Goal: Task Accomplishment & Management: Use online tool/utility

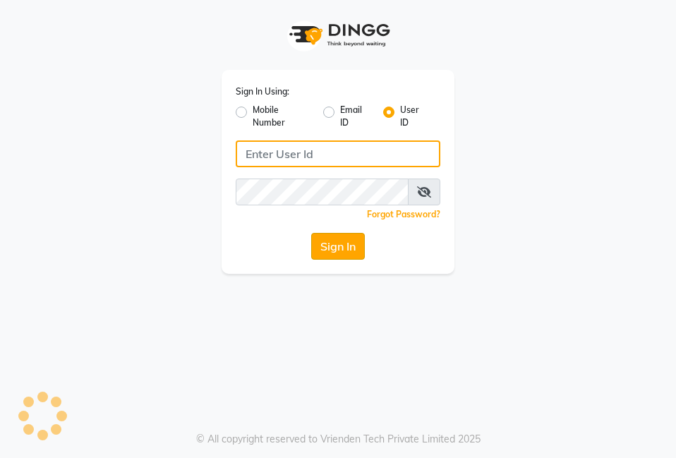
type input "e2600-01"
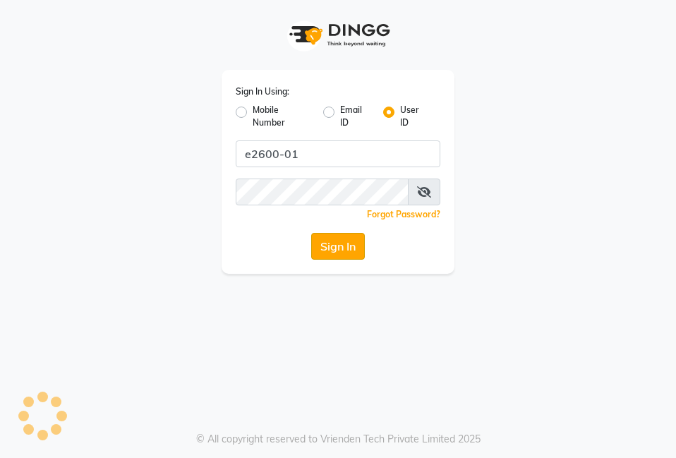
click at [331, 252] on button "Sign In" at bounding box center [338, 246] width 54 height 27
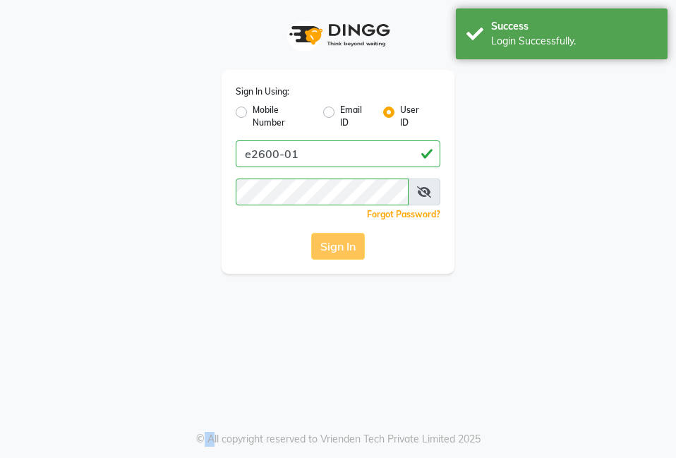
click at [331, 252] on div "Sign In" at bounding box center [338, 246] width 205 height 27
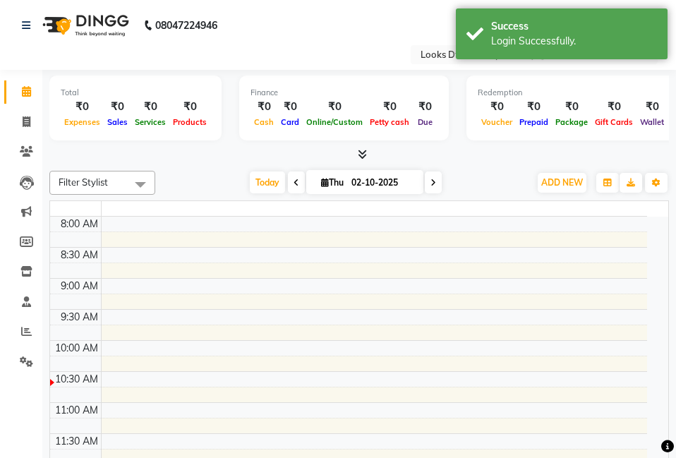
click at [331, 252] on td at bounding box center [374, 255] width 546 height 16
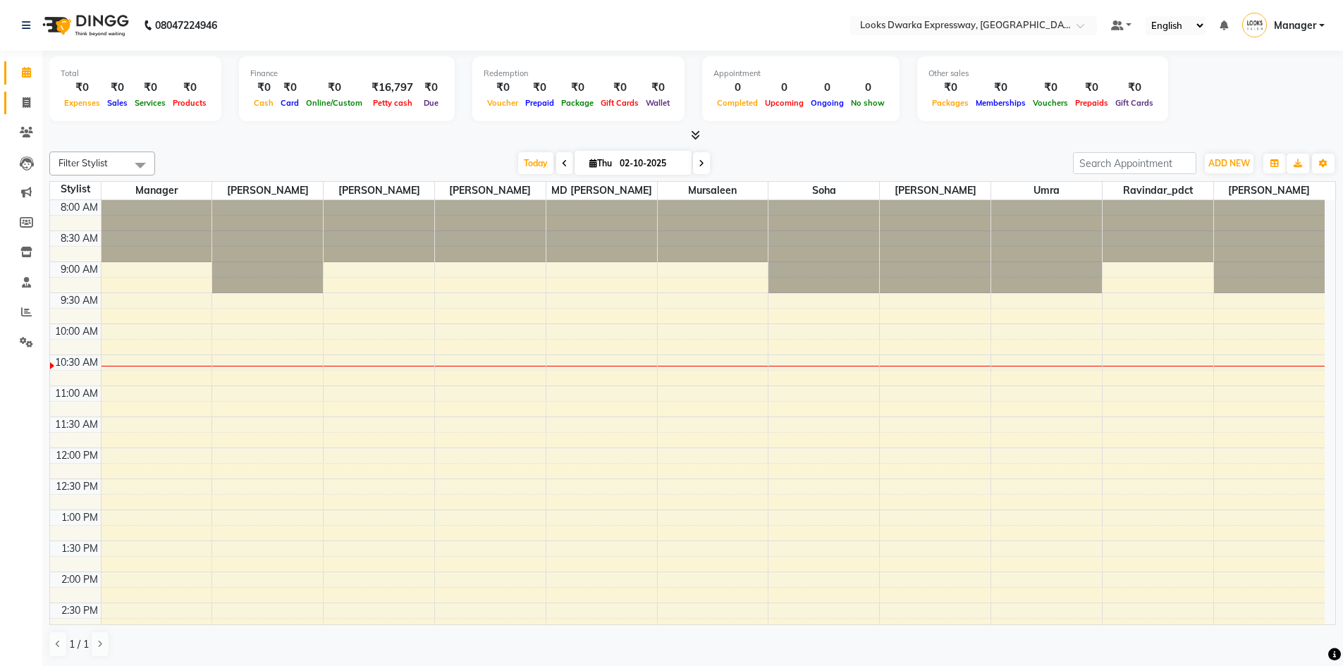
click at [29, 112] on link "Invoice" at bounding box center [21, 103] width 34 height 23
select select "service"
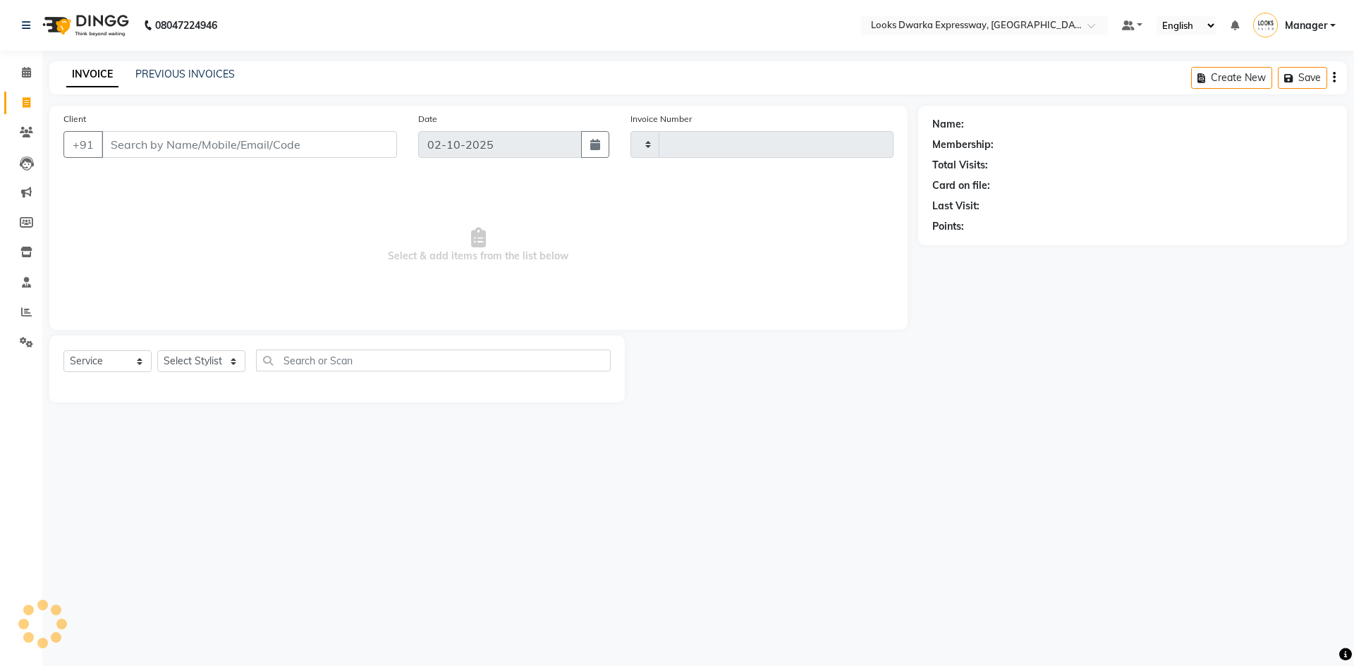
type input "2247"
select select "6011"
click at [23, 319] on span at bounding box center [26, 313] width 25 height 16
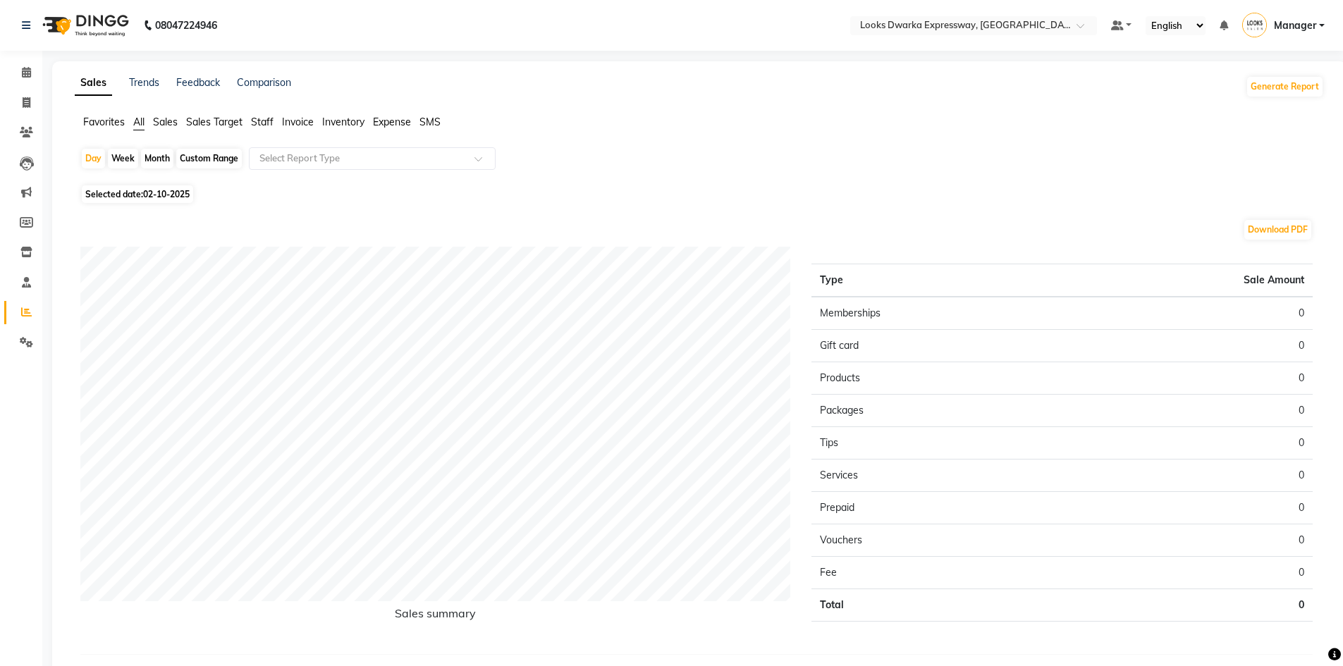
click at [142, 197] on span "Selected date: [DATE]" at bounding box center [137, 194] width 111 height 18
select select "10"
select select "2025"
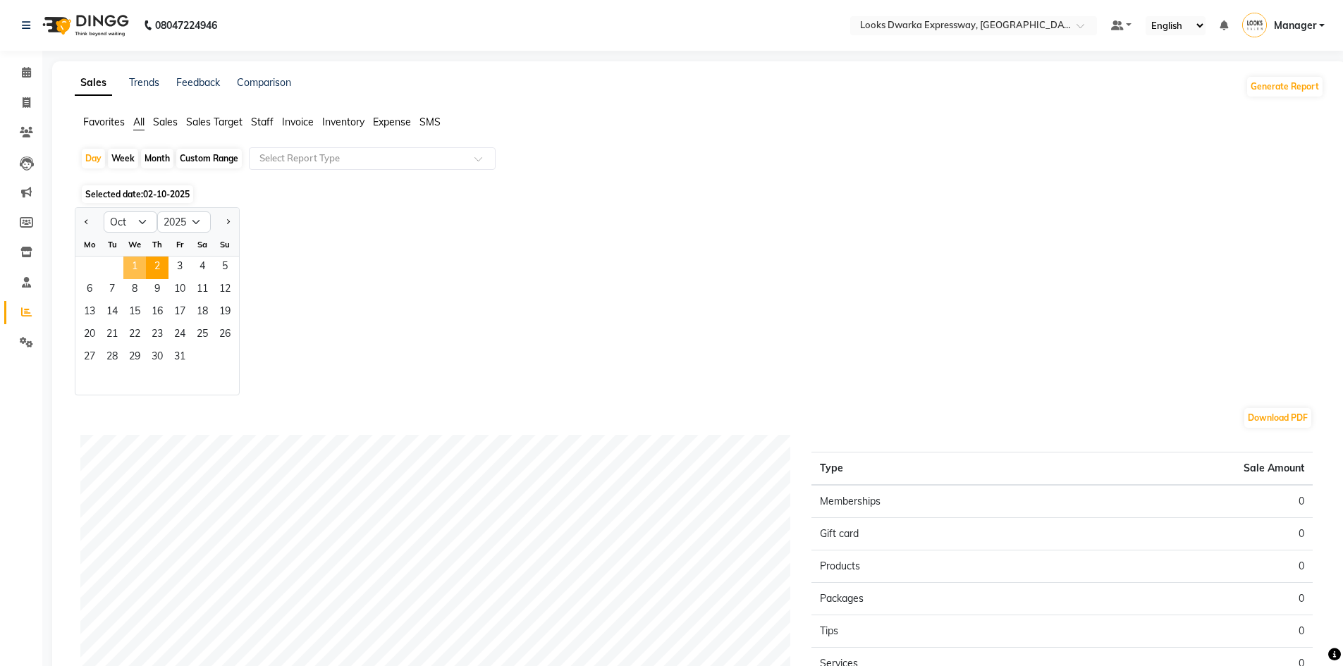
click at [131, 261] on span "1" at bounding box center [134, 268] width 23 height 23
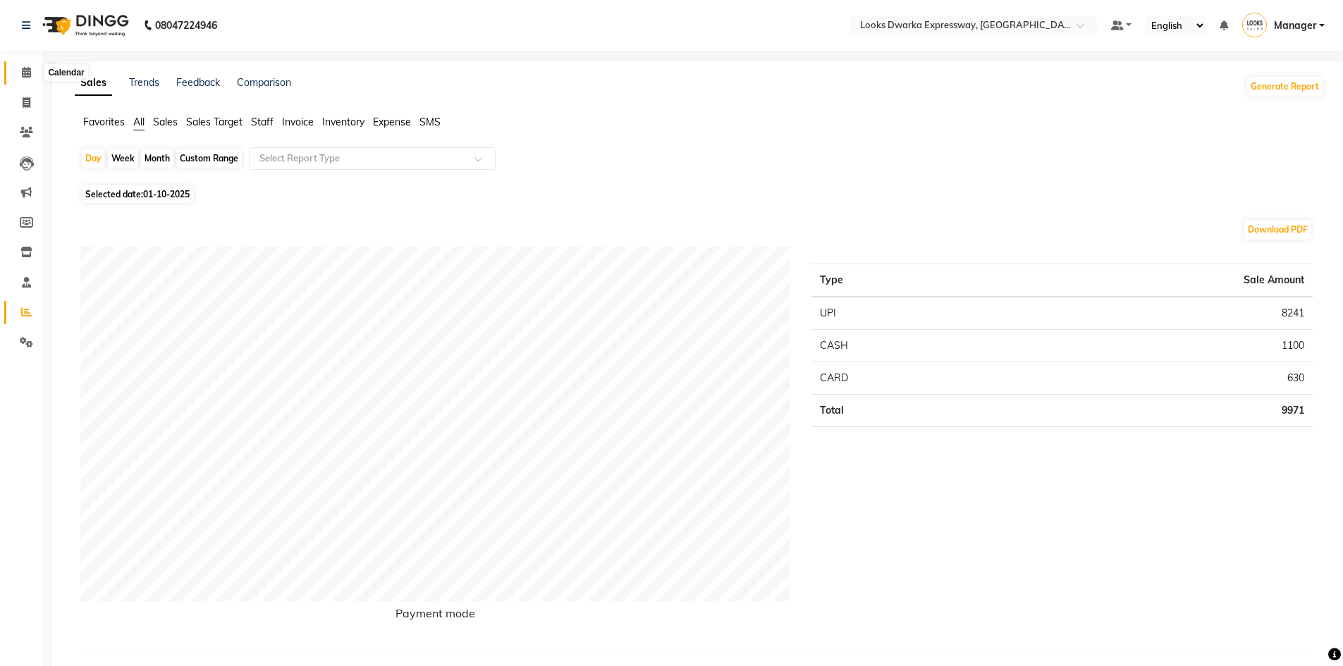
click at [18, 76] on span at bounding box center [26, 73] width 25 height 16
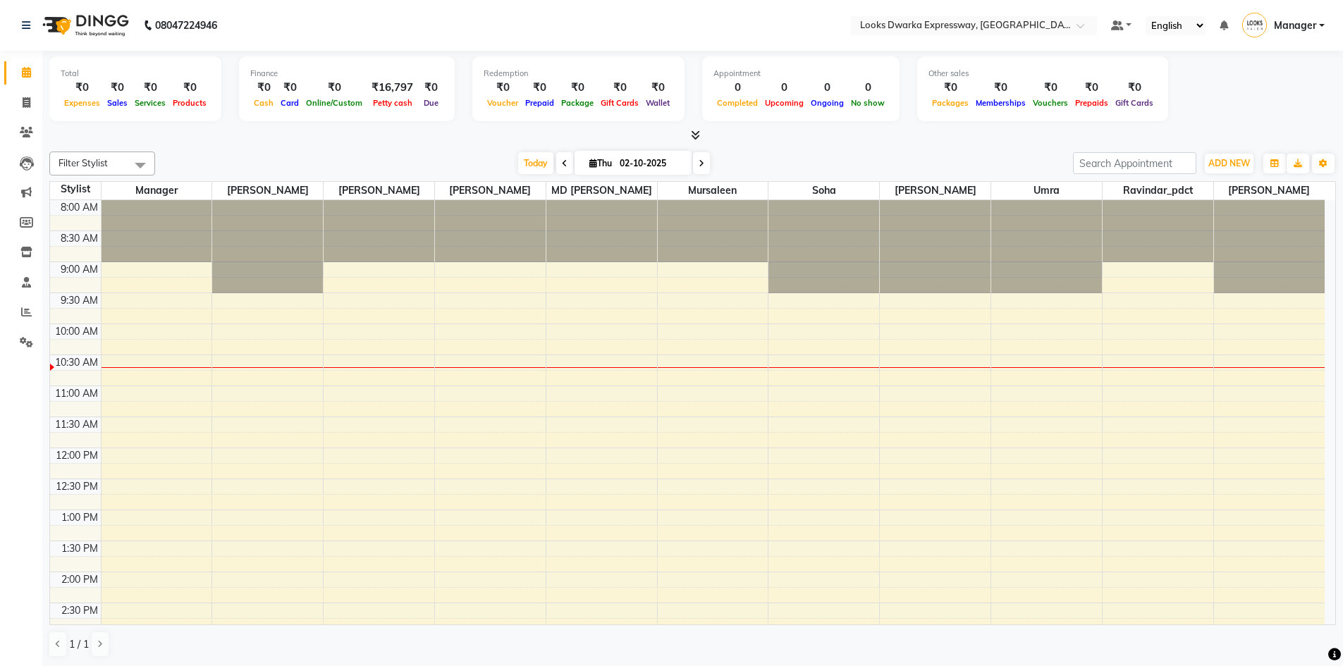
click at [638, 161] on input "02-10-2025" at bounding box center [651, 163] width 71 height 21
select select "10"
select select "2025"
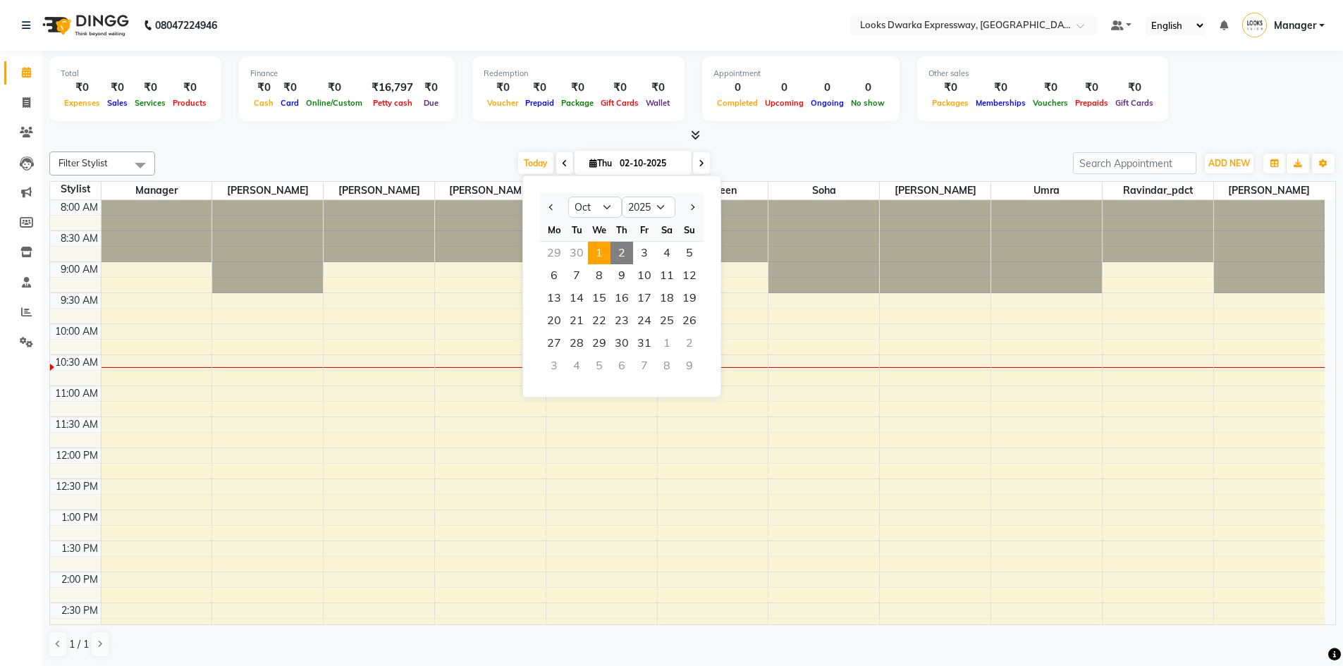
click at [594, 250] on span "1" at bounding box center [599, 253] width 23 height 23
type input "01-10-2025"
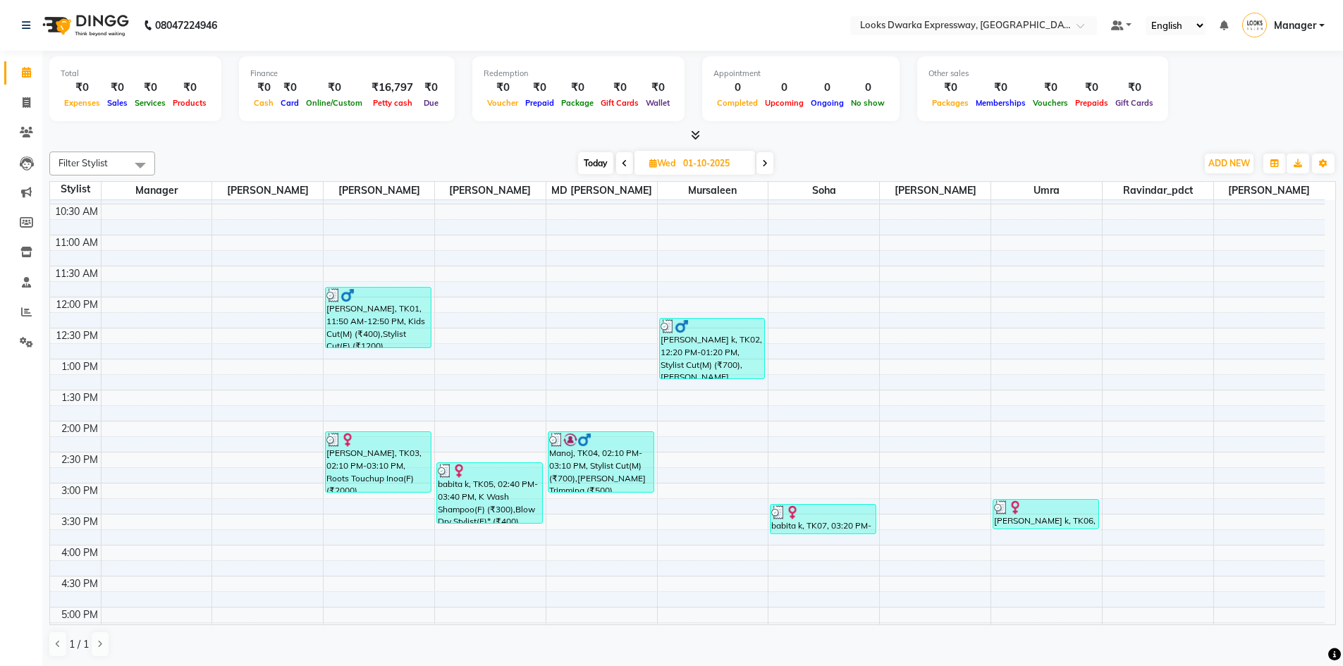
scroll to position [195, 0]
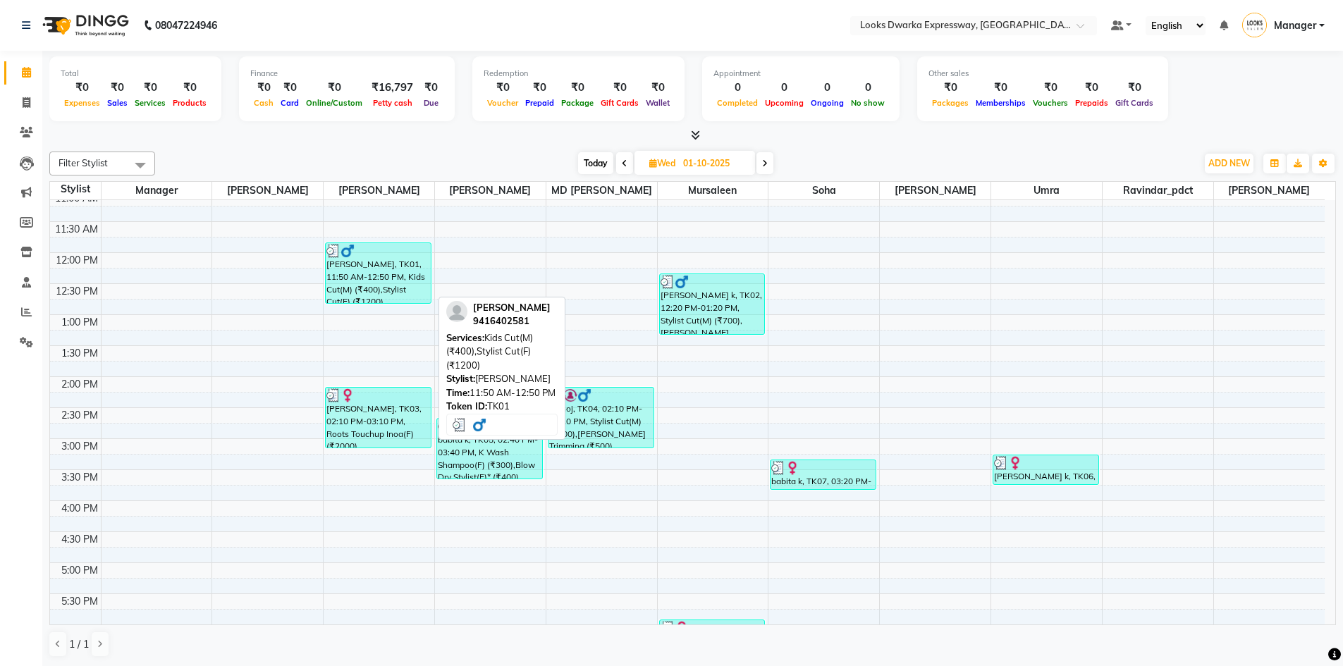
click at [373, 272] on div "[PERSON_NAME], TK01, 11:50 AM-12:50 PM, Kids Cut(M) (₹400),Stylist Cut(F) (₹120…" at bounding box center [378, 273] width 105 height 60
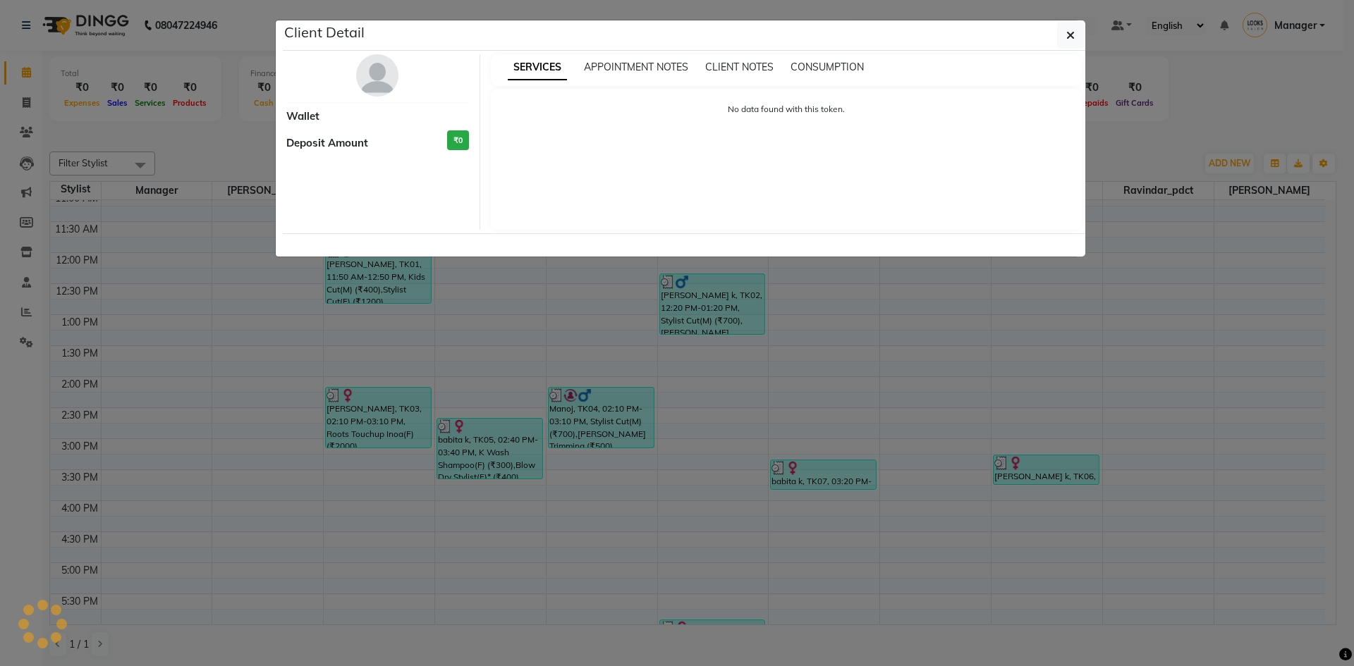
select select "3"
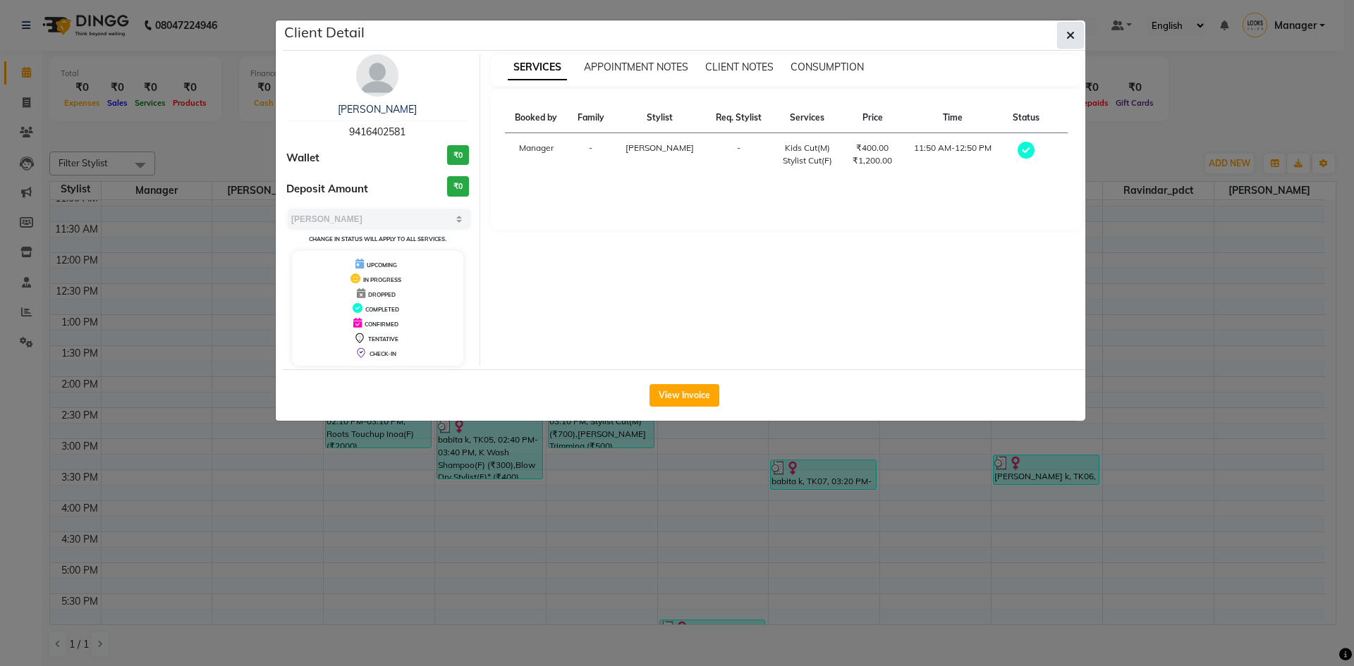
click at [675, 37] on icon "button" at bounding box center [1070, 35] width 8 height 11
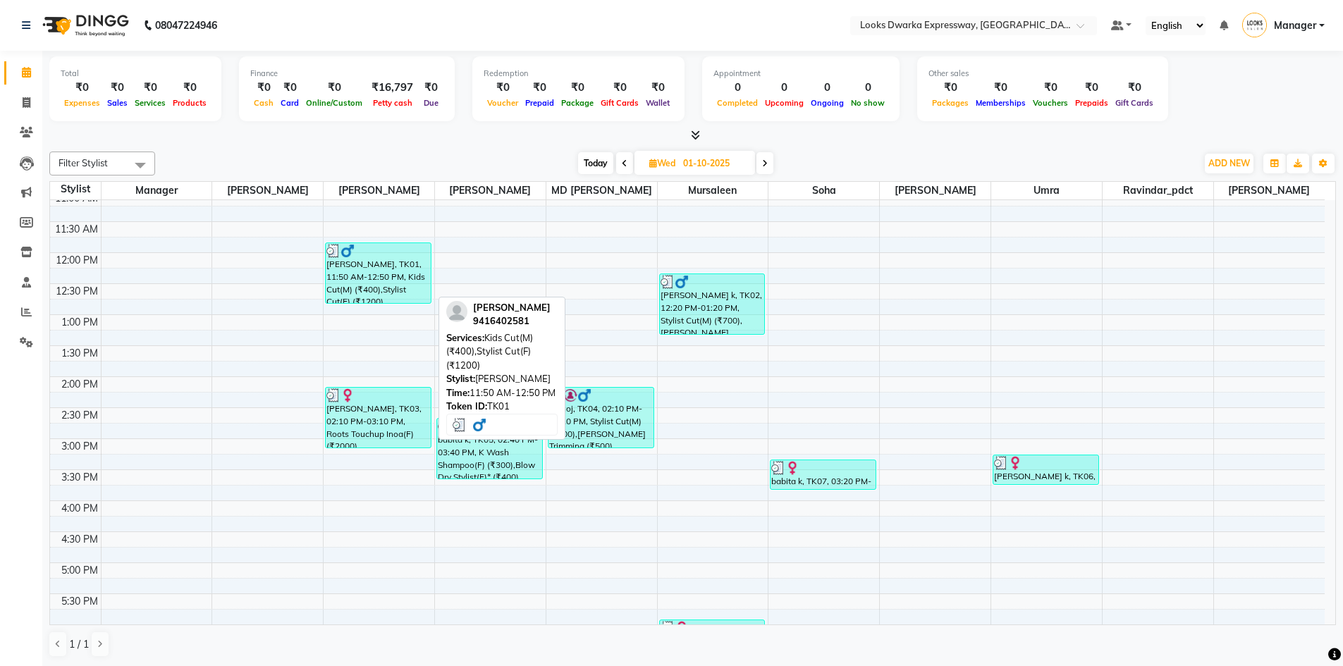
click at [393, 279] on div "[PERSON_NAME], TK01, 11:50 AM-12:50 PM, Kids Cut(M) (₹400),Stylist Cut(F) (₹120…" at bounding box center [378, 273] width 105 height 60
select select "3"
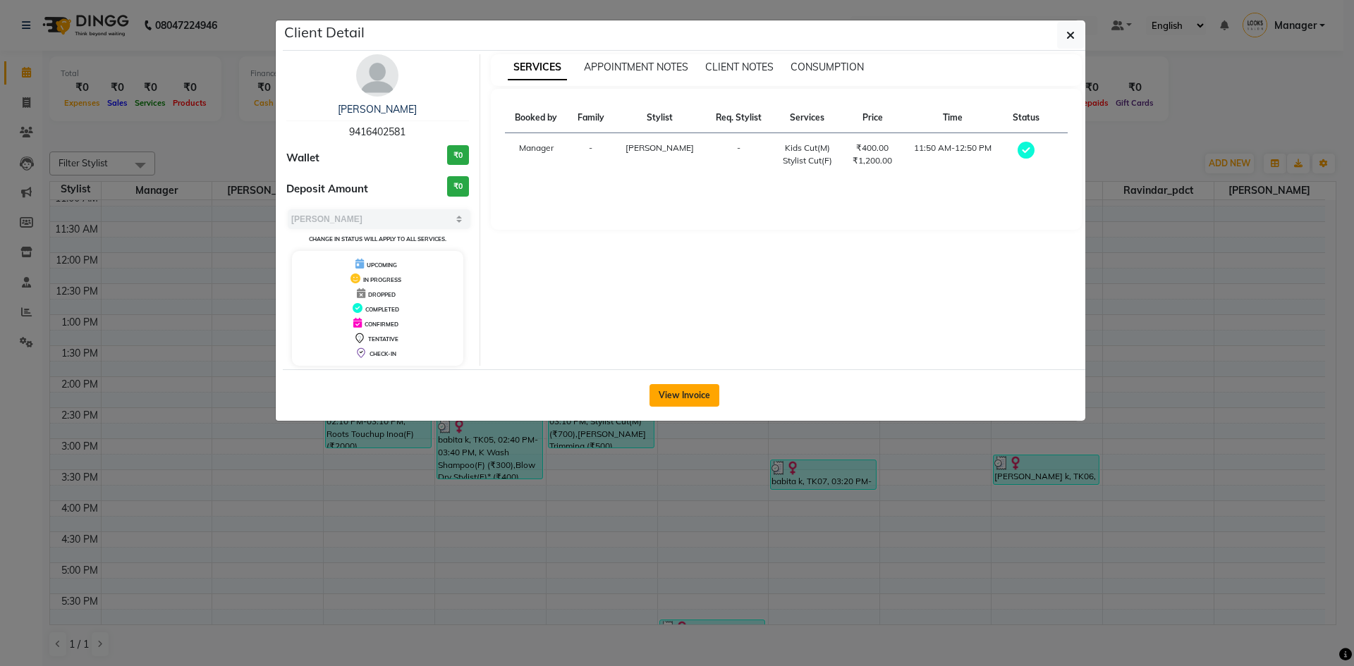
click at [675, 386] on button "View Invoice" at bounding box center [684, 395] width 70 height 23
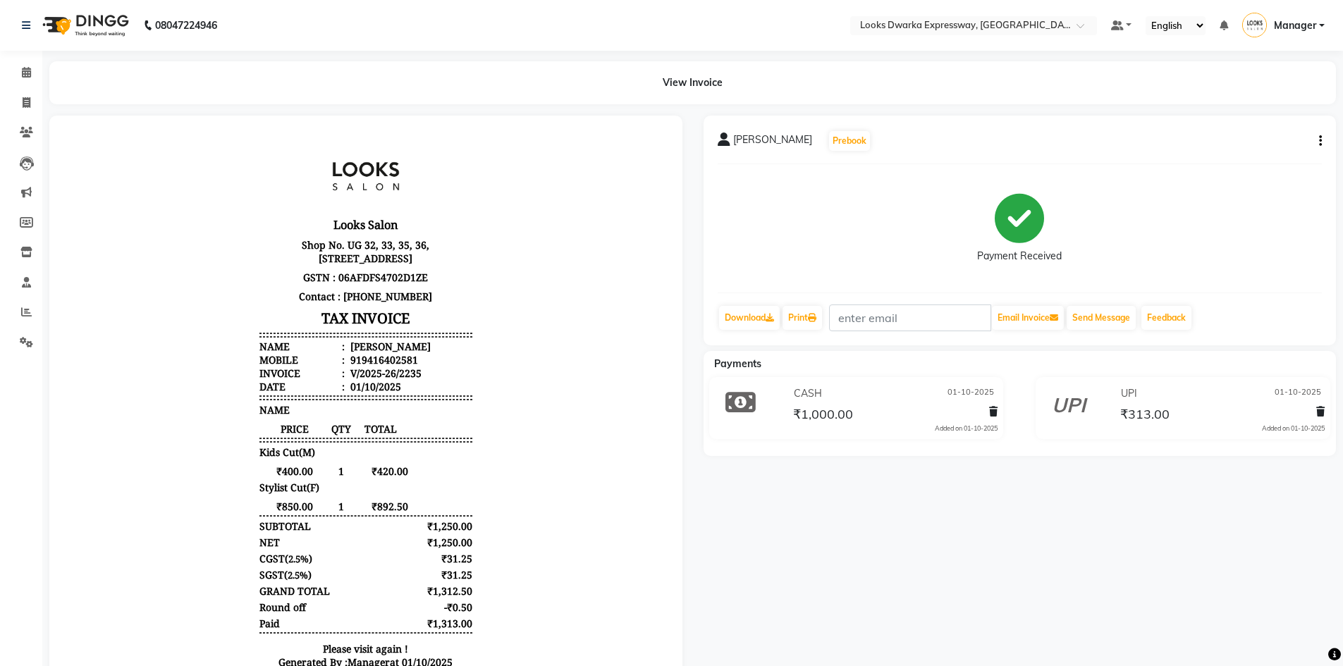
scroll to position [11, 0]
drag, startPoint x: 347, startPoint y: 359, endPoint x: 428, endPoint y: 369, distance: 81.7
click at [428, 369] on ul "Name : [PERSON_NAME] Mobile : 919416402581 Invoice : V/2025-26/2235 Date : [DAT…" at bounding box center [366, 367] width 213 height 54
click at [467, 362] on div "Looks Salon Shop No. UG 32, 33, 35, 36, [STREET_ADDRESS] GSTN : 06AFDFS4702D1ZE…" at bounding box center [366, 425] width 224 height 580
drag, startPoint x: 348, startPoint y: 364, endPoint x: 440, endPoint y: 360, distance: 91.7
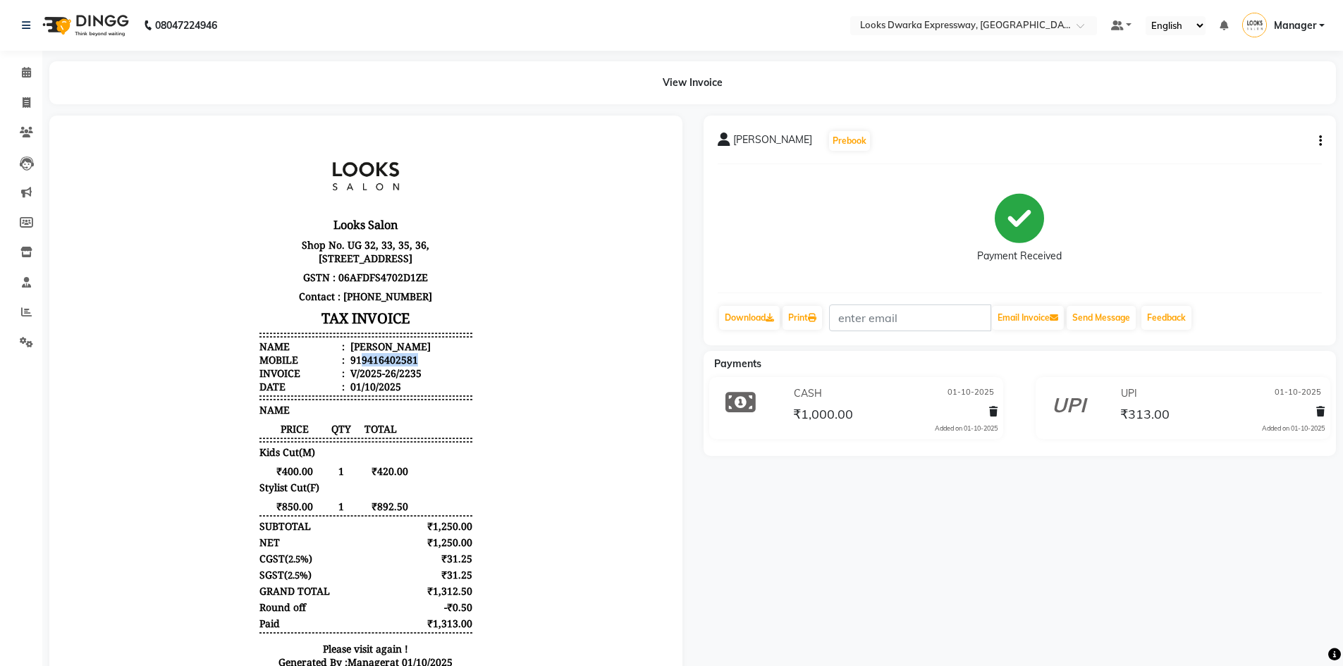
click at [440, 360] on li "Mobile : 919416402581" at bounding box center [366, 359] width 213 height 13
copy div "9416402581"
click at [37, 97] on span at bounding box center [26, 103] width 25 height 16
select select "service"
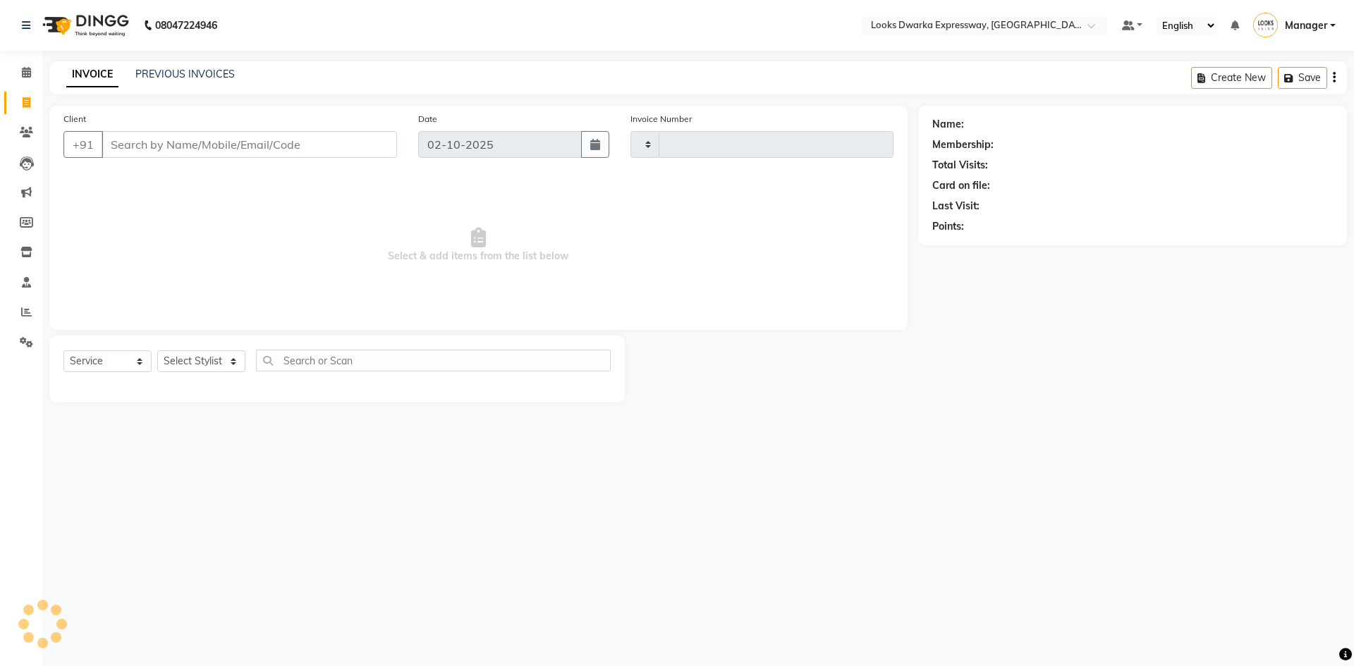
type input "2247"
select select "6011"
type input "9416402581"
select select "1: Object"
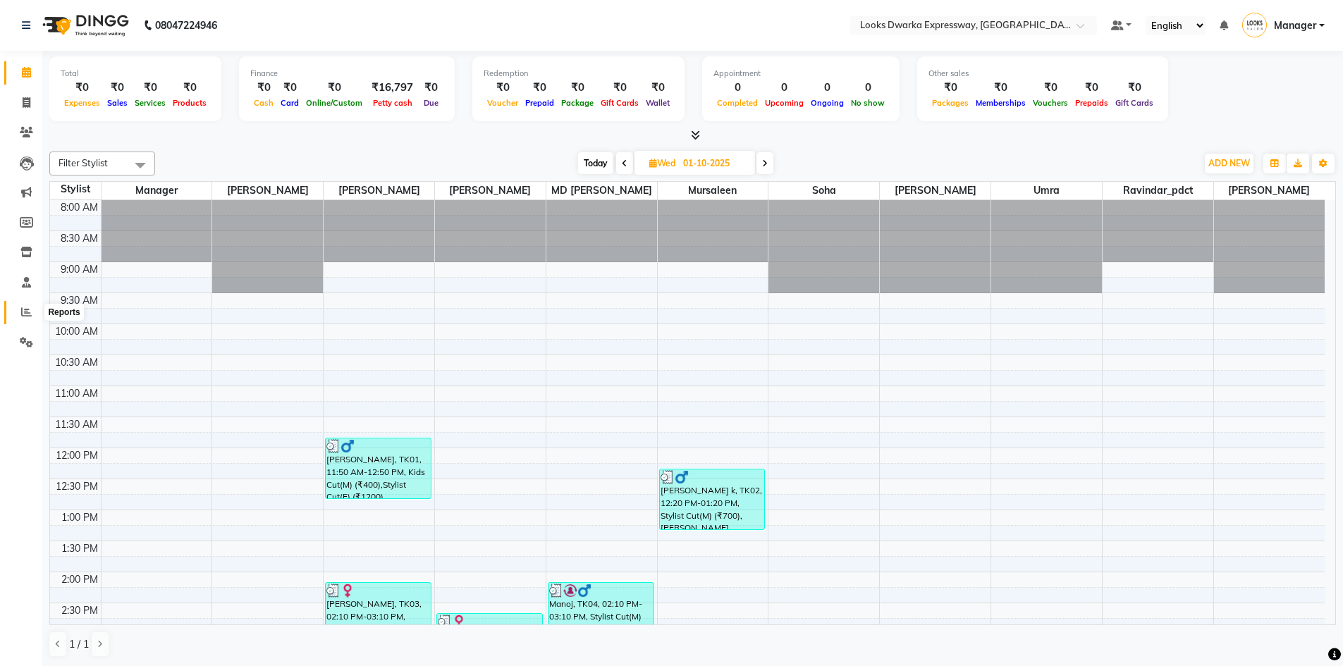
click at [25, 315] on icon at bounding box center [26, 312] width 11 height 11
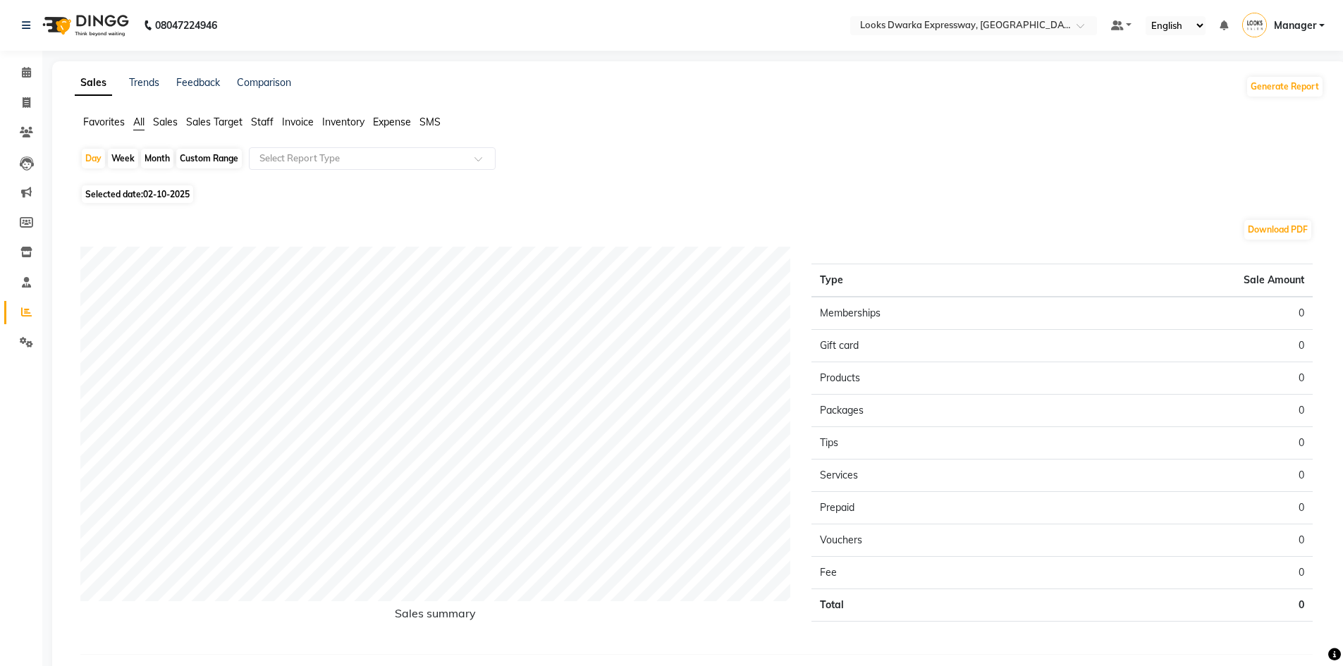
click at [158, 156] on div "Month" at bounding box center [157, 159] width 32 height 20
select select "10"
select select "2025"
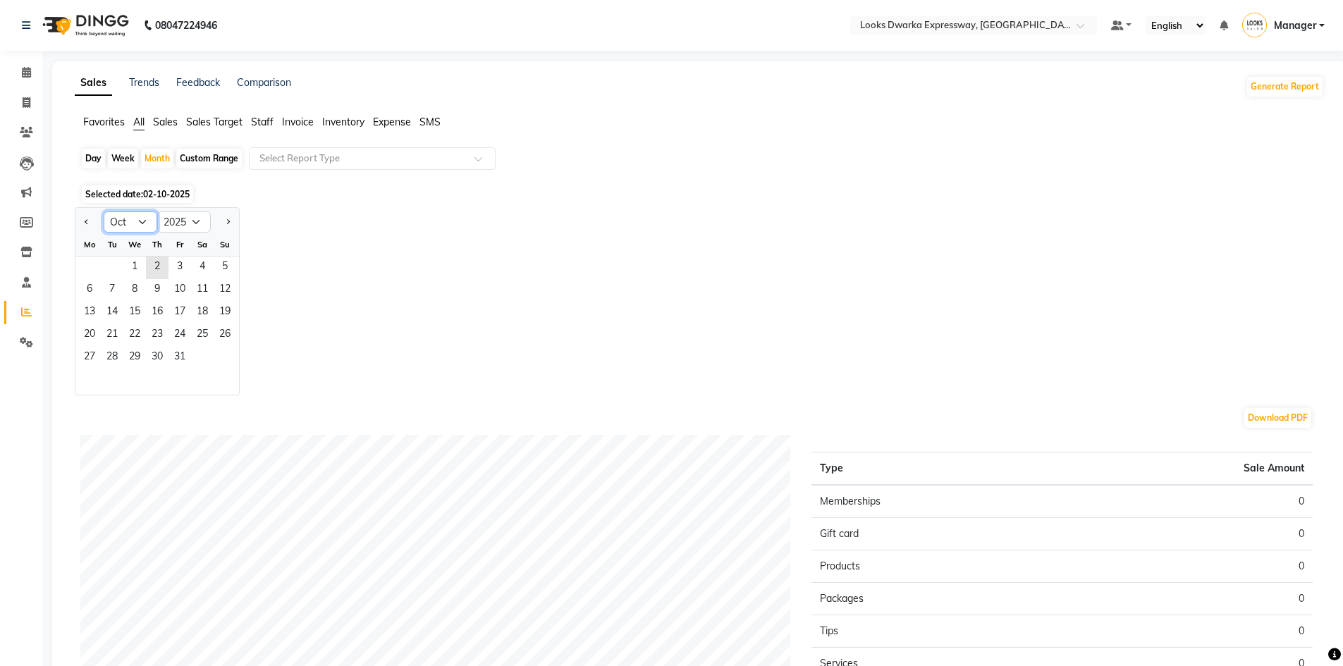
click at [121, 221] on select "Jan Feb Mar Apr May Jun [DATE] Aug Sep Oct Nov Dec" at bounding box center [131, 222] width 54 height 21
click at [126, 226] on select "Jan Feb Mar Apr May Jun [DATE] Aug Sep Oct Nov Dec" at bounding box center [131, 222] width 54 height 21
click at [126, 221] on select "Jan Feb Mar Apr May Jun [DATE] Aug Sep Oct Nov Dec" at bounding box center [131, 222] width 54 height 21
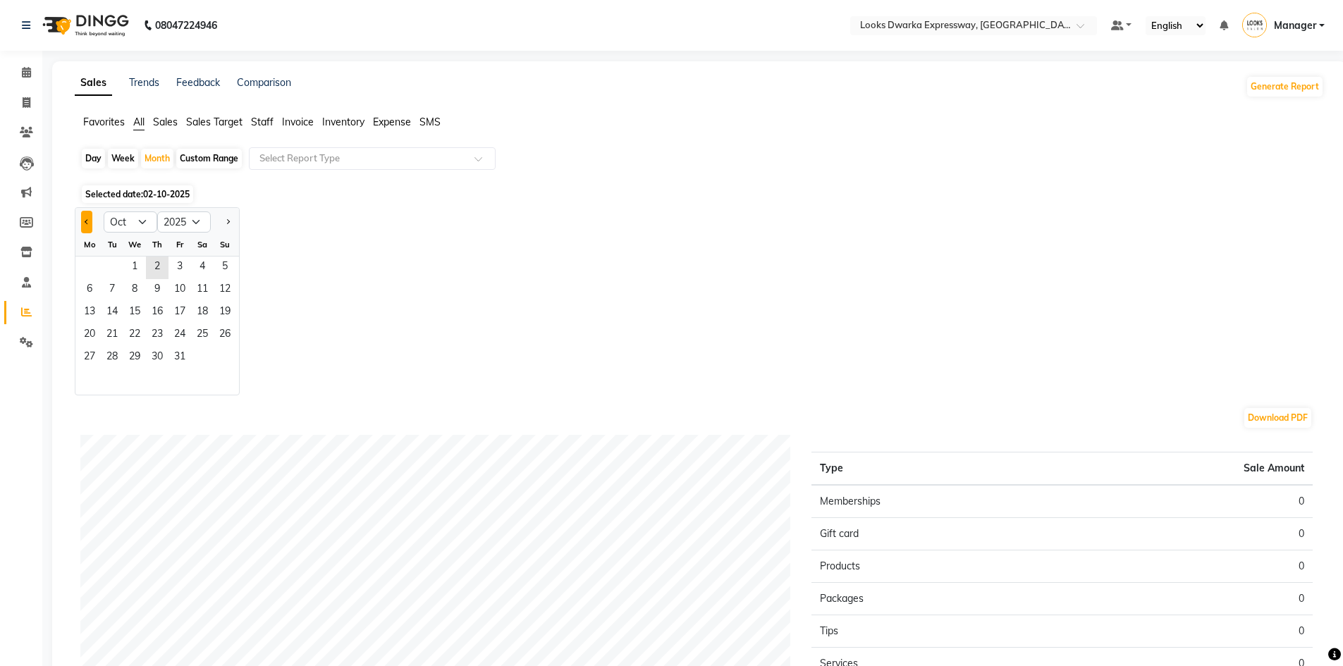
click at [89, 226] on button "Previous month" at bounding box center [86, 222] width 11 height 23
select select "9"
drag, startPoint x: 97, startPoint y: 264, endPoint x: 200, endPoint y: 313, distance: 114.5
click at [174, 341] on ngb-datepicker-month "Mo Tu We Th Fr Sa Su 1 2 3 4 5 6 7 8 9 10 11 12 13 14 15 16 17 18 19 20 21 22 2…" at bounding box center [157, 313] width 164 height 161
click at [338, 341] on div "Jan Feb Mar Apr May Jun [DATE] Aug Sep Oct Nov [DATE] 2016 2017 2018 2019 2020 …" at bounding box center [700, 301] width 1250 height 188
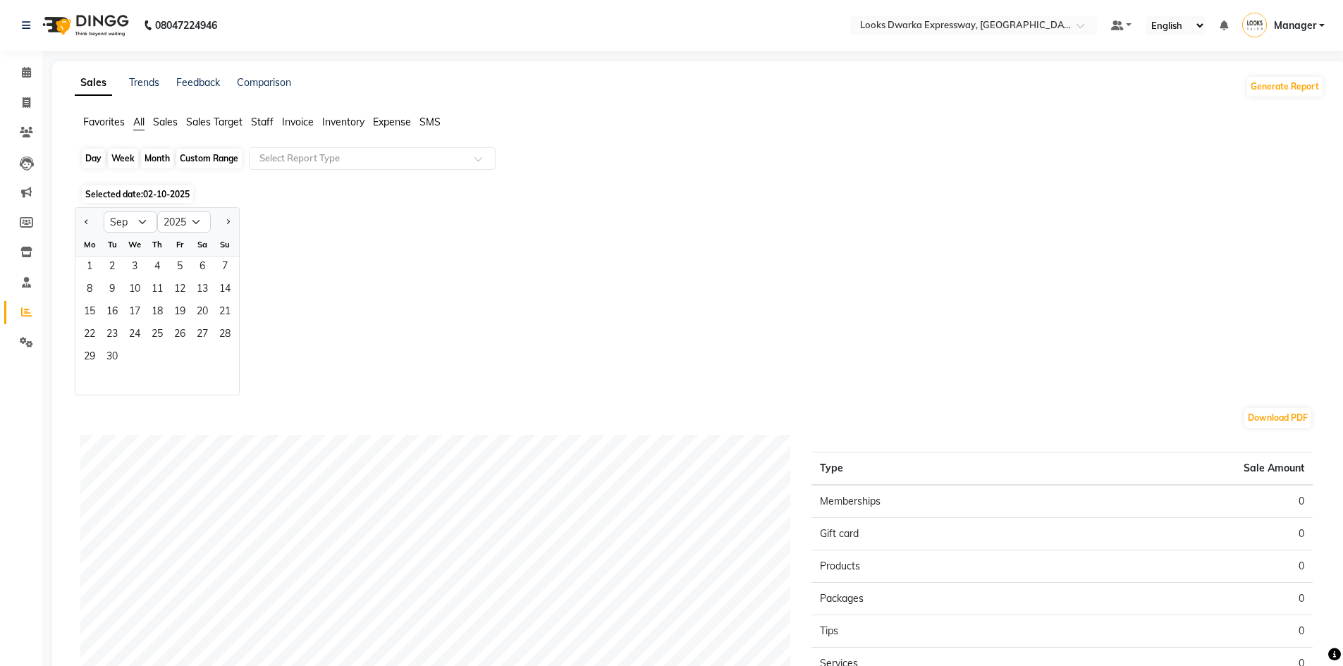
click at [162, 155] on div "Month" at bounding box center [157, 159] width 32 height 20
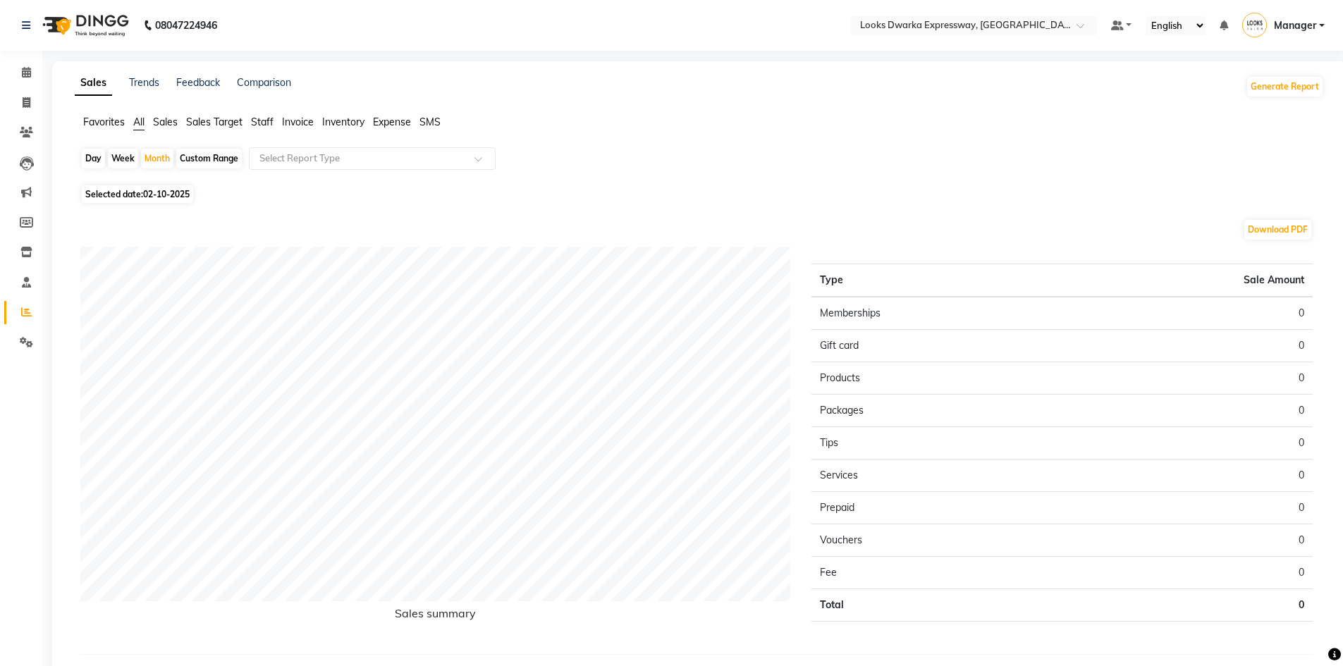
click at [235, 161] on div "Custom Range" at bounding box center [209, 159] width 66 height 20
select select "10"
select select "2025"
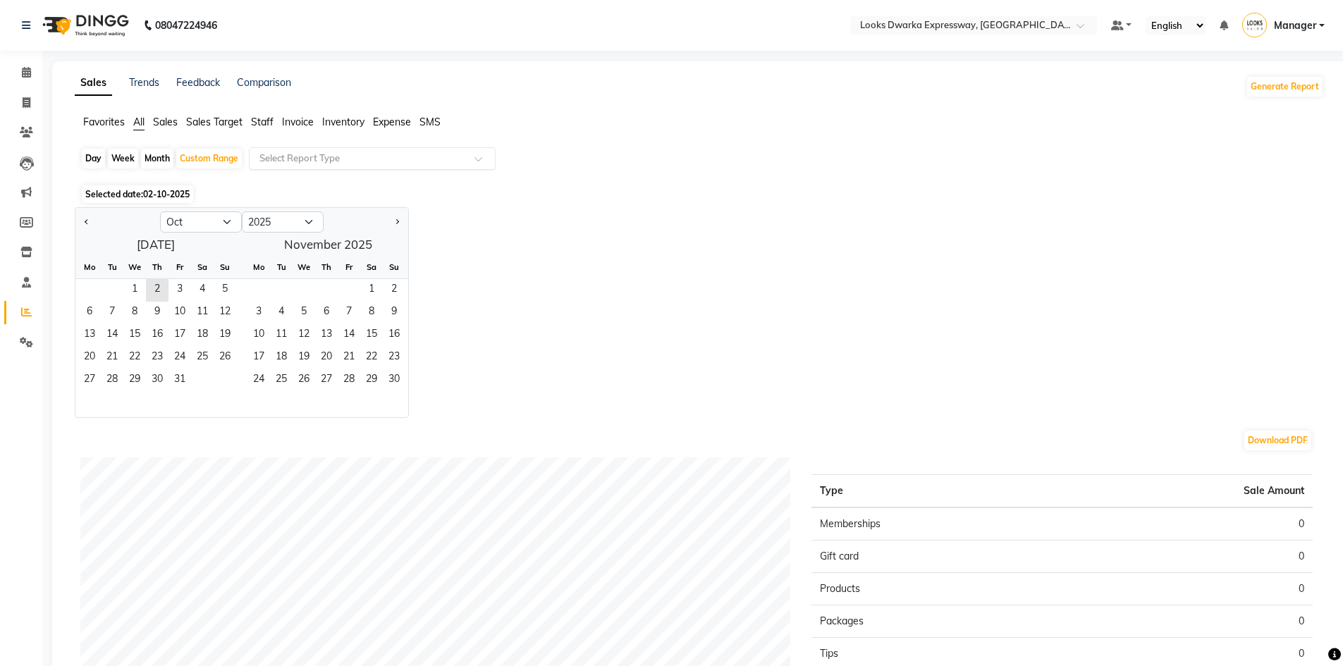
click at [279, 164] on input "text" at bounding box center [358, 159] width 203 height 14
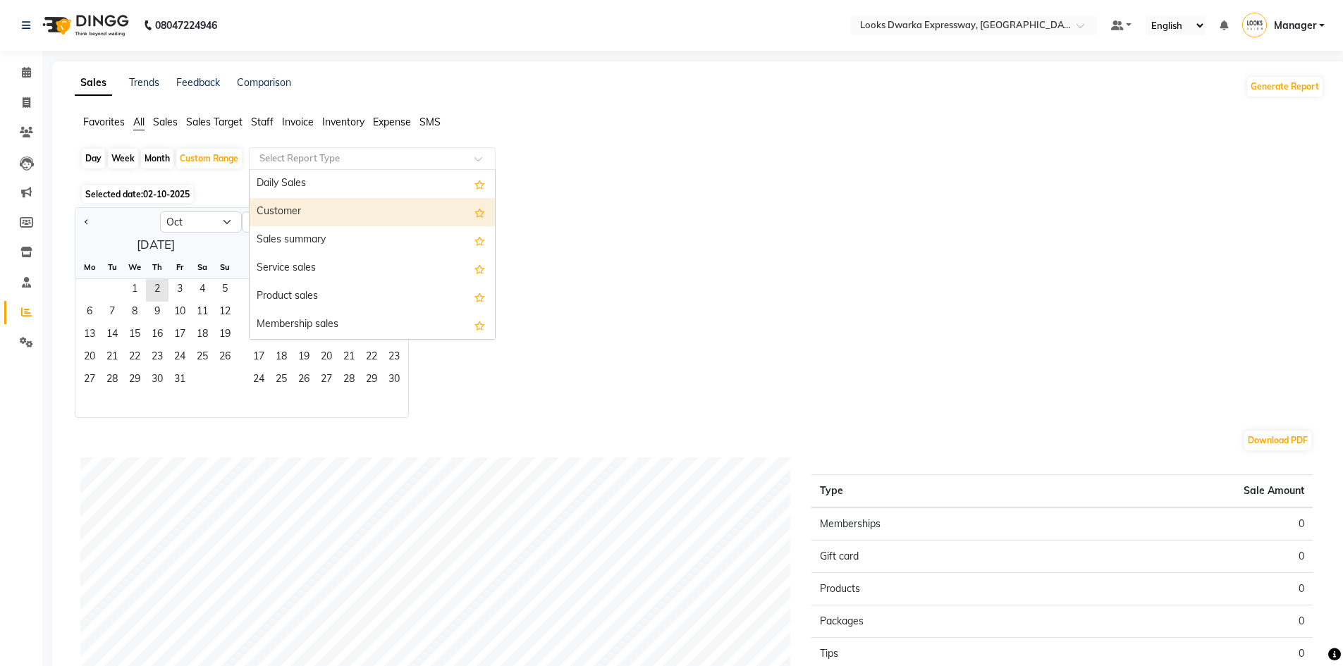
click at [675, 280] on div "Jan Feb Mar Apr May Jun [DATE] Aug Sep Oct Nov [DATE] 2016 2017 2018 2019 2020 …" at bounding box center [700, 312] width 1250 height 211
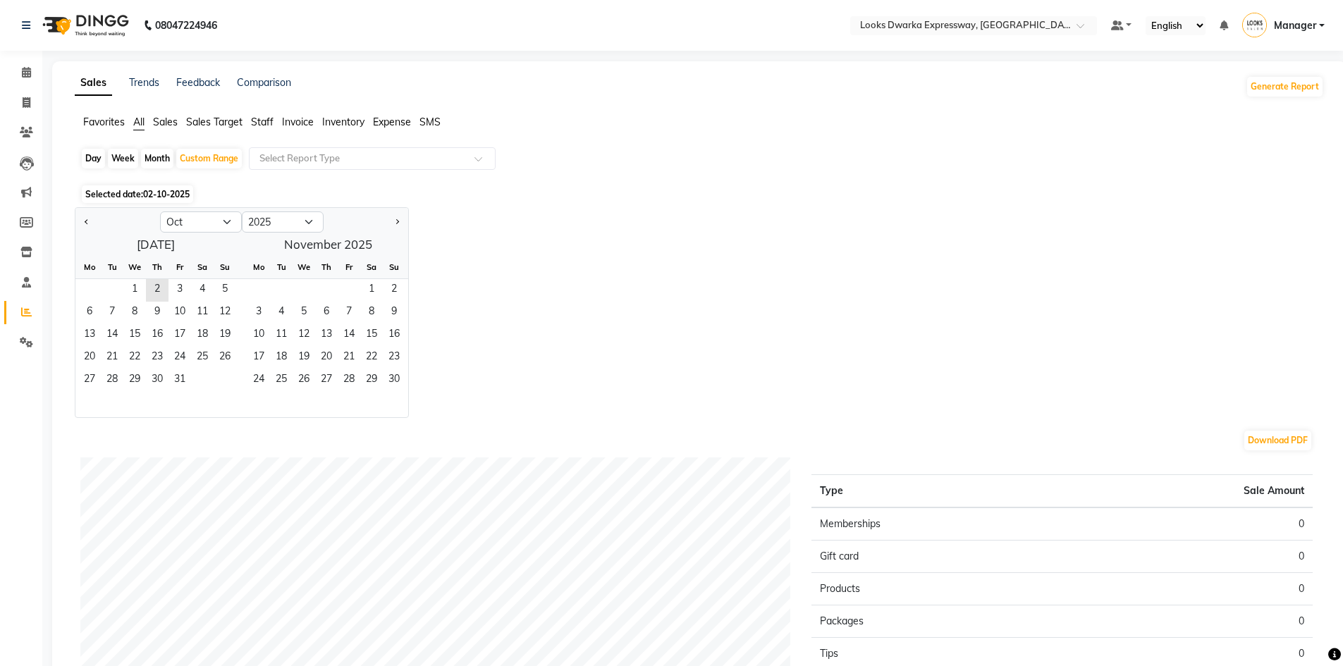
click at [175, 125] on span "Sales" at bounding box center [165, 122] width 25 height 13
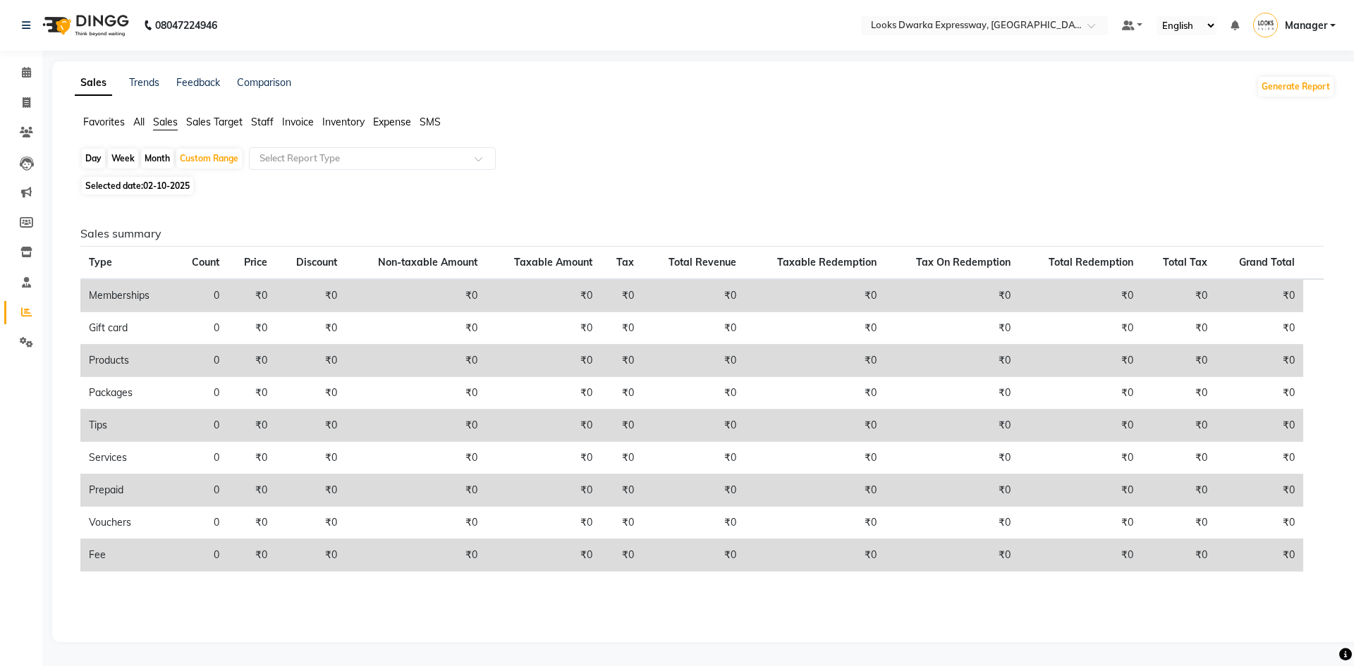
click at [233, 120] on span "Sales Target" at bounding box center [214, 122] width 56 height 13
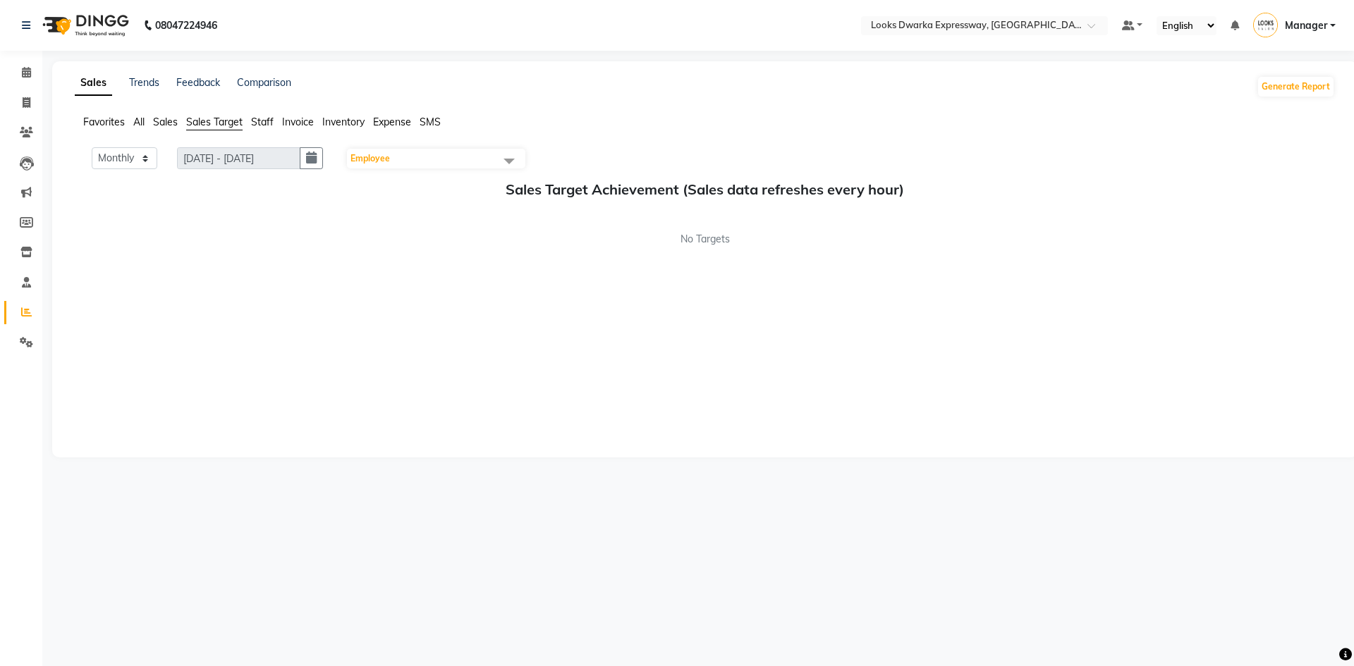
click at [269, 118] on span "Staff" at bounding box center [262, 122] width 23 height 13
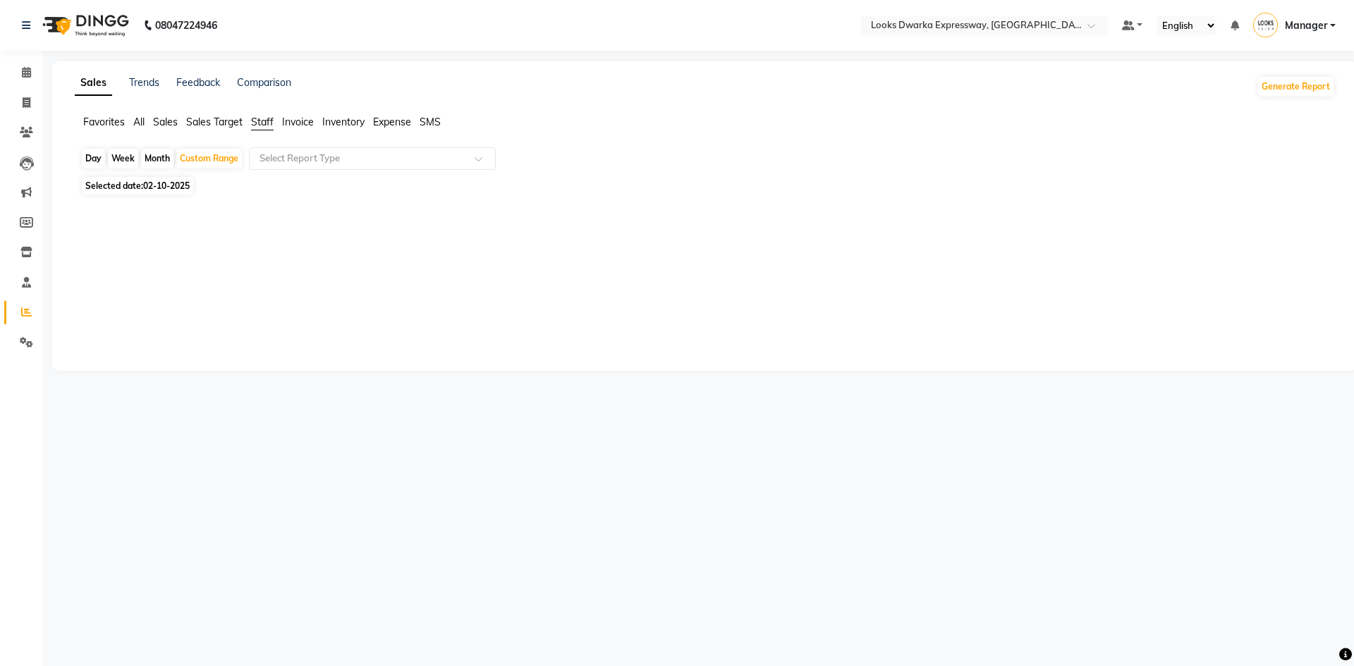
click at [313, 118] on span "Invoice" at bounding box center [298, 122] width 32 height 13
click at [338, 121] on span "Inventory" at bounding box center [343, 122] width 42 height 13
click at [386, 126] on span "Expense" at bounding box center [392, 122] width 38 height 13
click at [432, 125] on span "SMS" at bounding box center [430, 122] width 21 height 13
click at [99, 123] on span "Favorites" at bounding box center [104, 122] width 42 height 13
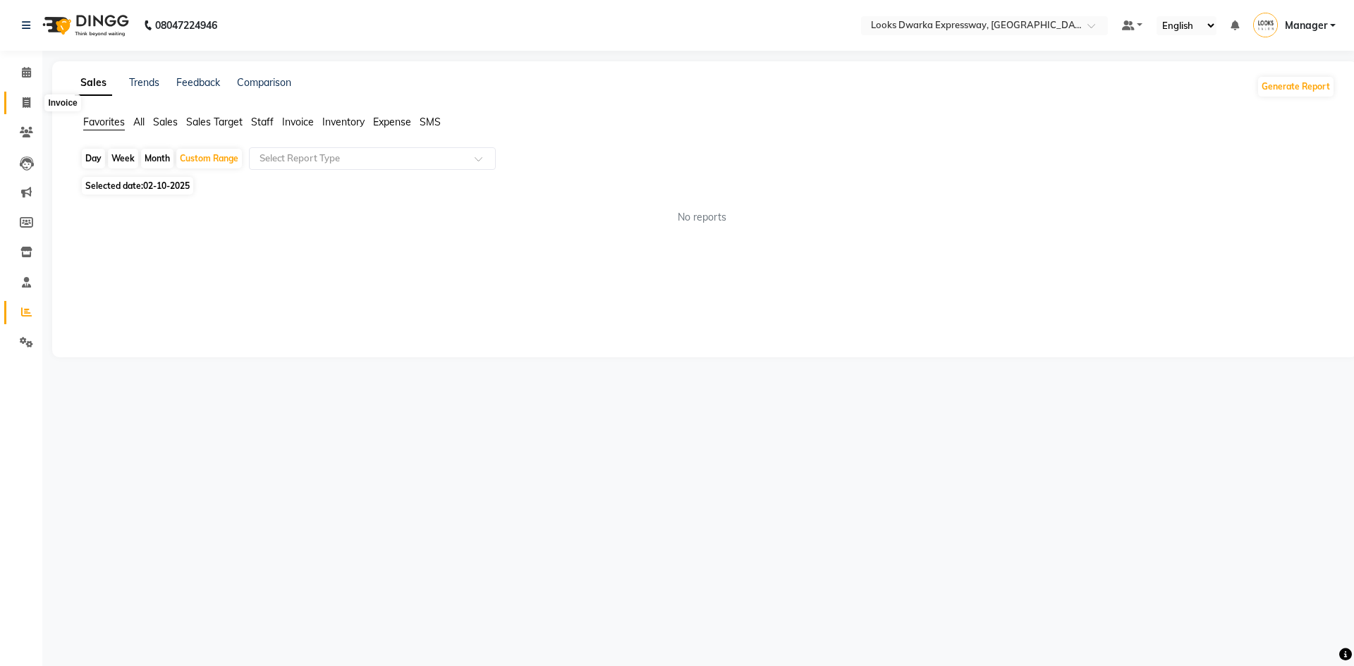
click at [29, 99] on icon at bounding box center [27, 102] width 8 height 11
select select "6011"
select select "service"
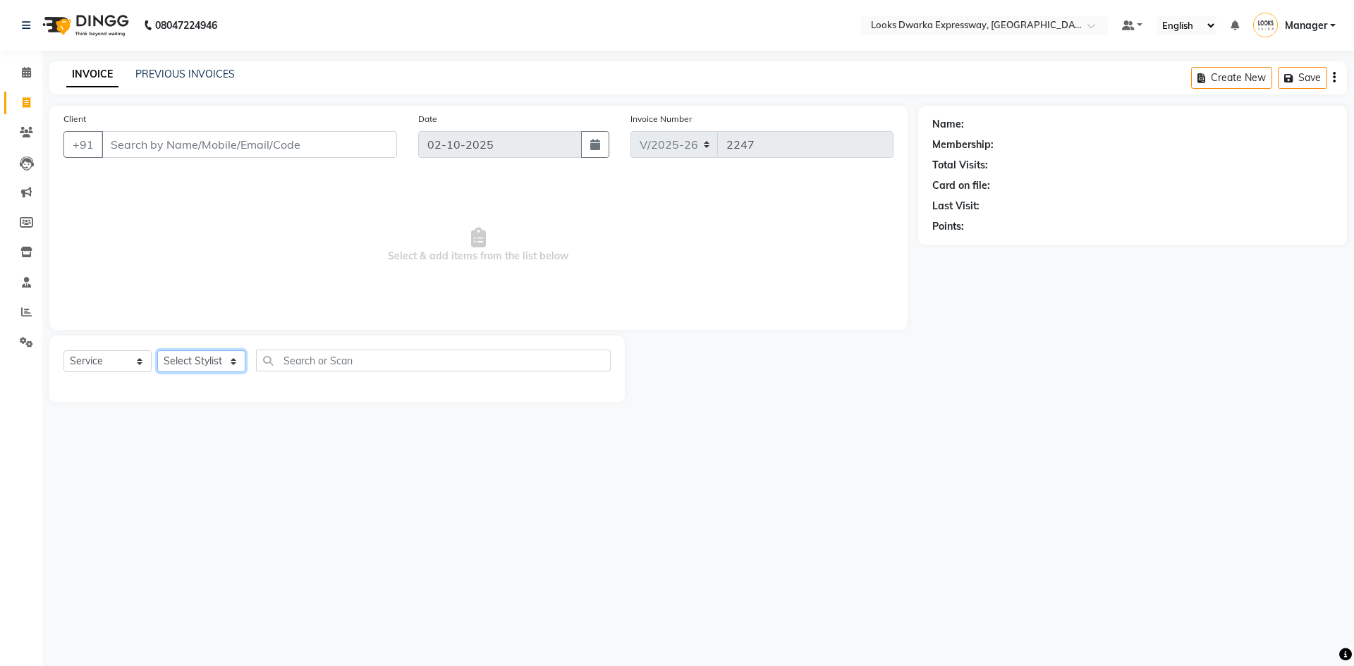
click at [197, 358] on select "Select Stylist Manager MD [PERSON_NAME] Ravindar_pdct [PERSON_NAME] [PERSON_NAM…" at bounding box center [201, 361] width 88 height 22
select select "43631"
click at [157, 350] on select "Select Stylist Manager MD [PERSON_NAME] Ravindar_pdct [PERSON_NAME] [PERSON_NAM…" at bounding box center [201, 361] width 88 height 22
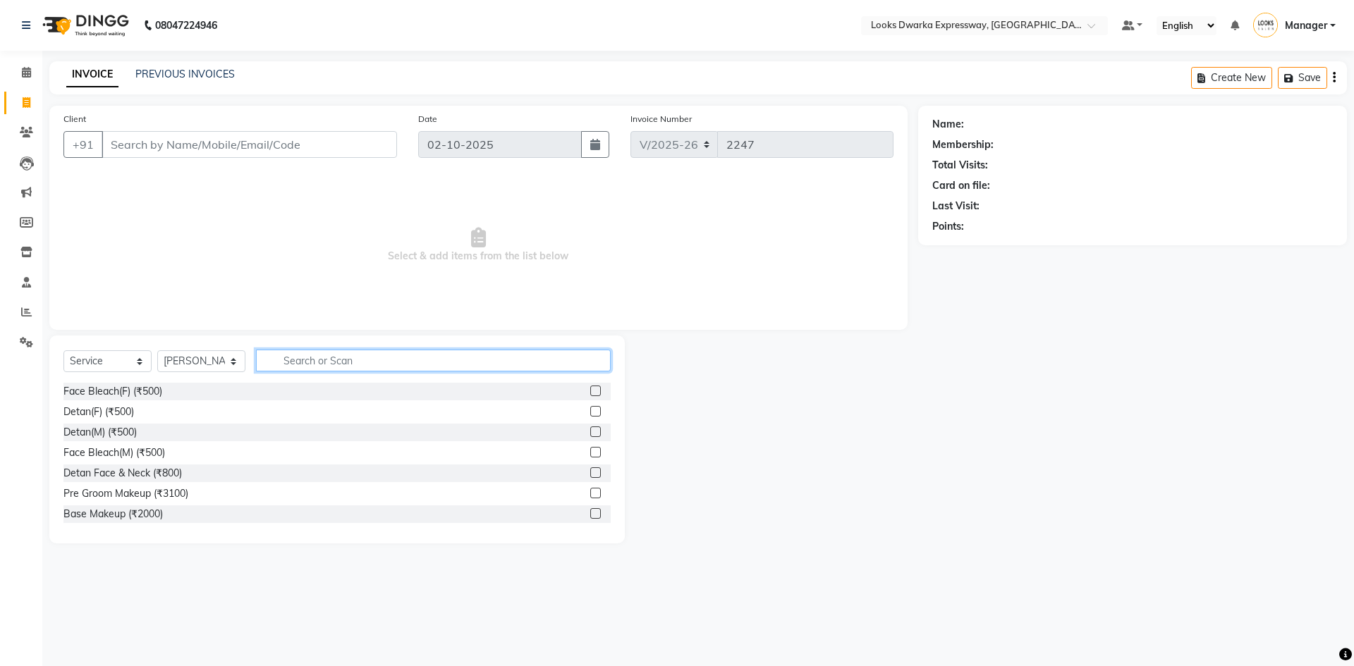
click at [348, 365] on input "text" at bounding box center [433, 361] width 355 height 22
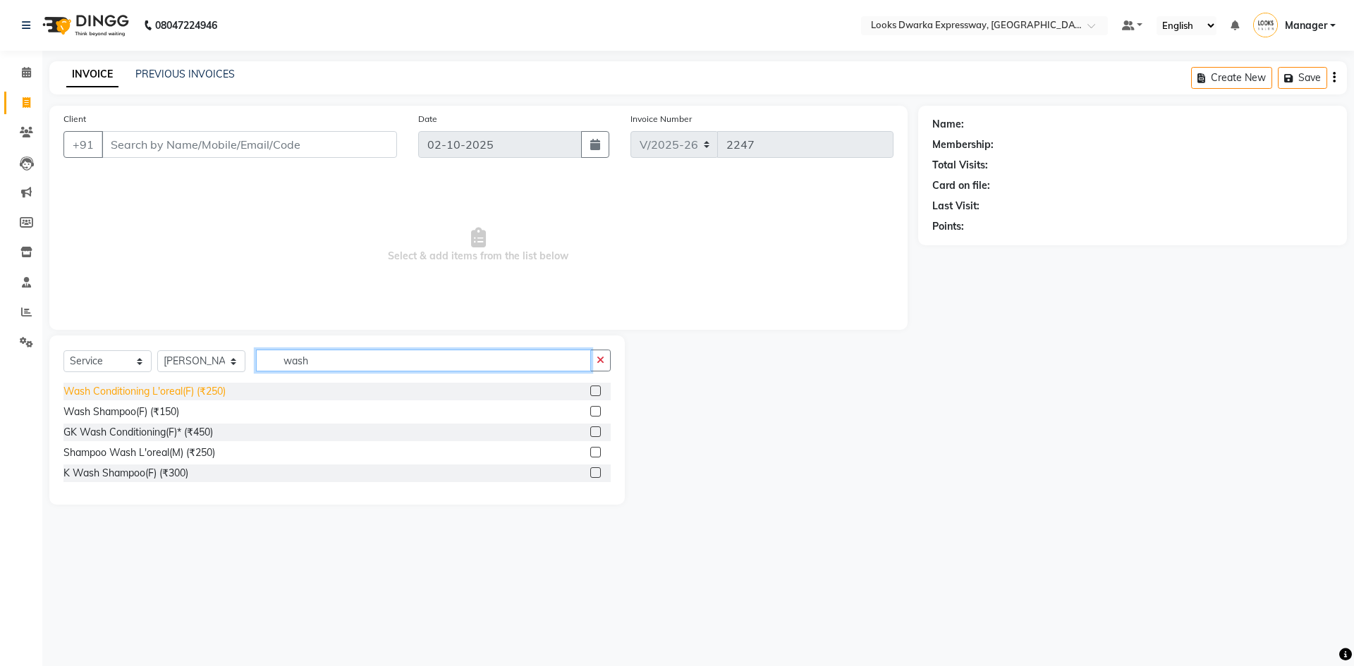
type input "wash"
click at [166, 391] on div "Wash Conditioning L'oreal(F) (₹250)" at bounding box center [144, 391] width 162 height 15
checkbox input "false"
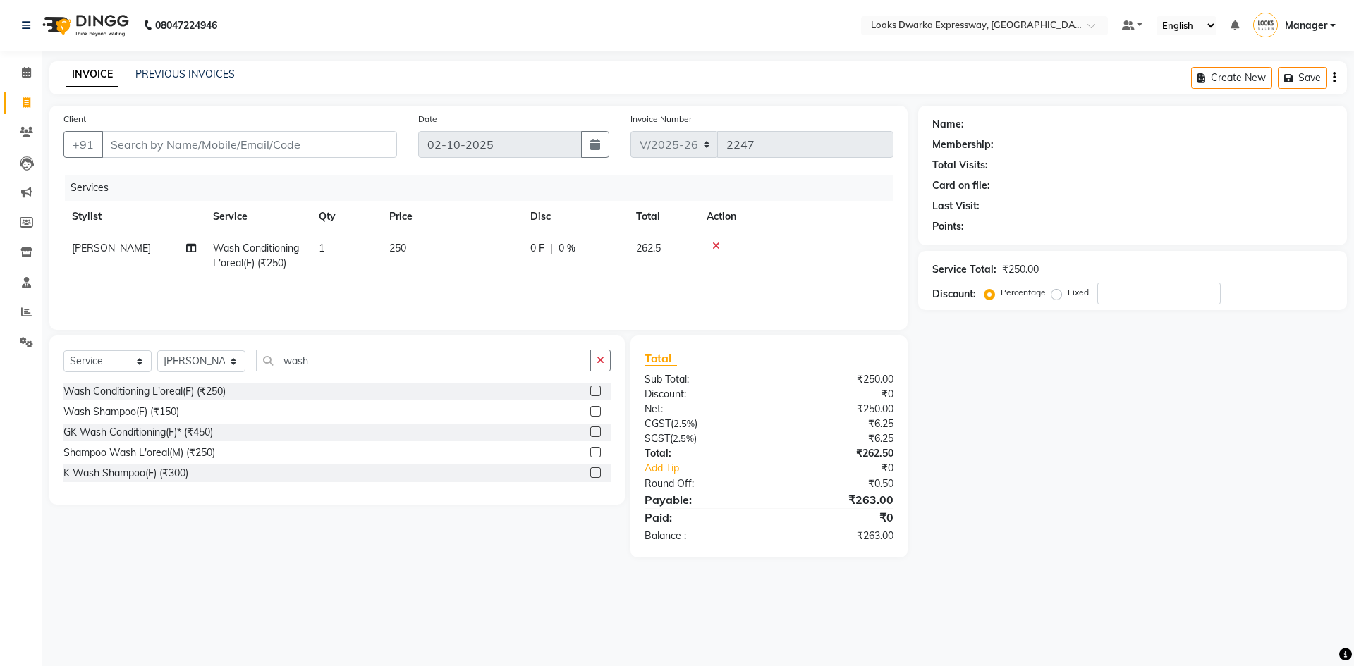
click at [401, 258] on td "250" at bounding box center [451, 256] width 141 height 47
select select "43631"
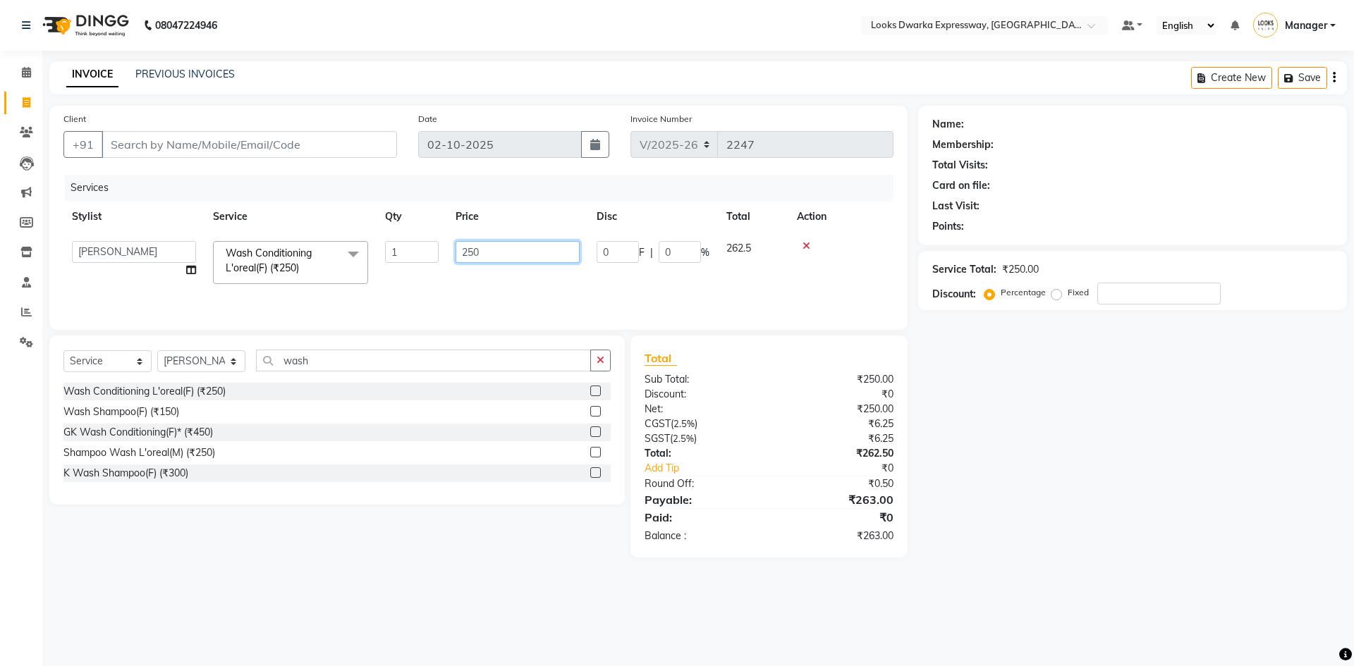
click at [485, 252] on input "250" at bounding box center [518, 252] width 124 height 22
type input "2"
type input "400"
click at [401, 457] on div "08047224946 Select Location × Looks Dwarka Expressway, [GEOGRAPHIC_DATA] Defaul…" at bounding box center [677, 333] width 1354 height 666
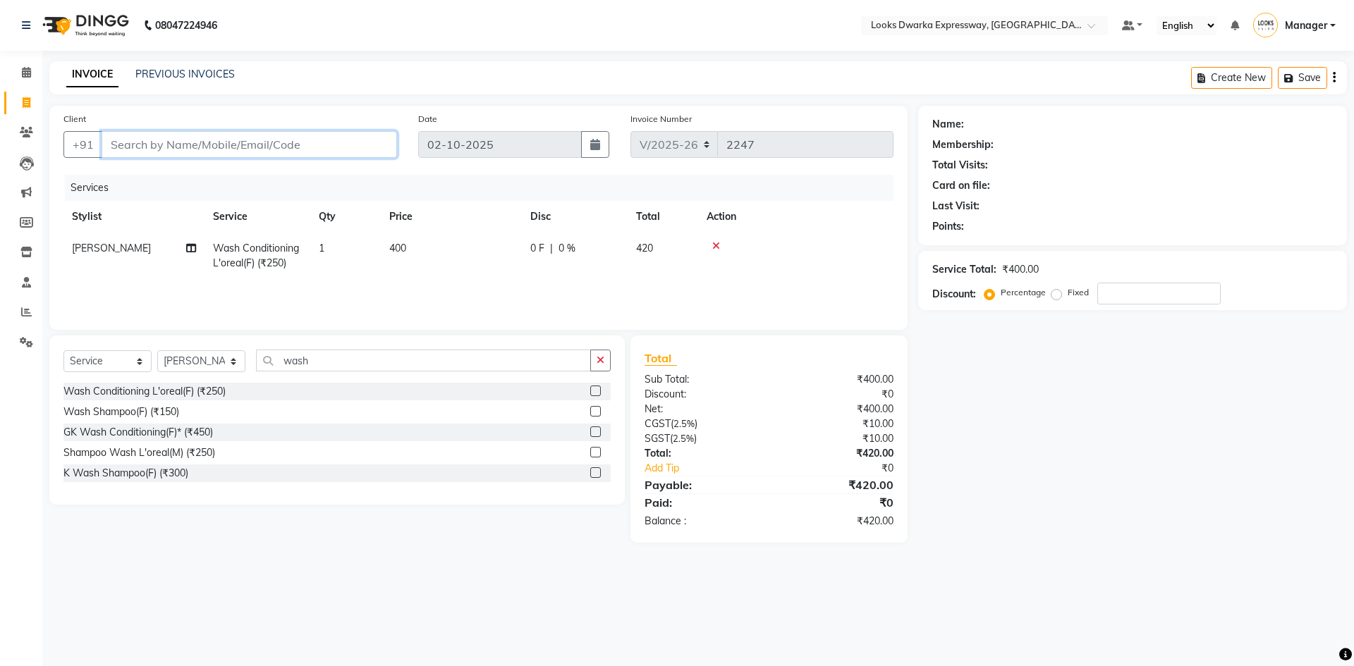
click at [158, 138] on input "Client" at bounding box center [249, 144] width 295 height 27
type input "9"
type input "0"
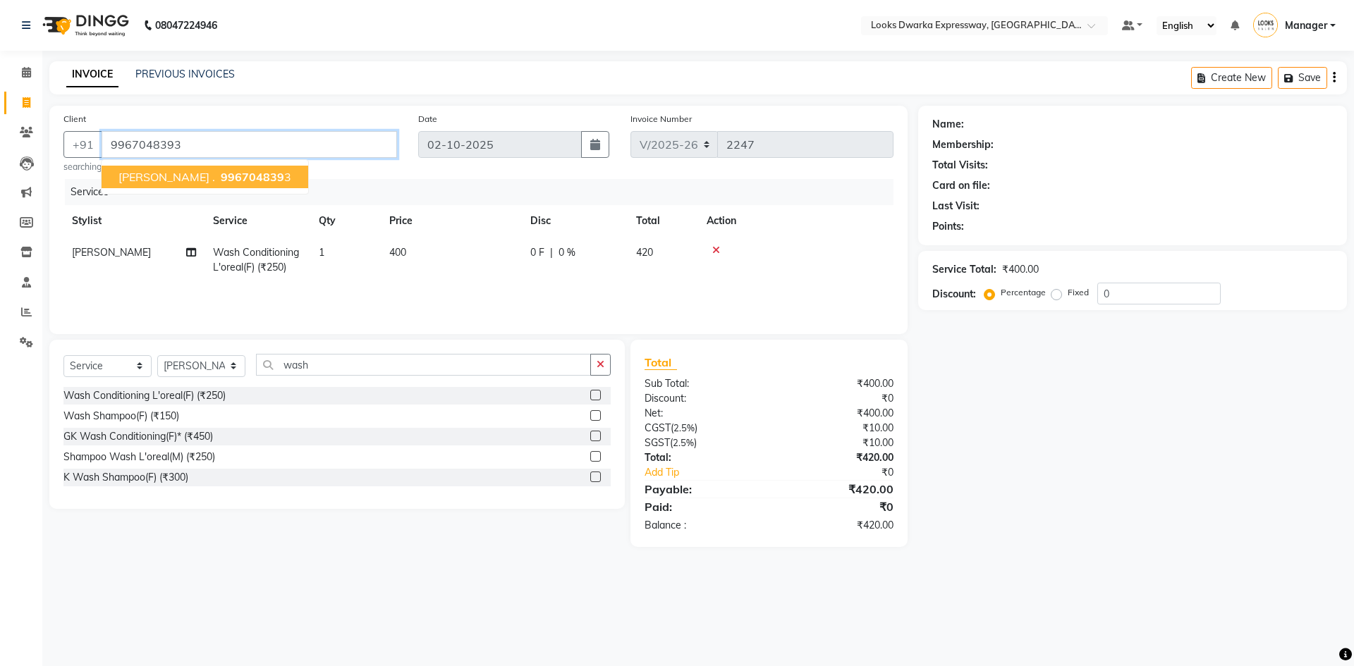
type input "9967048393"
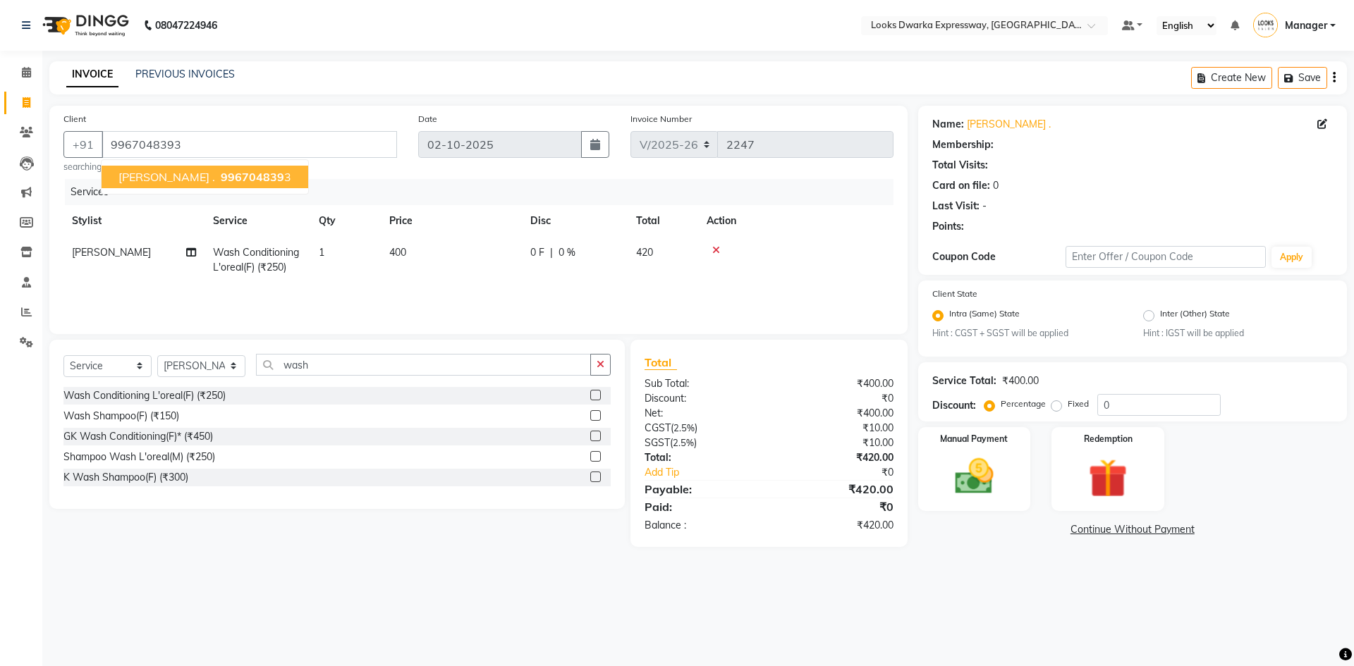
select select "1: Object"
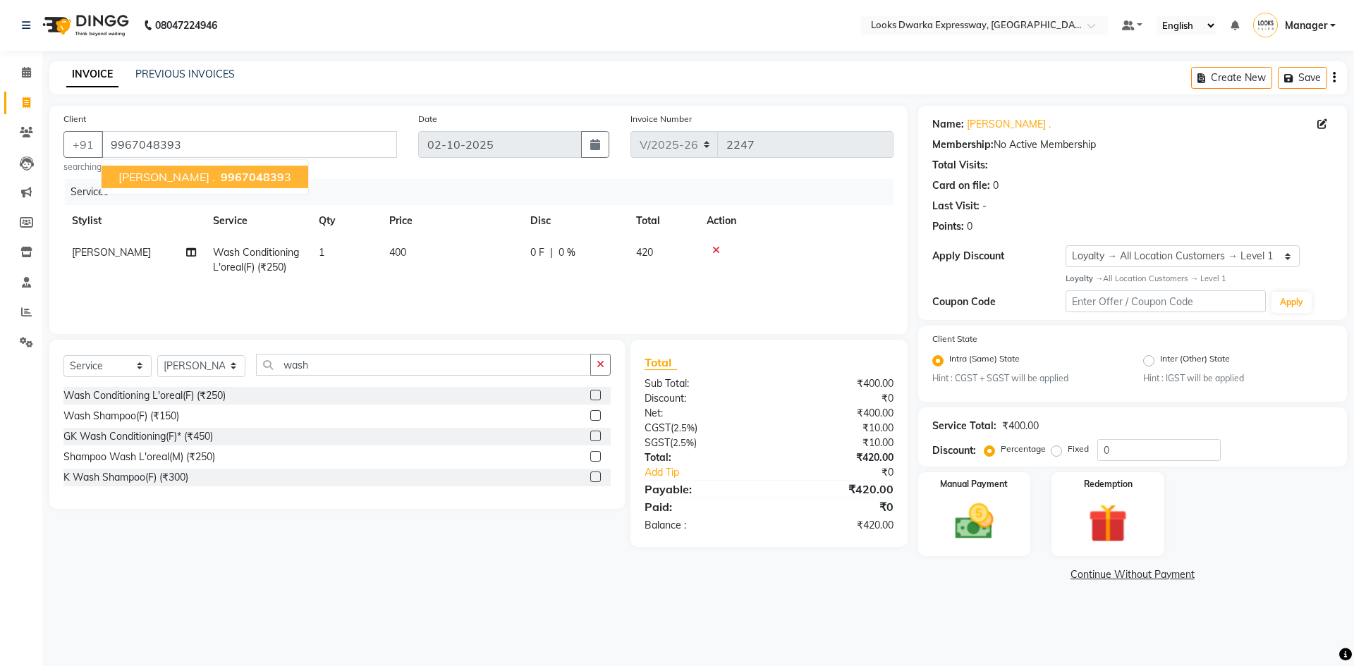
click at [160, 181] on span "[PERSON_NAME] ." at bounding box center [166, 177] width 97 height 14
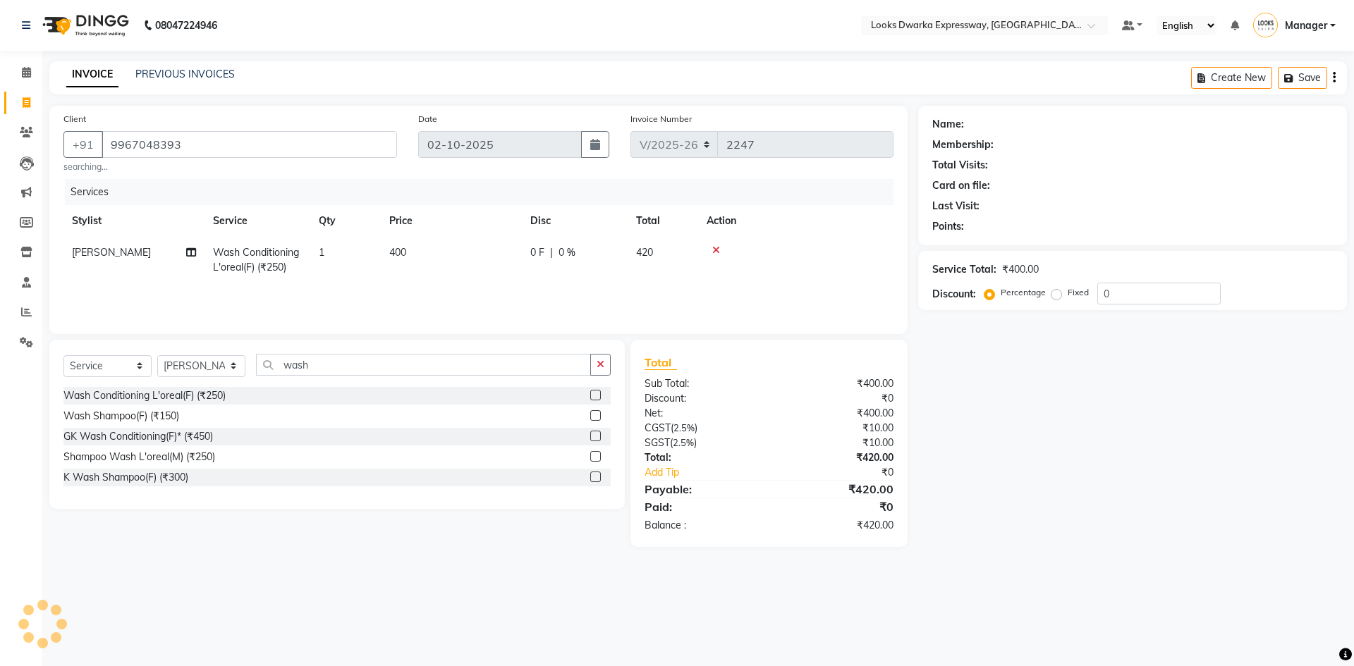
select select "1: Object"
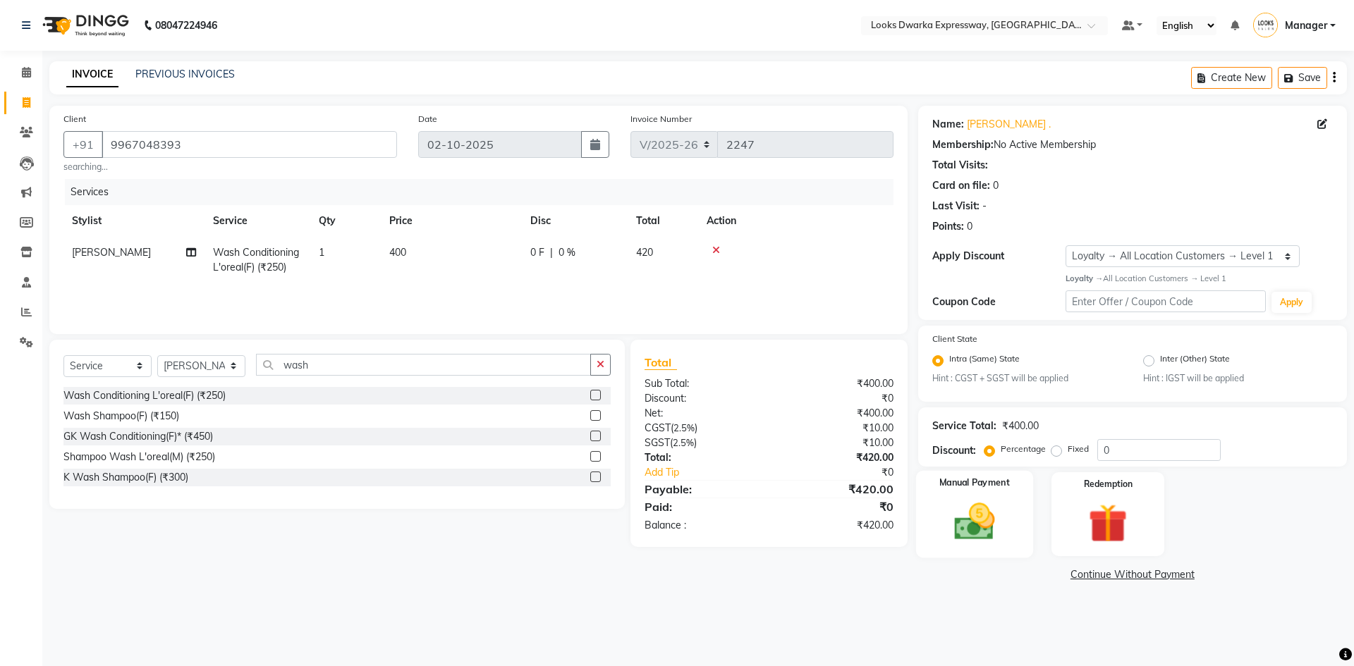
click at [675, 457] on img at bounding box center [974, 522] width 66 height 47
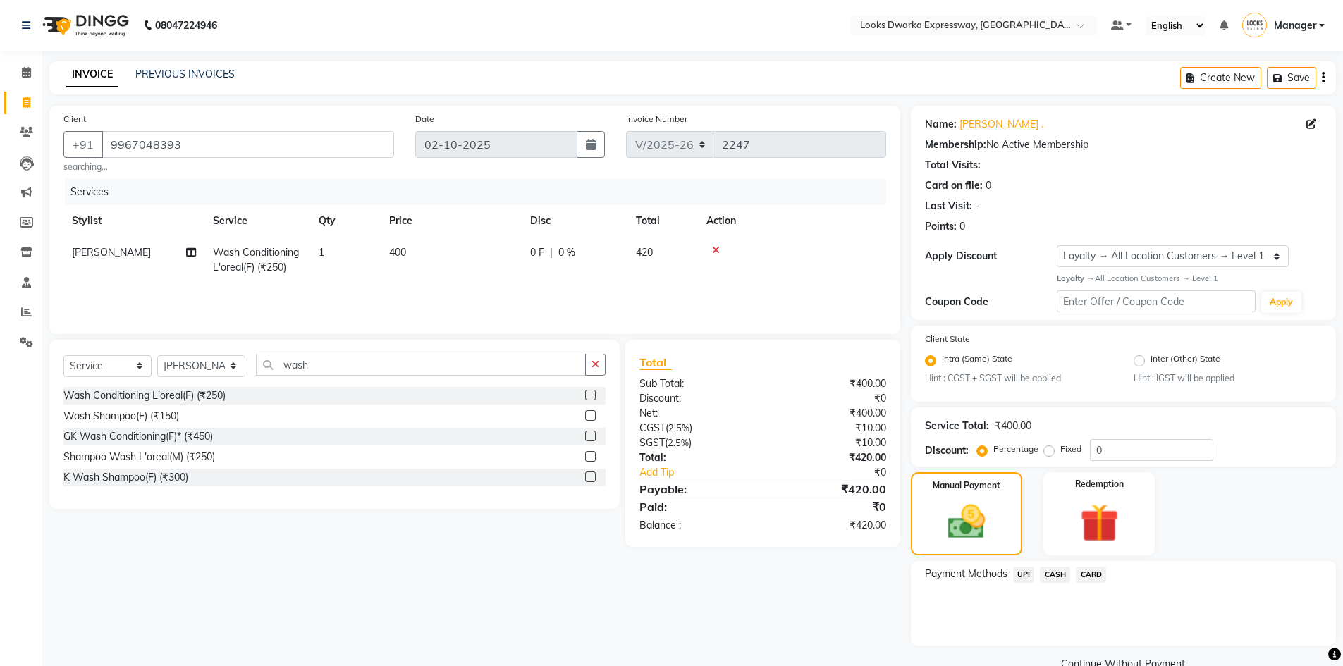
click at [675, 457] on span "CARD" at bounding box center [1091, 575] width 30 height 16
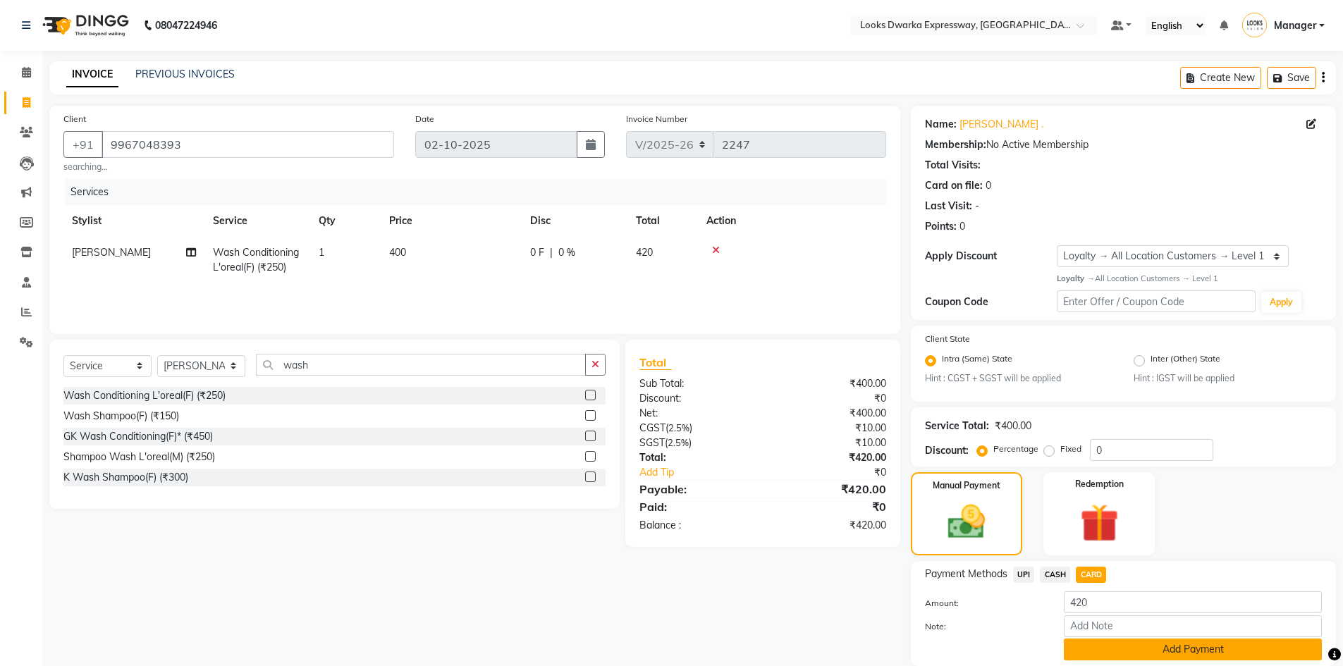
click at [675, 457] on button "Add Payment" at bounding box center [1193, 650] width 258 height 22
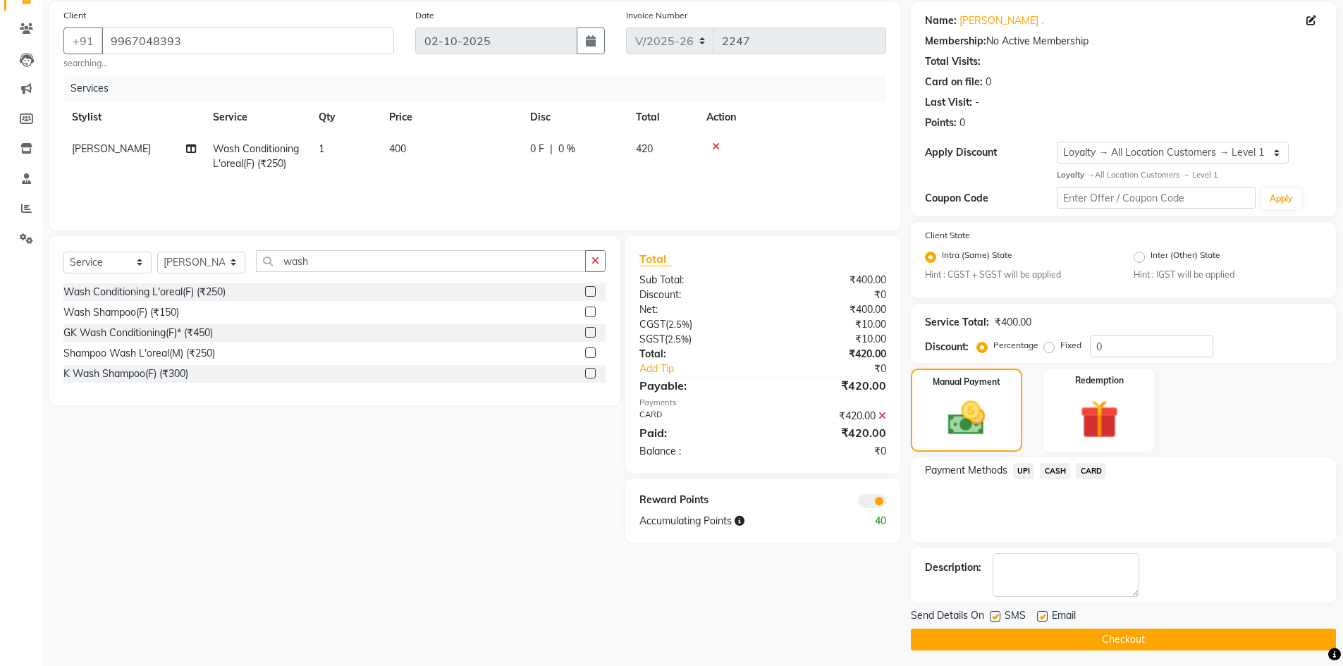
scroll to position [109, 0]
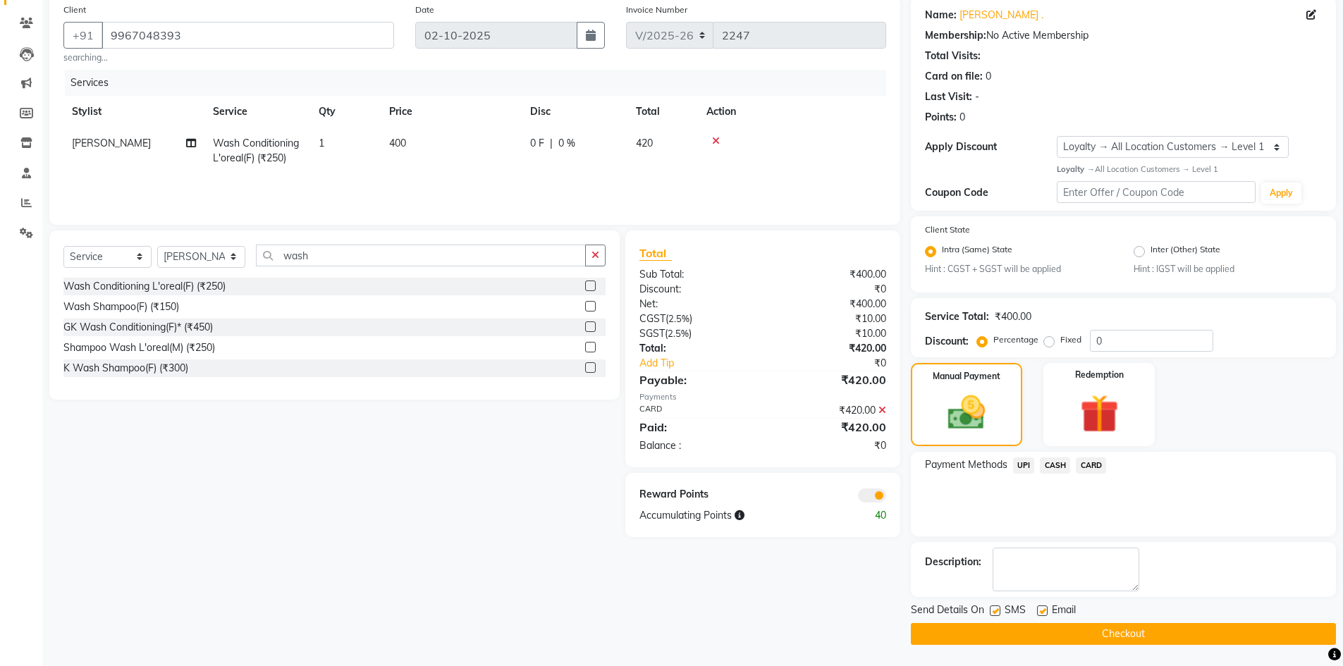
click at [675, 457] on button "Checkout" at bounding box center [1123, 634] width 425 height 22
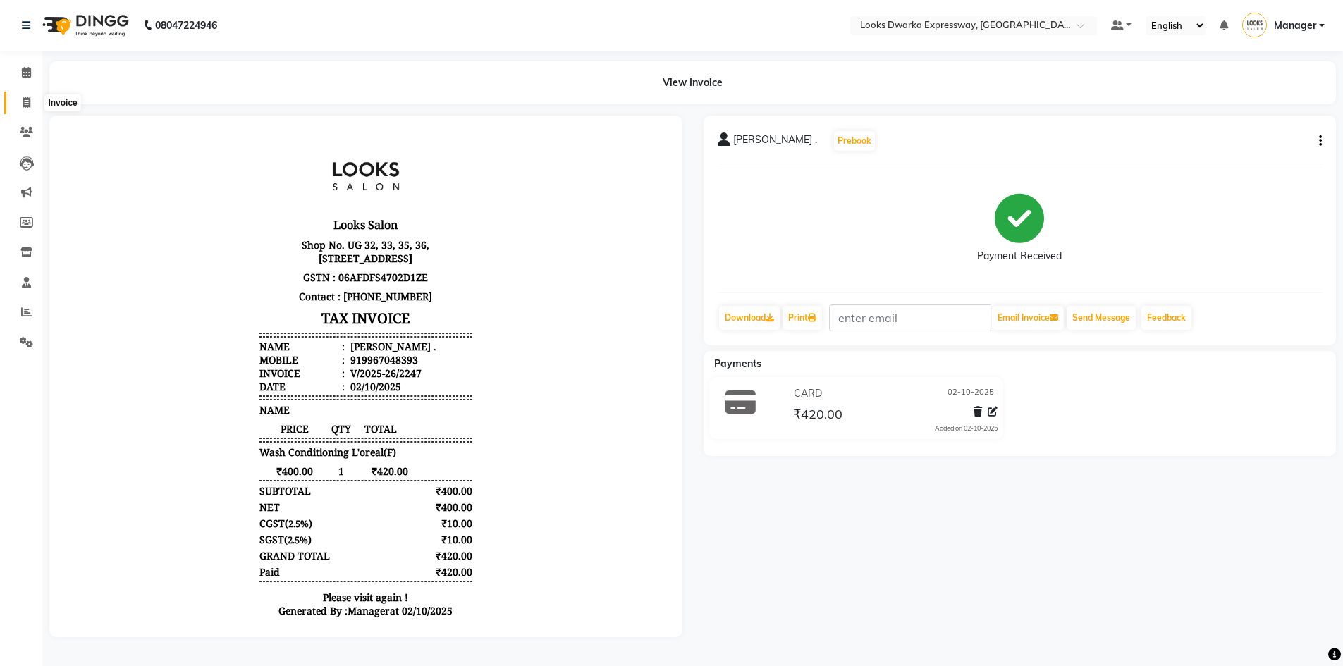
click at [27, 97] on icon at bounding box center [27, 102] width 8 height 11
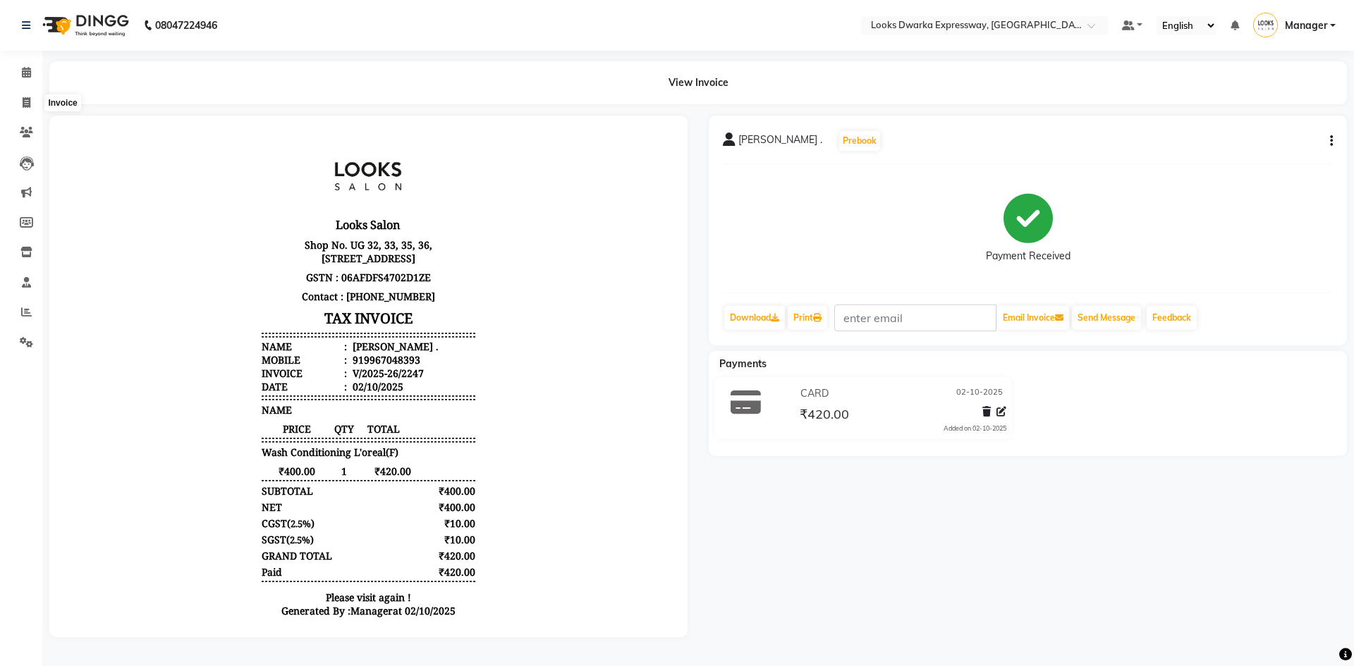
select select "6011"
select select "service"
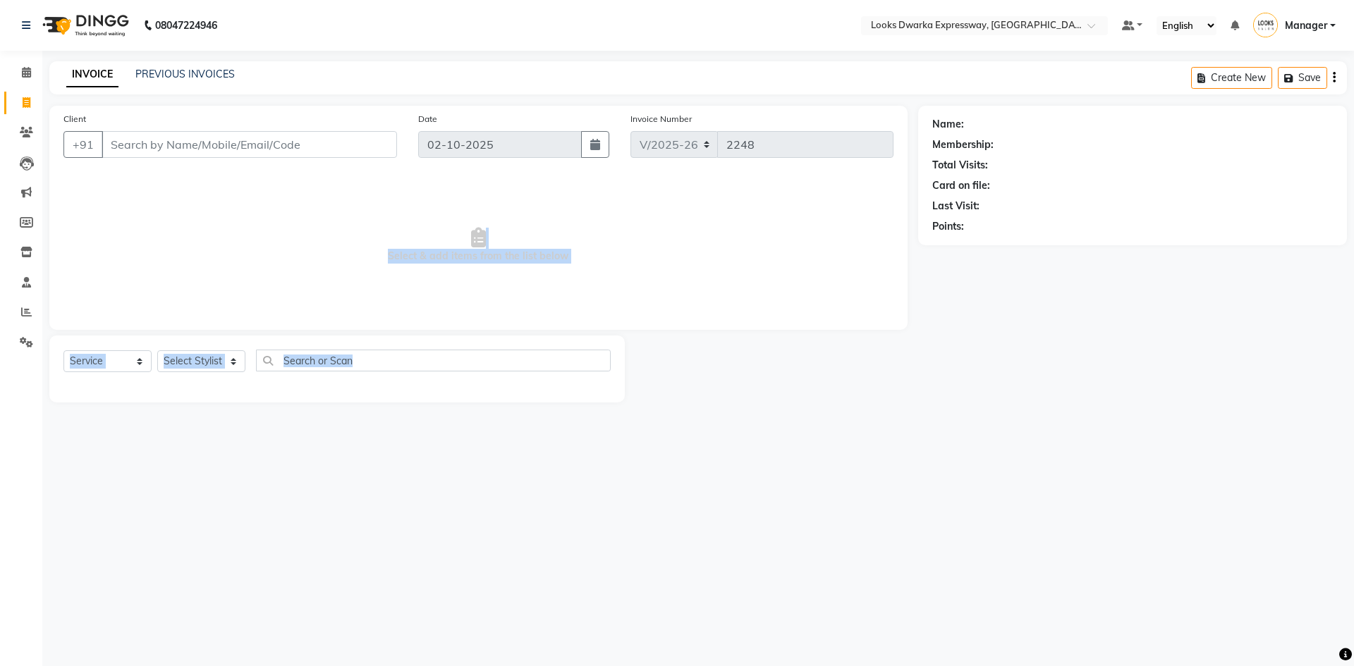
drag, startPoint x: 307, startPoint y: 446, endPoint x: 216, endPoint y: 664, distance: 235.8
click at [223, 457] on html "08047224946 Select Location × Looks Dwarka Expressway, [GEOGRAPHIC_DATA] Defaul…" at bounding box center [677, 333] width 1354 height 666
click at [187, 353] on div "Client +91 Date [DATE] Invoice Number V/2025 V/[PHONE_NUMBER] Select & add item…" at bounding box center [478, 254] width 879 height 297
click at [195, 369] on select "Select Stylist Manager MD [PERSON_NAME] Ravindar_pdct [PERSON_NAME] [PERSON_NAM…" at bounding box center [201, 361] width 88 height 22
select select "43893"
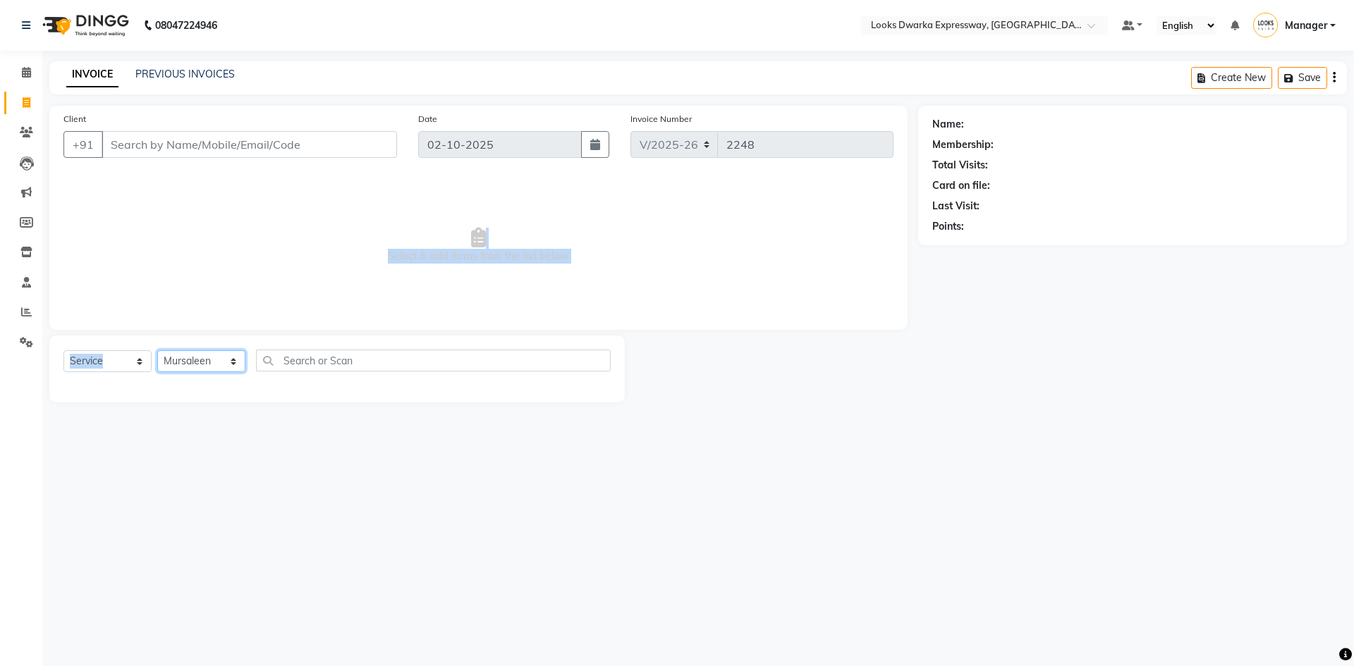
click at [157, 350] on select "Select Stylist Manager MD [PERSON_NAME] Ravindar_pdct [PERSON_NAME] [PERSON_NAM…" at bounding box center [201, 361] width 88 height 22
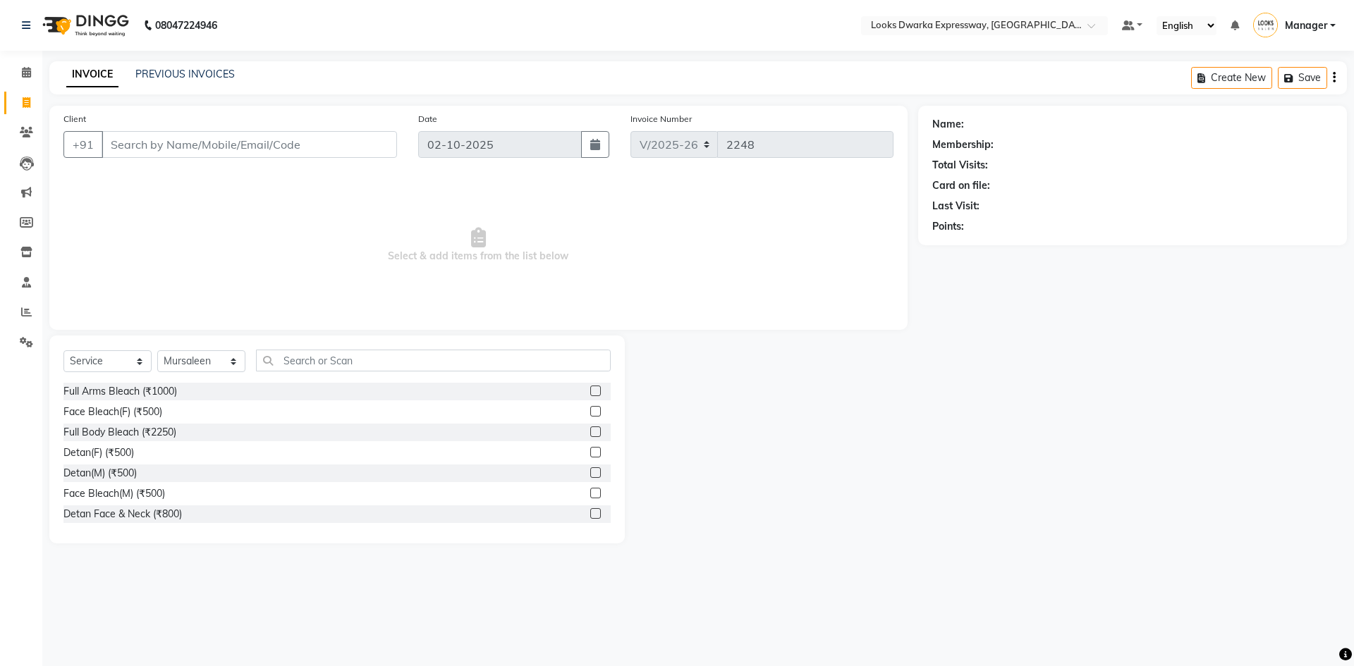
click at [362, 348] on div "Select Service Product Membership Package Voucher Prepaid Gift Card Select Styl…" at bounding box center [336, 440] width 575 height 208
click at [411, 365] on input "text" at bounding box center [433, 361] width 355 height 22
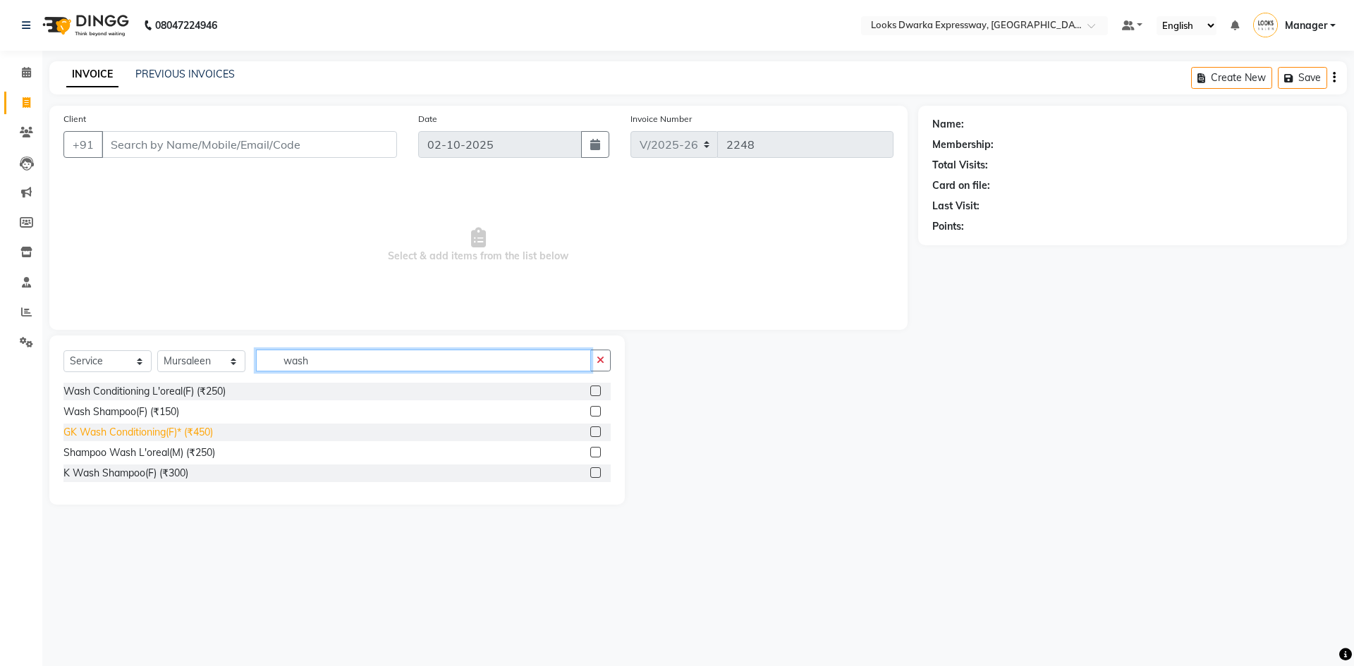
type input "wash"
click at [193, 434] on div "GK Wash Conditioning(F)* (₹450)" at bounding box center [138, 432] width 150 height 15
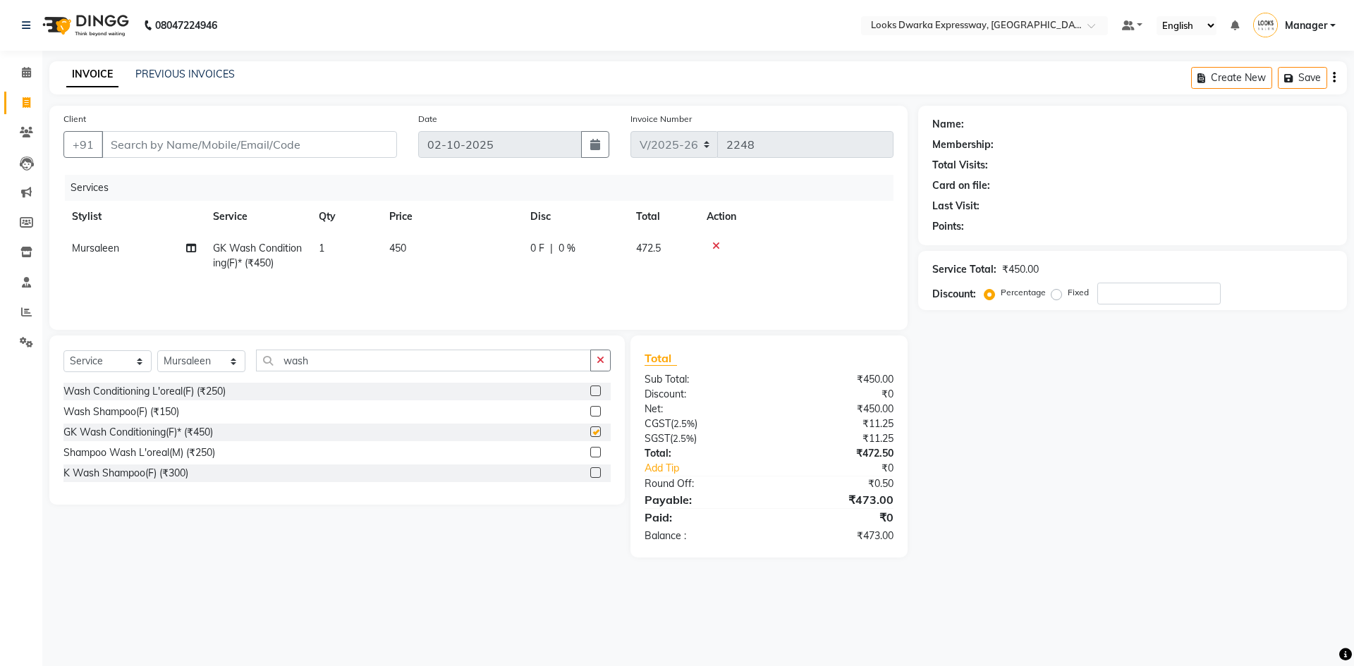
checkbox input "false"
click at [423, 268] on td "450" at bounding box center [451, 256] width 141 height 47
select select "43893"
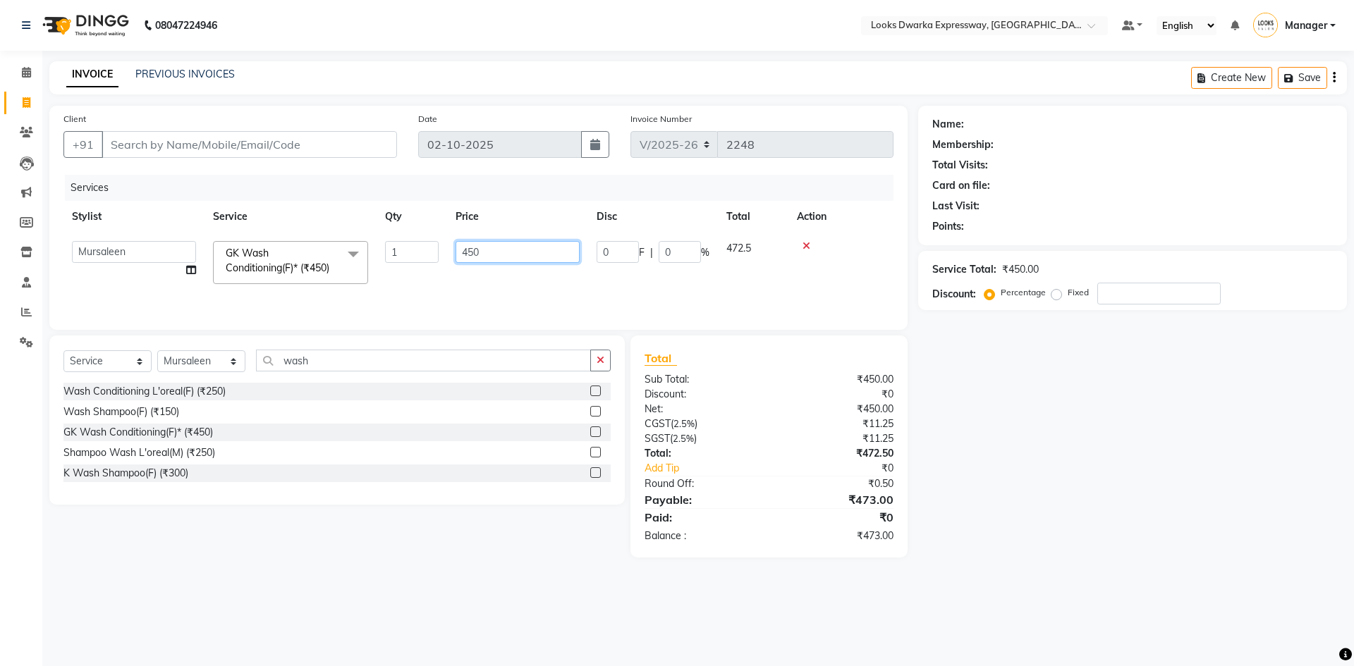
click at [508, 250] on input "450" at bounding box center [518, 252] width 124 height 22
type input "4"
type input "500"
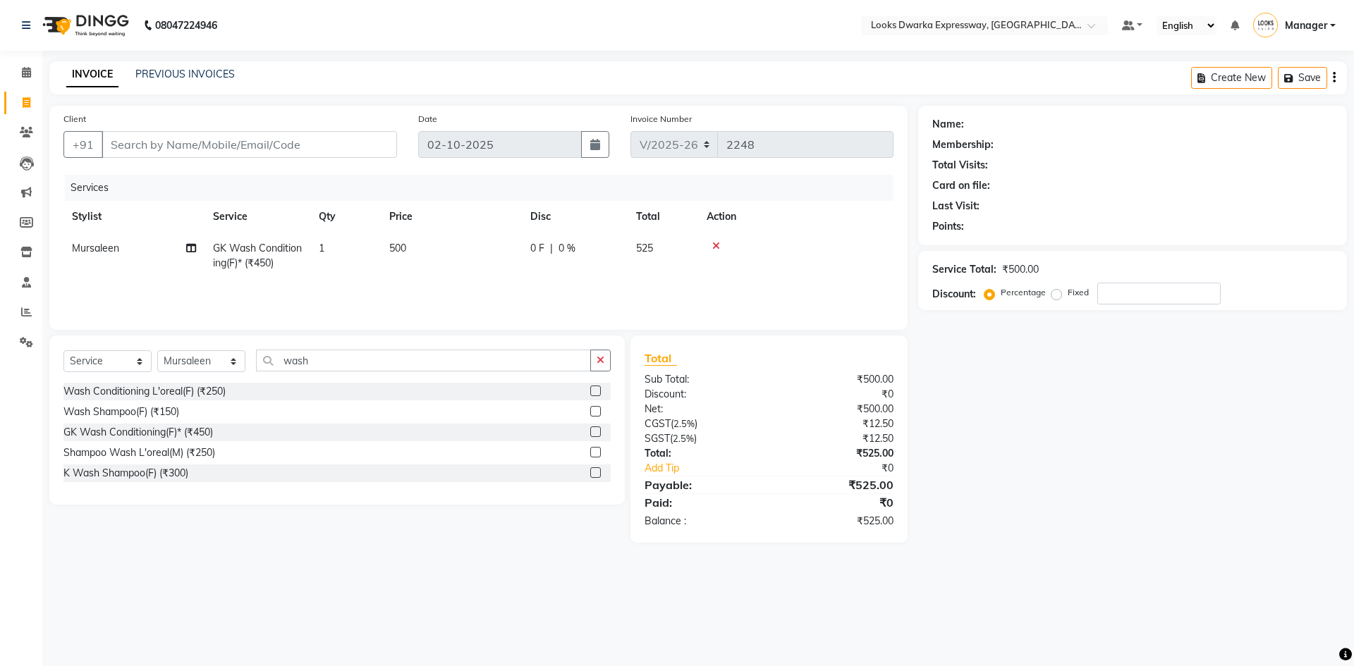
drag, startPoint x: 418, startPoint y: 662, endPoint x: 402, endPoint y: 700, distance: 40.7
click at [402, 457] on html "08047224946 Select Location × Looks Dwarka Expressway, [GEOGRAPHIC_DATA] Defaul…" at bounding box center [677, 333] width 1354 height 666
click at [284, 140] on input "Client" at bounding box center [249, 144] width 295 height 27
type input "9"
type input "0"
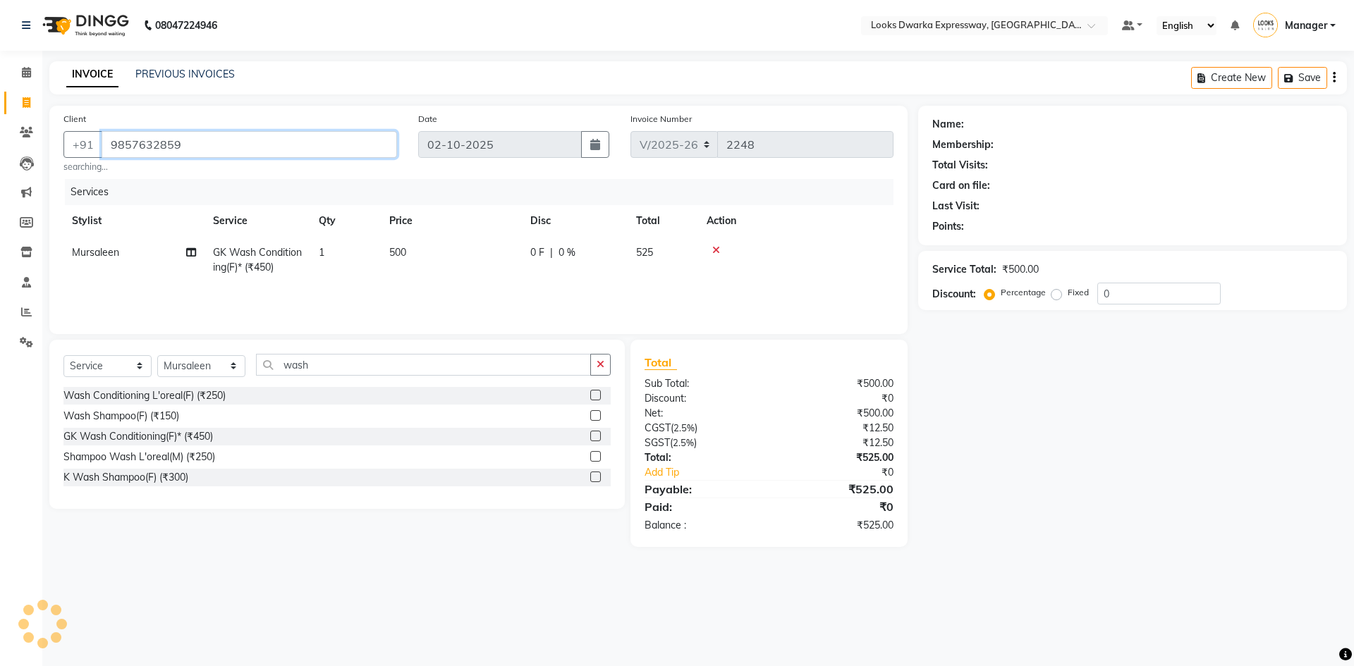
type input "9857632859"
select select "1: Object"
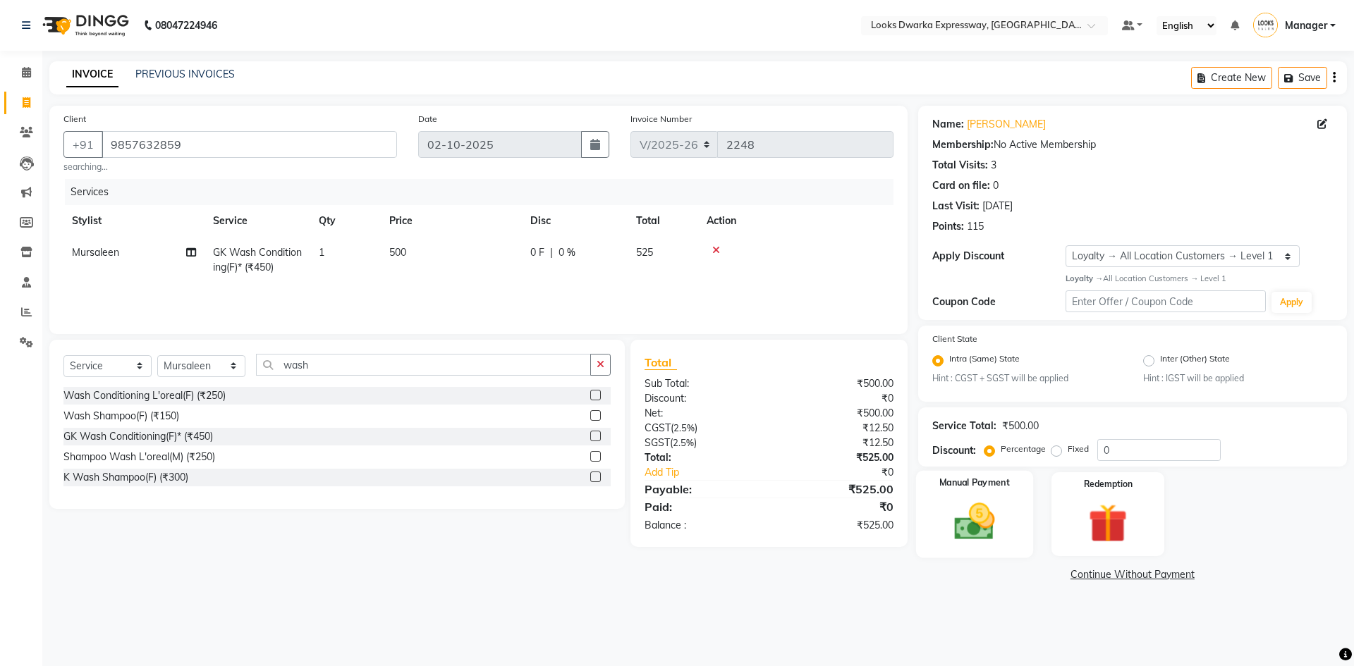
click at [675, 457] on img at bounding box center [974, 522] width 66 height 47
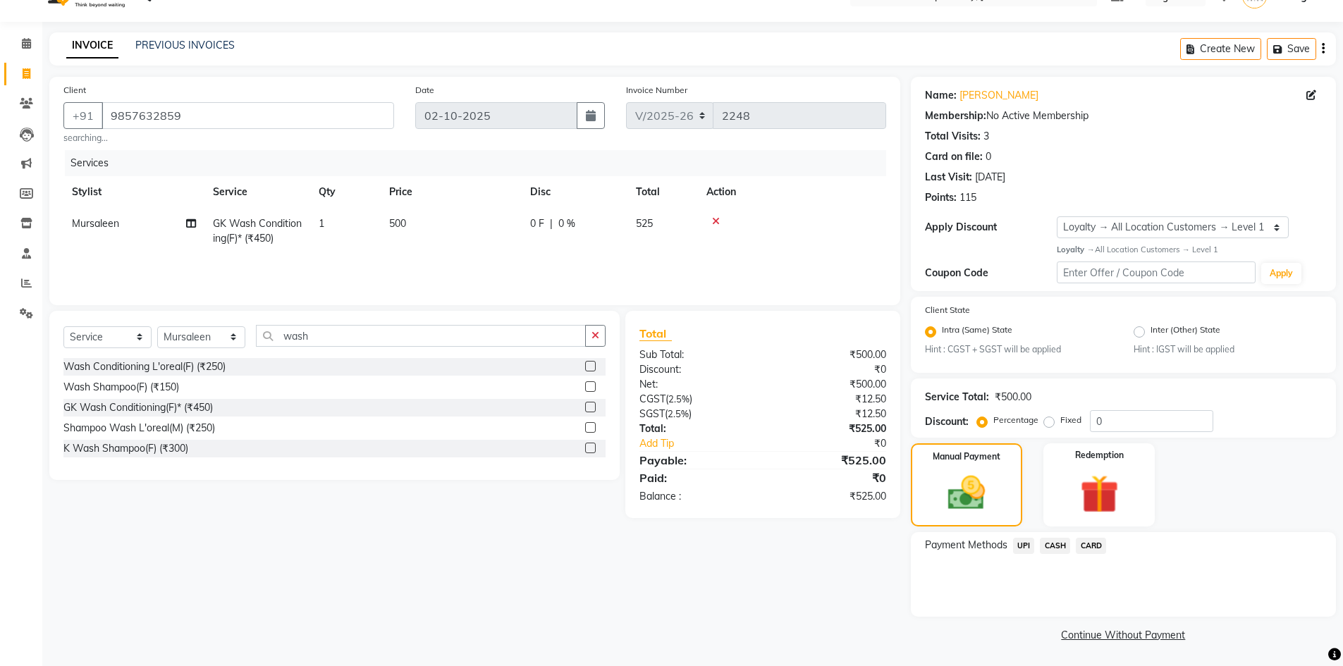
scroll to position [30, 0]
click at [675, 457] on span "UPI" at bounding box center [1024, 545] width 22 height 16
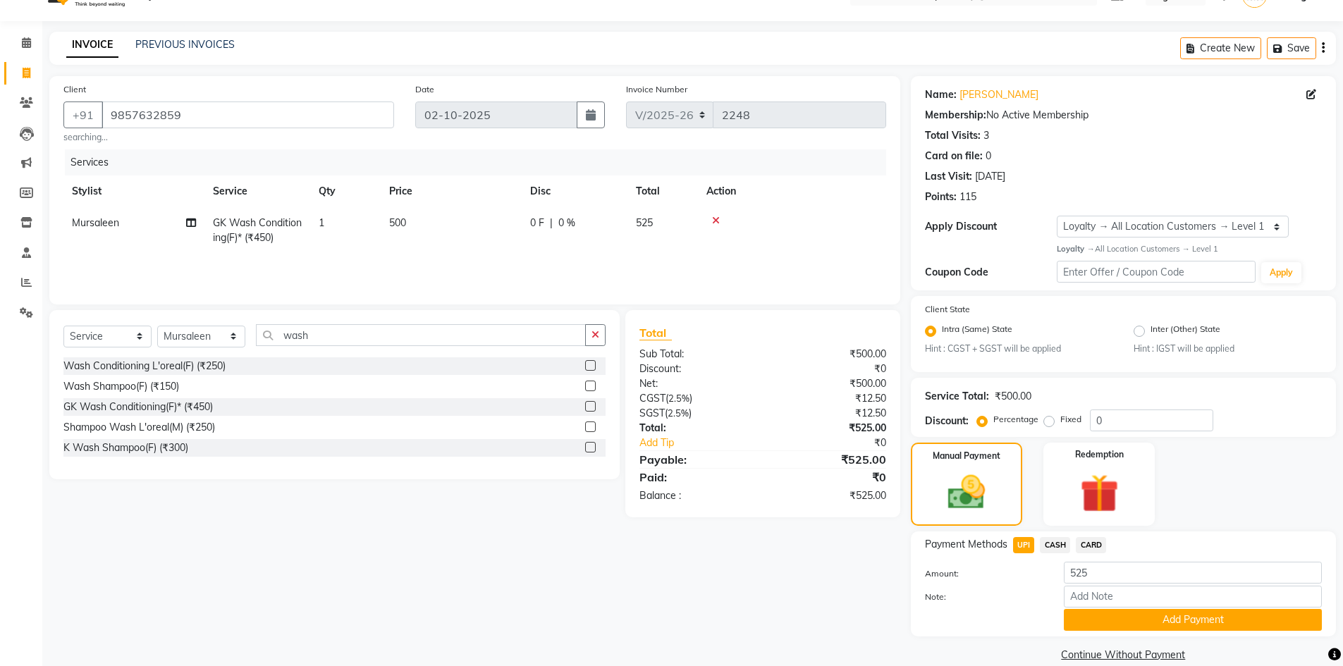
scroll to position [50, 0]
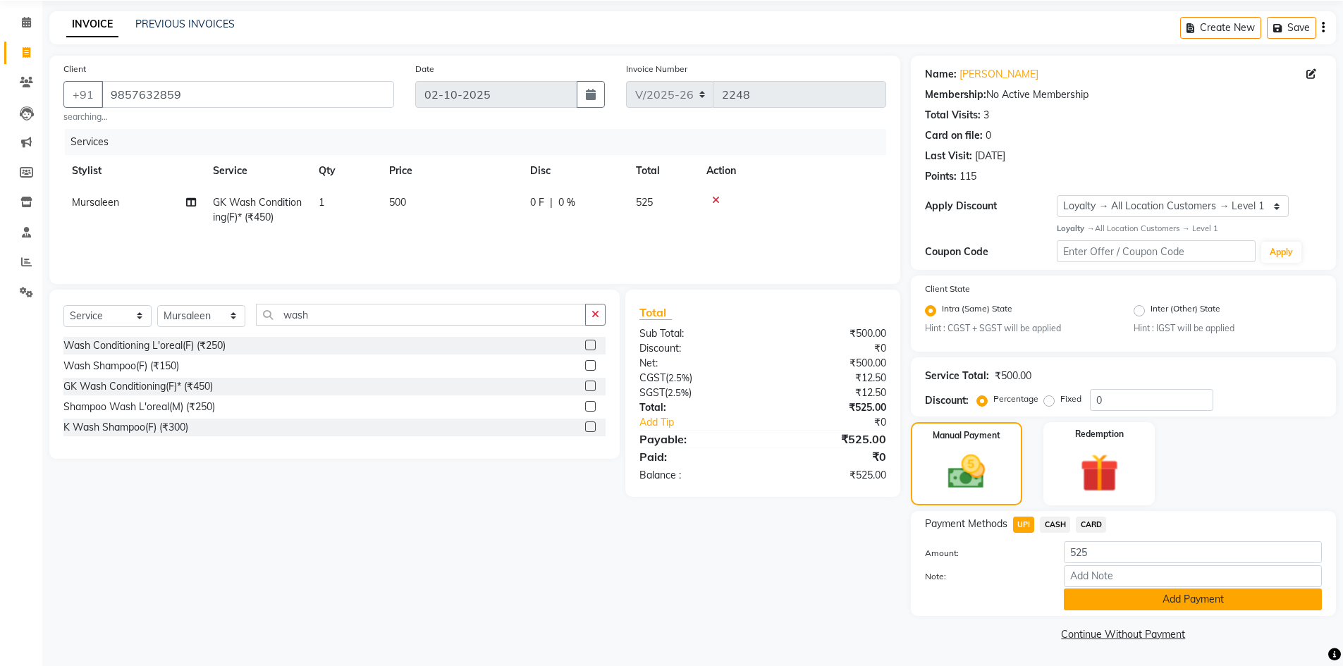
click at [675, 457] on button "Add Payment" at bounding box center [1193, 600] width 258 height 22
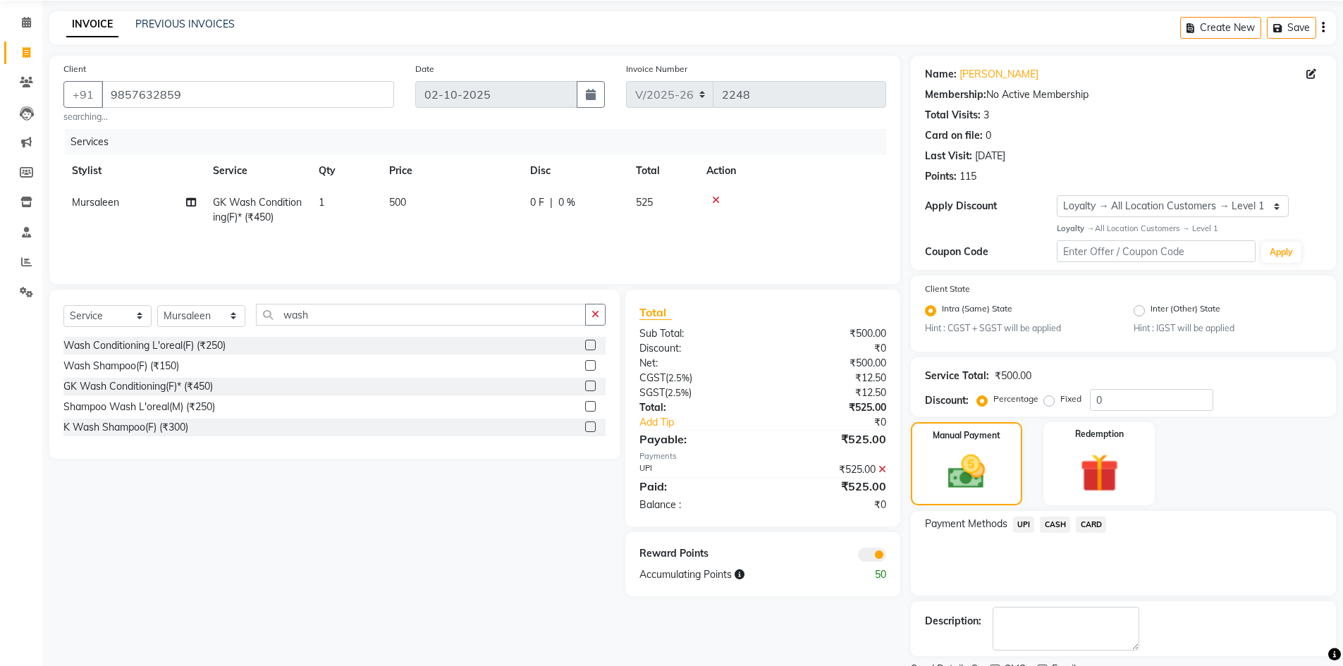
scroll to position [109, 0]
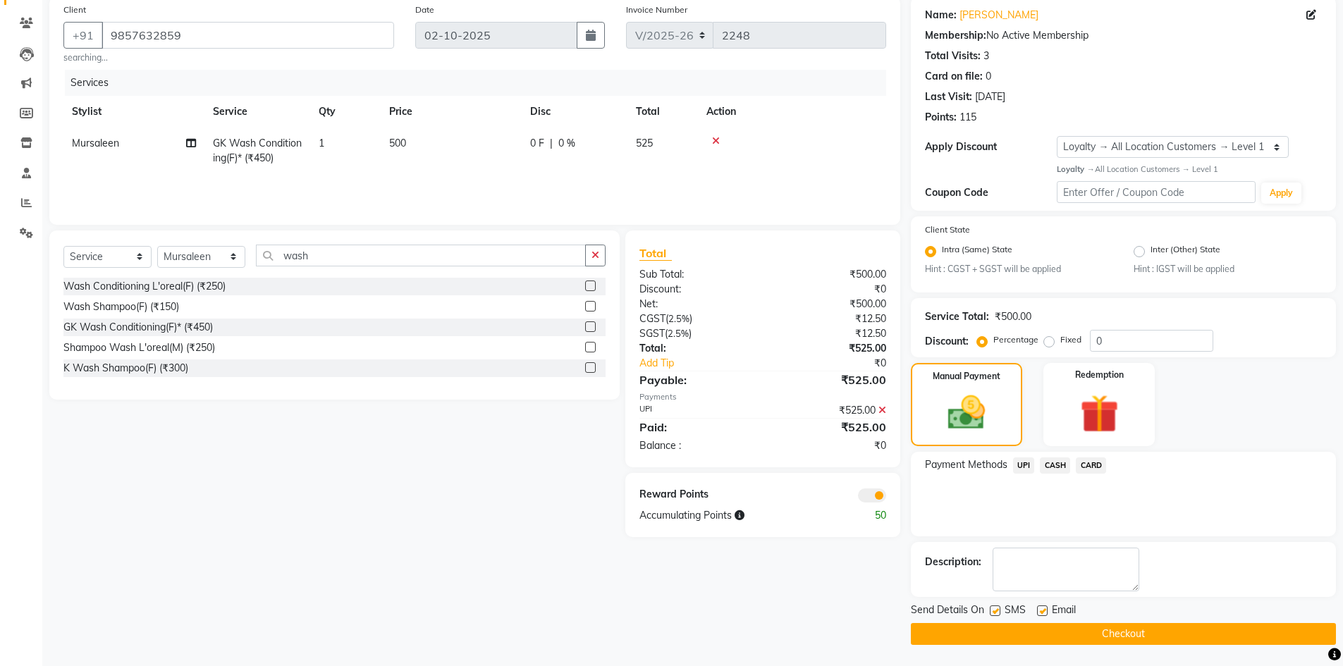
click at [675, 457] on button "Checkout" at bounding box center [1123, 634] width 425 height 22
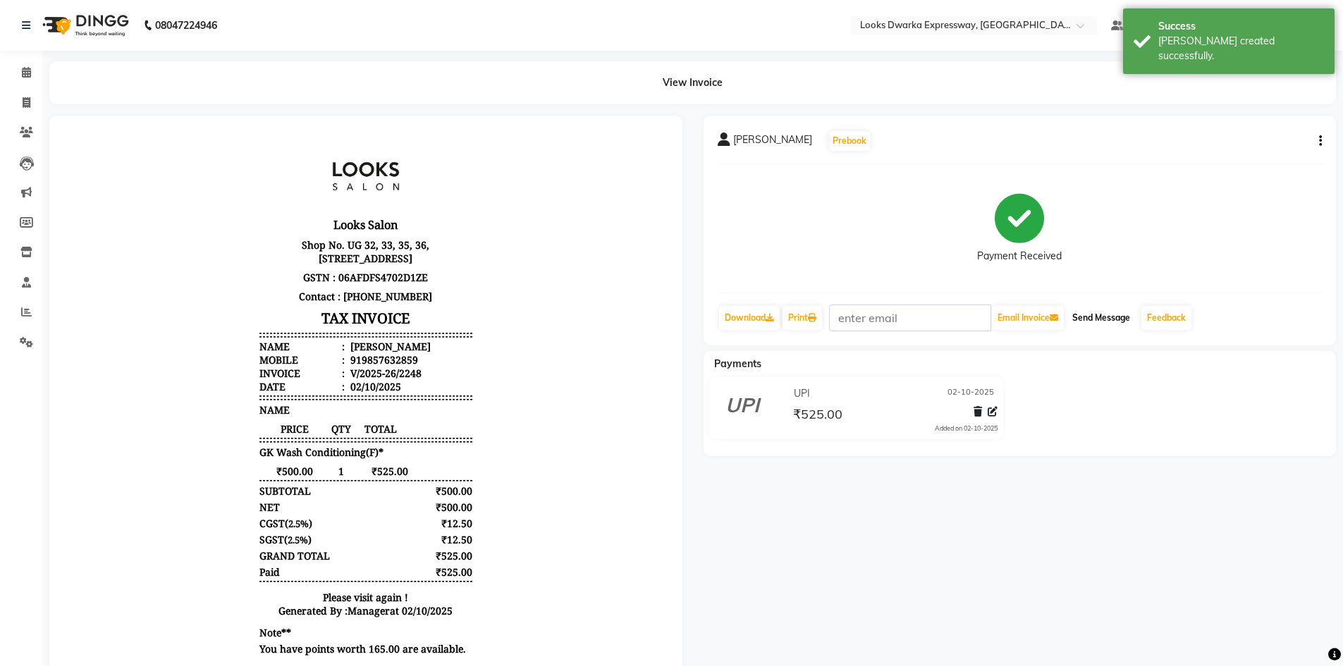
click at [675, 327] on button "Send Message" at bounding box center [1101, 318] width 69 height 24
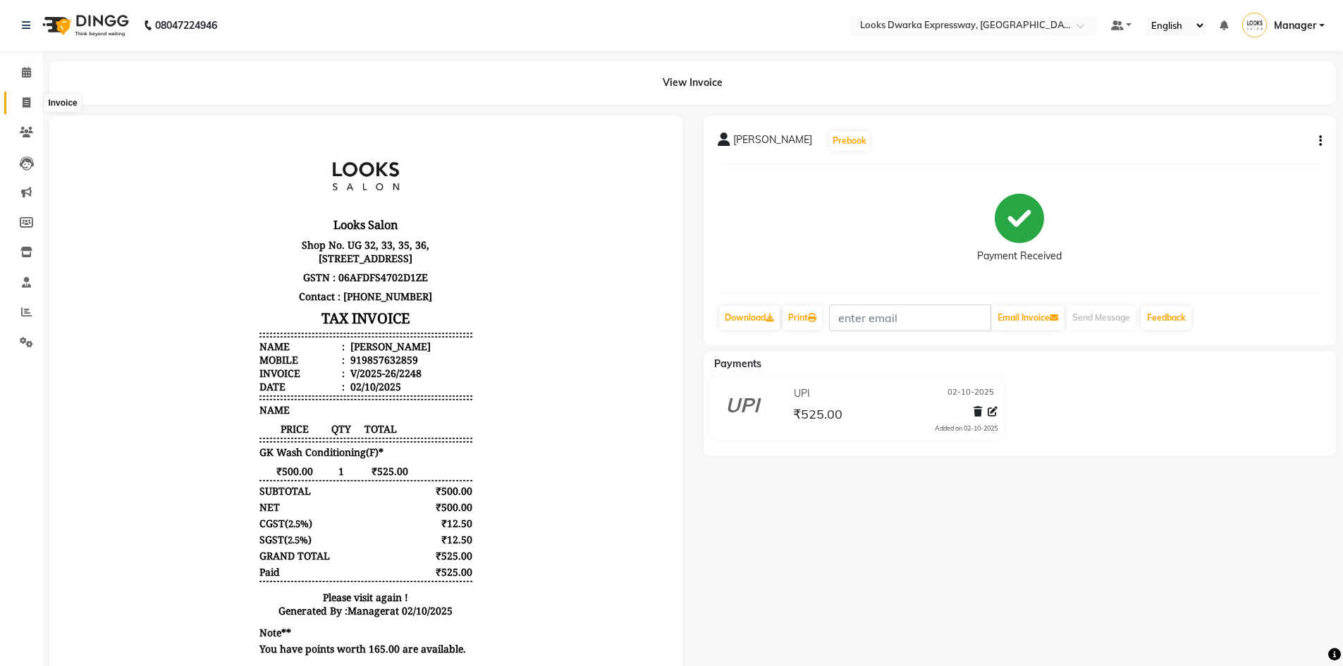
click at [18, 99] on span at bounding box center [26, 103] width 25 height 16
select select "service"
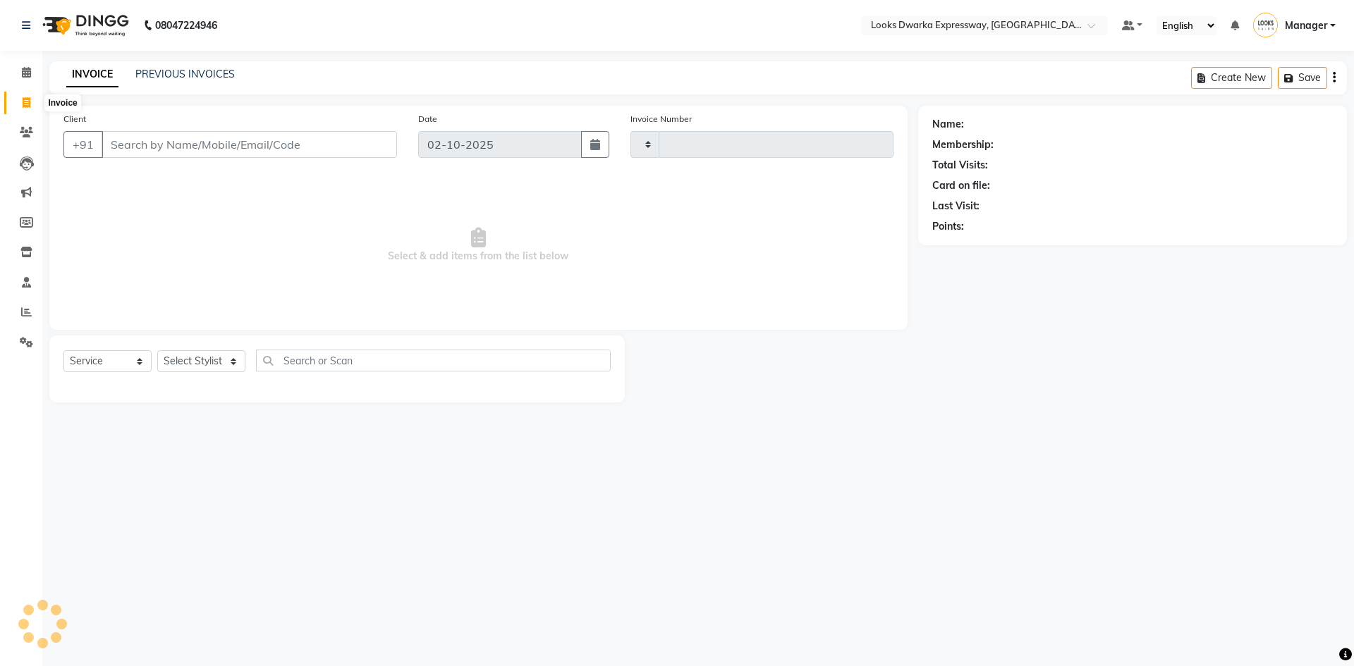
type input "2249"
select select "6011"
click at [235, 363] on select "Select Stylist Manager MD [PERSON_NAME] Ravindar_pdct [PERSON_NAME] [PERSON_NAM…" at bounding box center [201, 361] width 88 height 22
select select "43631"
click at [157, 350] on select "Select Stylist Manager MD [PERSON_NAME] Ravindar_pdct [PERSON_NAME] [PERSON_NAM…" at bounding box center [201, 361] width 88 height 22
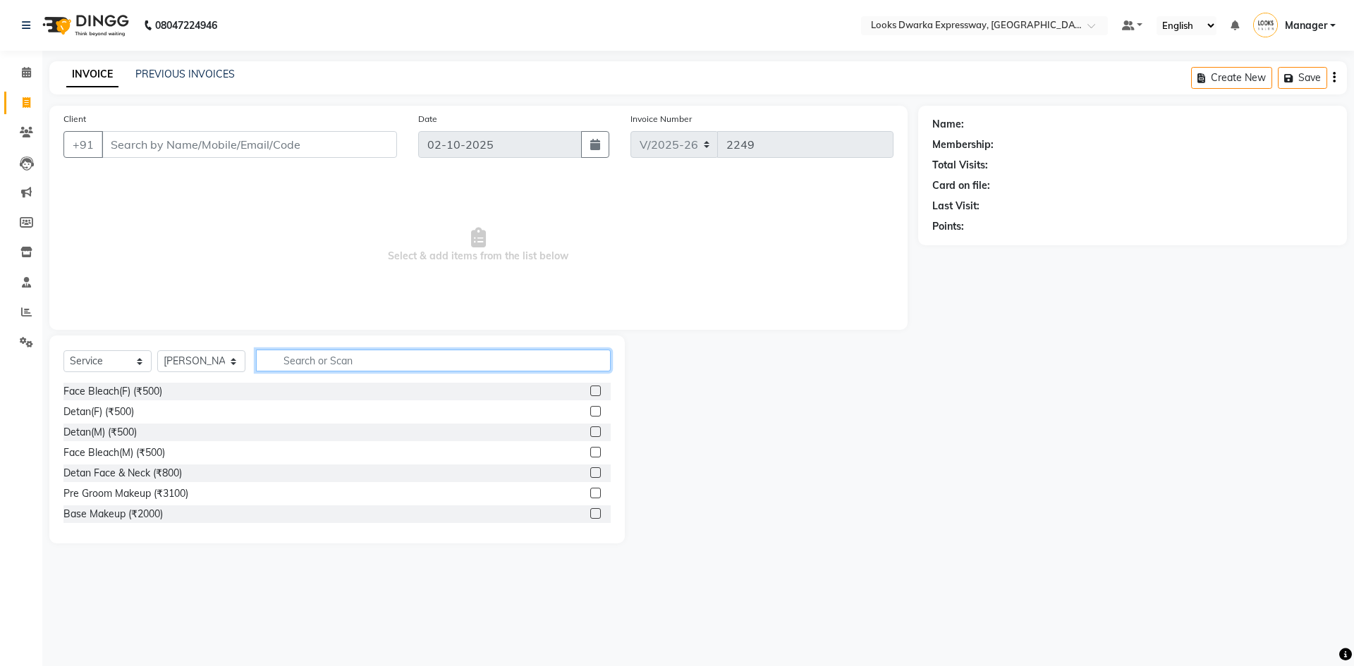
click at [305, 359] on input "text" at bounding box center [433, 361] width 355 height 22
type input "l"
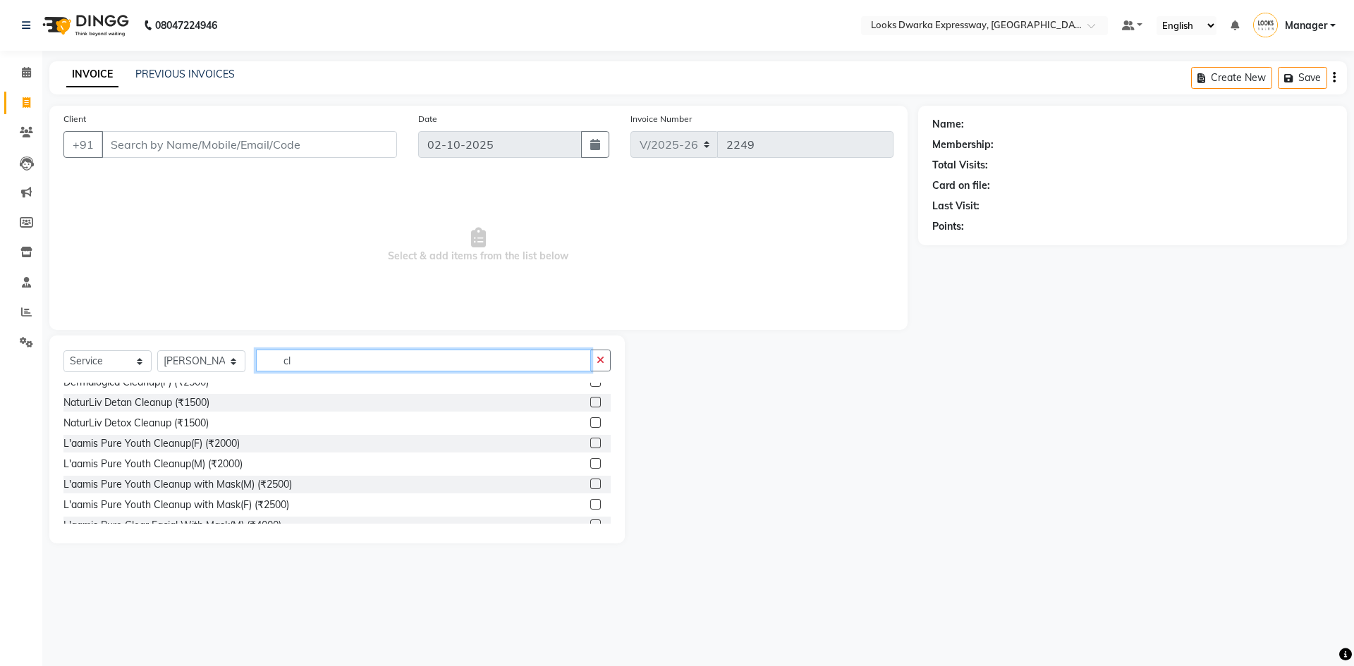
type input "cl"
click at [590, 457] on label at bounding box center [595, 463] width 11 height 11
click at [590, 457] on input "checkbox" at bounding box center [594, 464] width 9 height 9
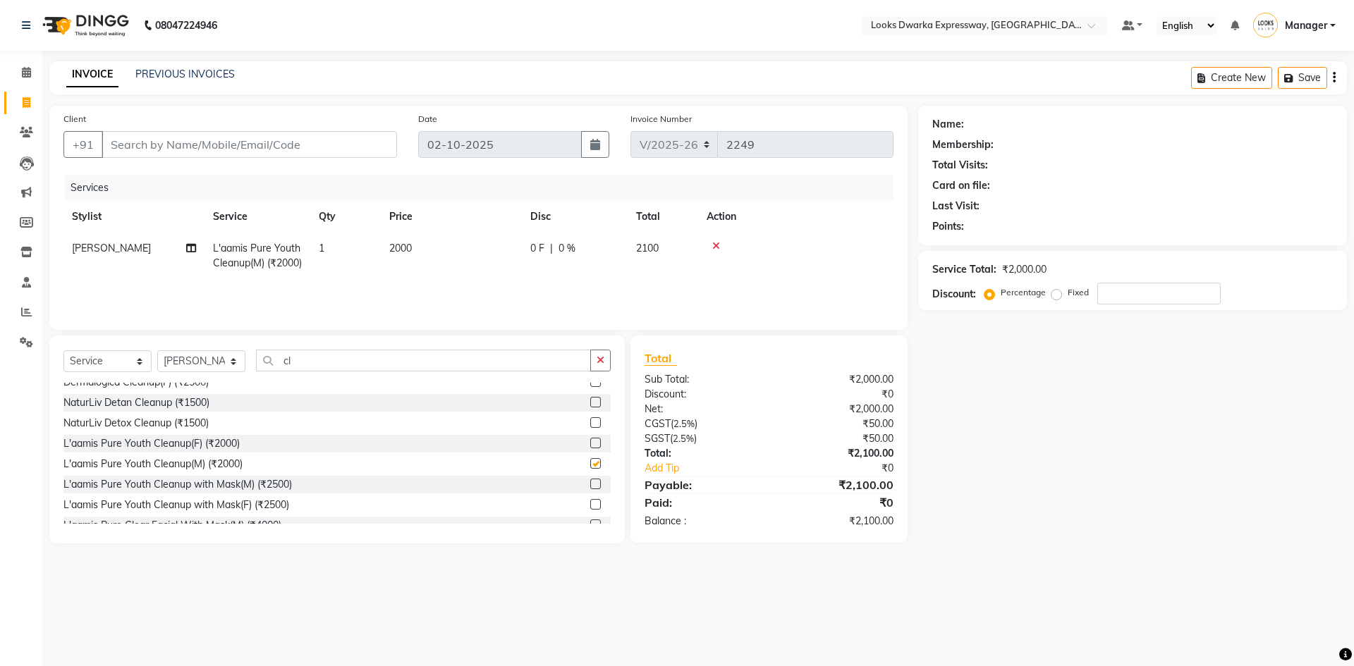
checkbox input "false"
click at [312, 365] on input "cl" at bounding box center [423, 361] width 335 height 22
type input "c"
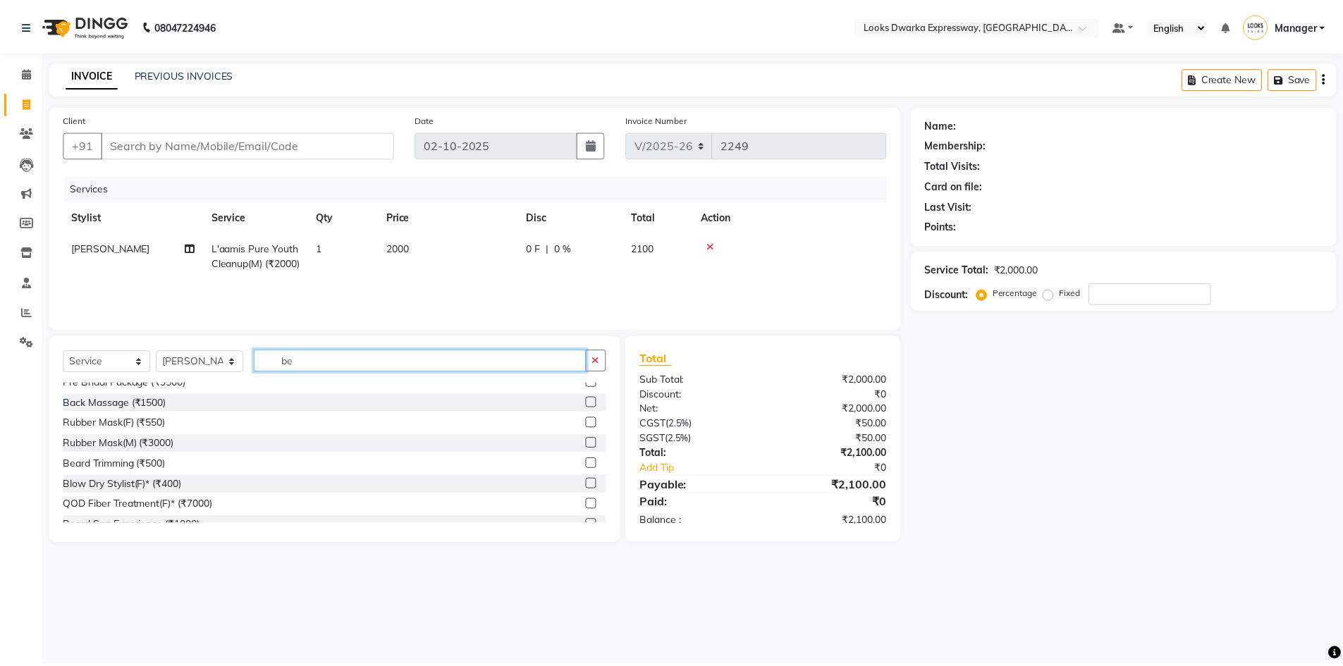
scroll to position [0, 0]
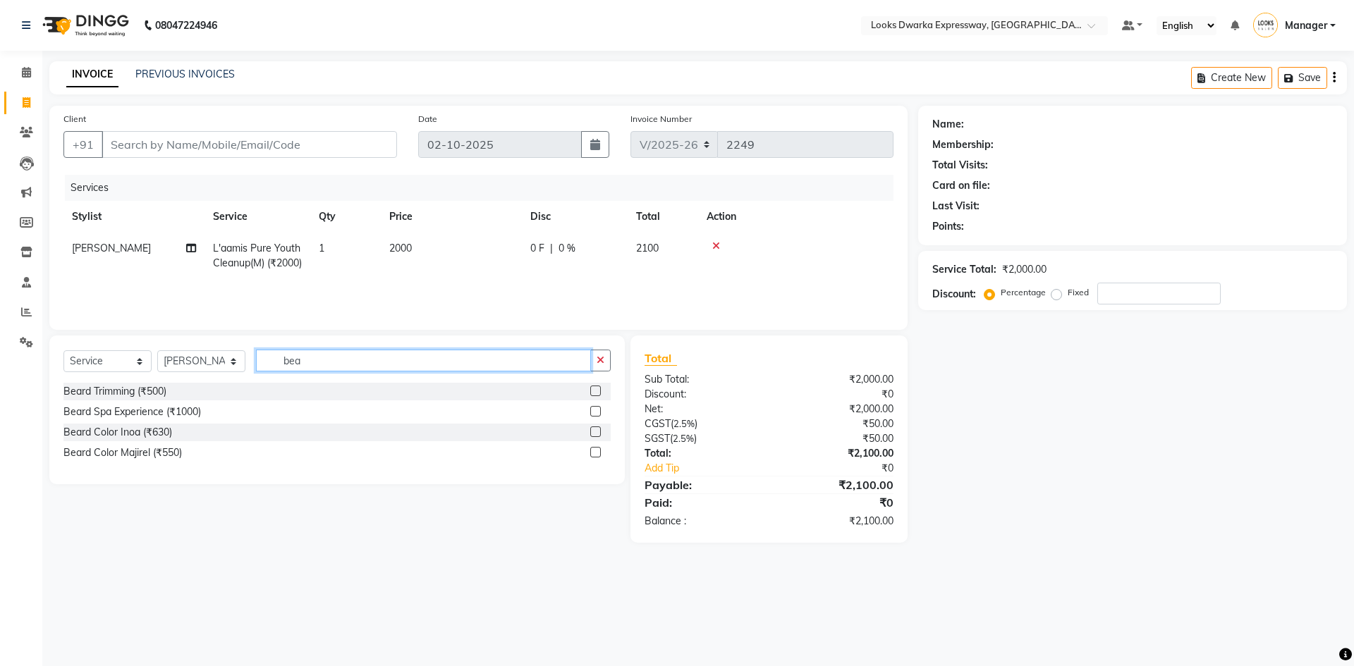
type input "bea"
click at [594, 390] on label at bounding box center [595, 391] width 11 height 11
click at [594, 390] on input "checkbox" at bounding box center [594, 391] width 9 height 9
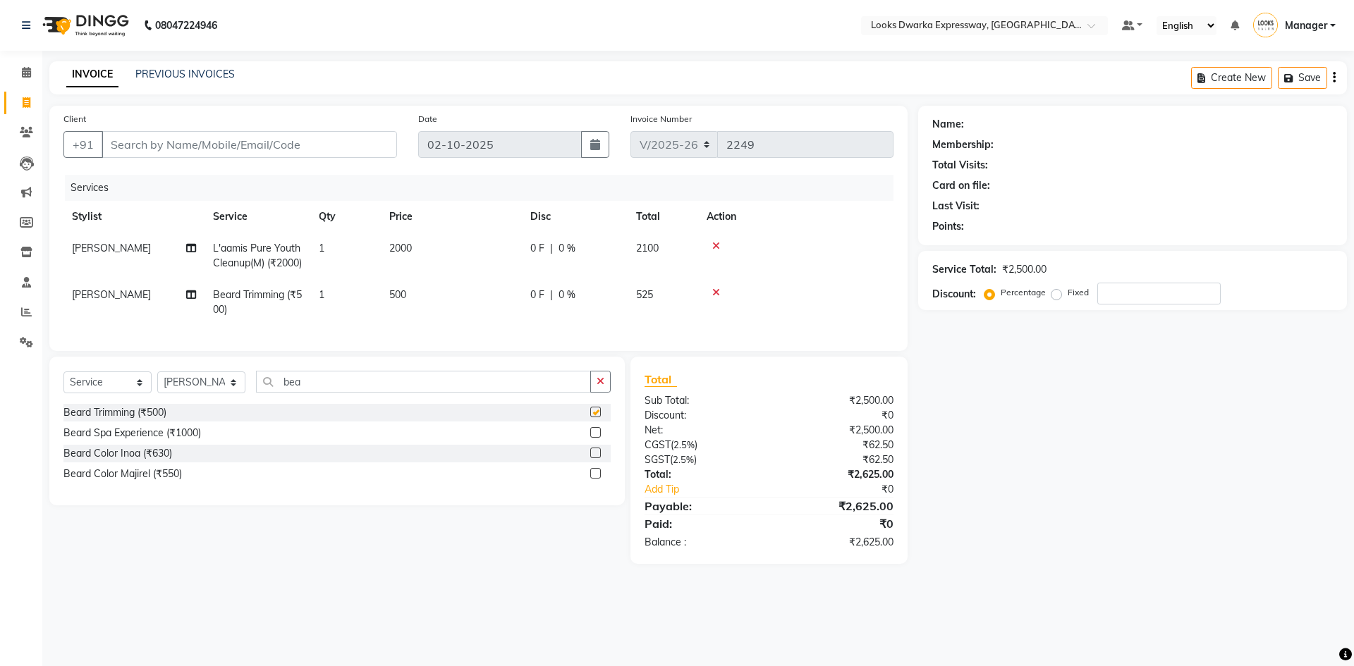
checkbox input "false"
click at [432, 313] on td "500" at bounding box center [451, 302] width 141 height 47
select select "43631"
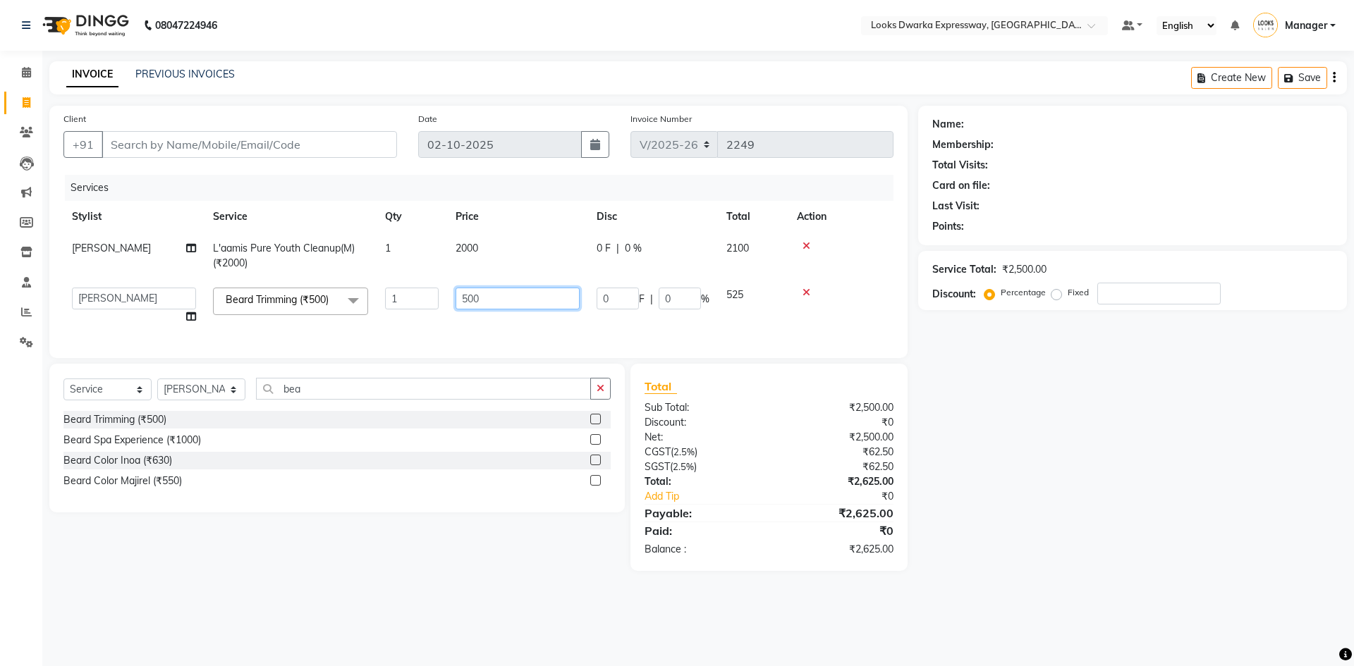
click at [537, 308] on input "500" at bounding box center [518, 299] width 124 height 22
type input "5"
type input "300"
click at [675, 457] on div "Name: Membership: Total Visits: Card on file: Last Visit: Points: Service Total…" at bounding box center [1137, 338] width 439 height 465
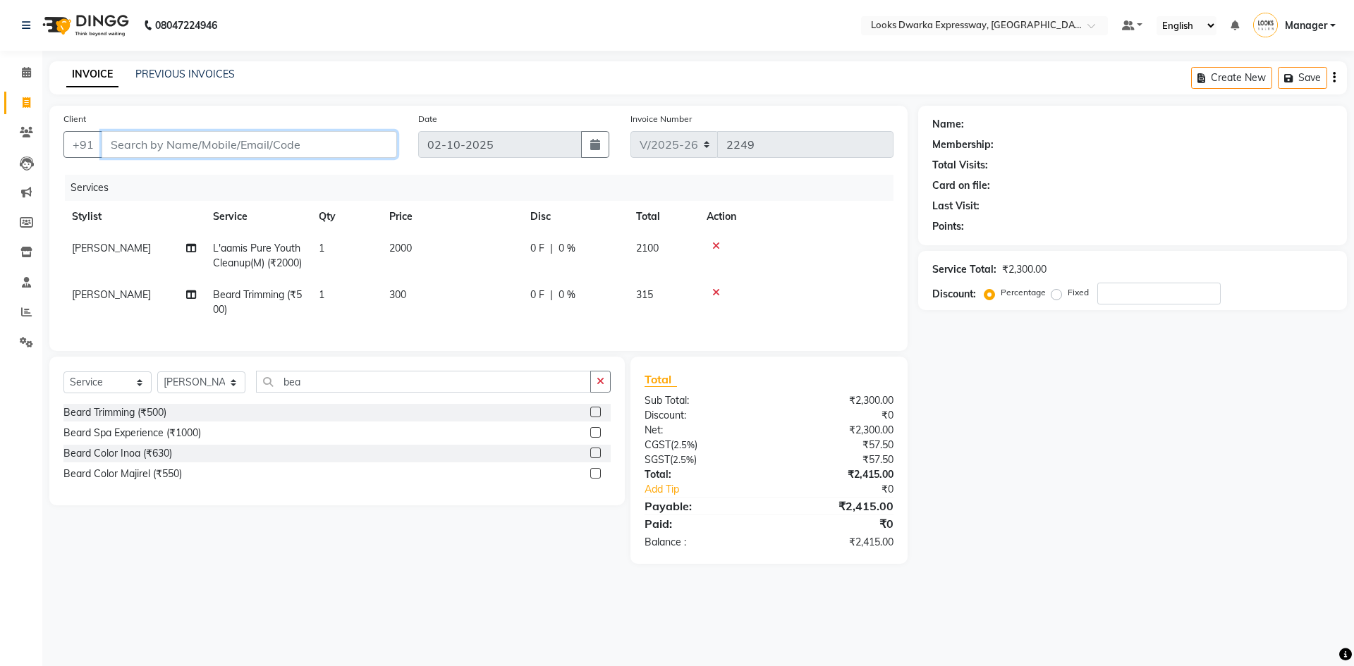
click at [129, 144] on input "Client" at bounding box center [249, 144] width 295 height 27
type input "9"
type input "0"
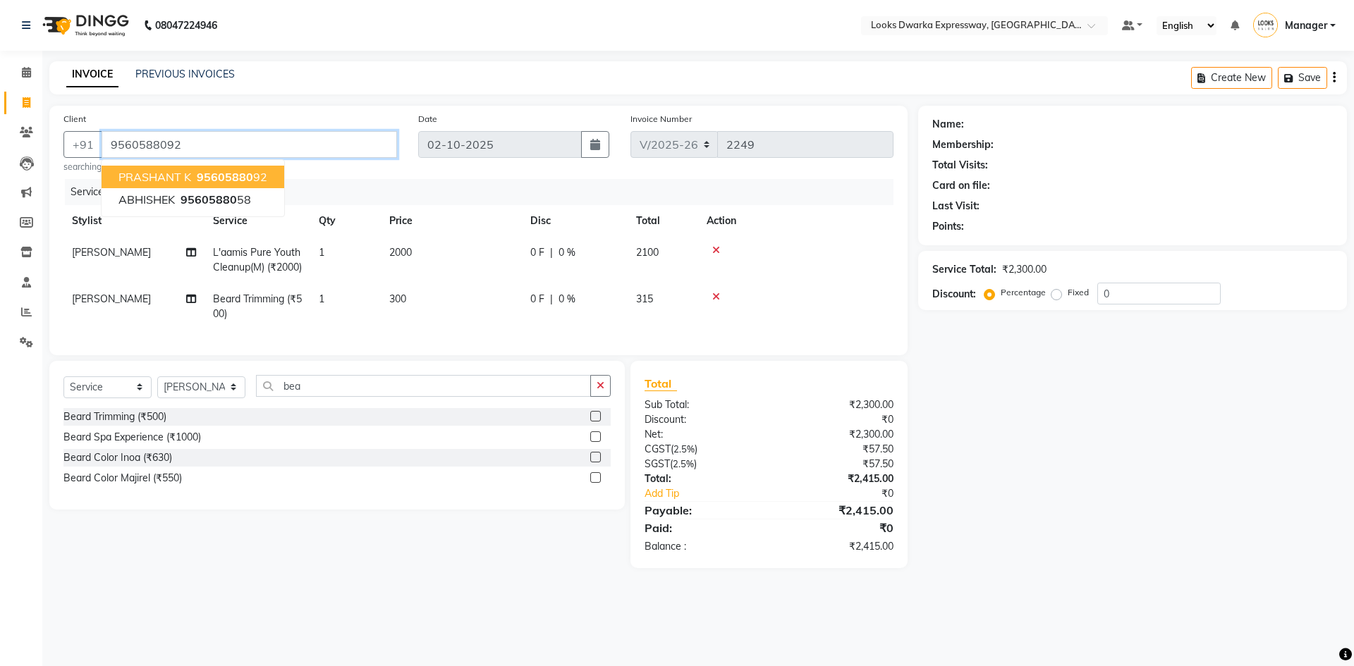
type input "9560588092"
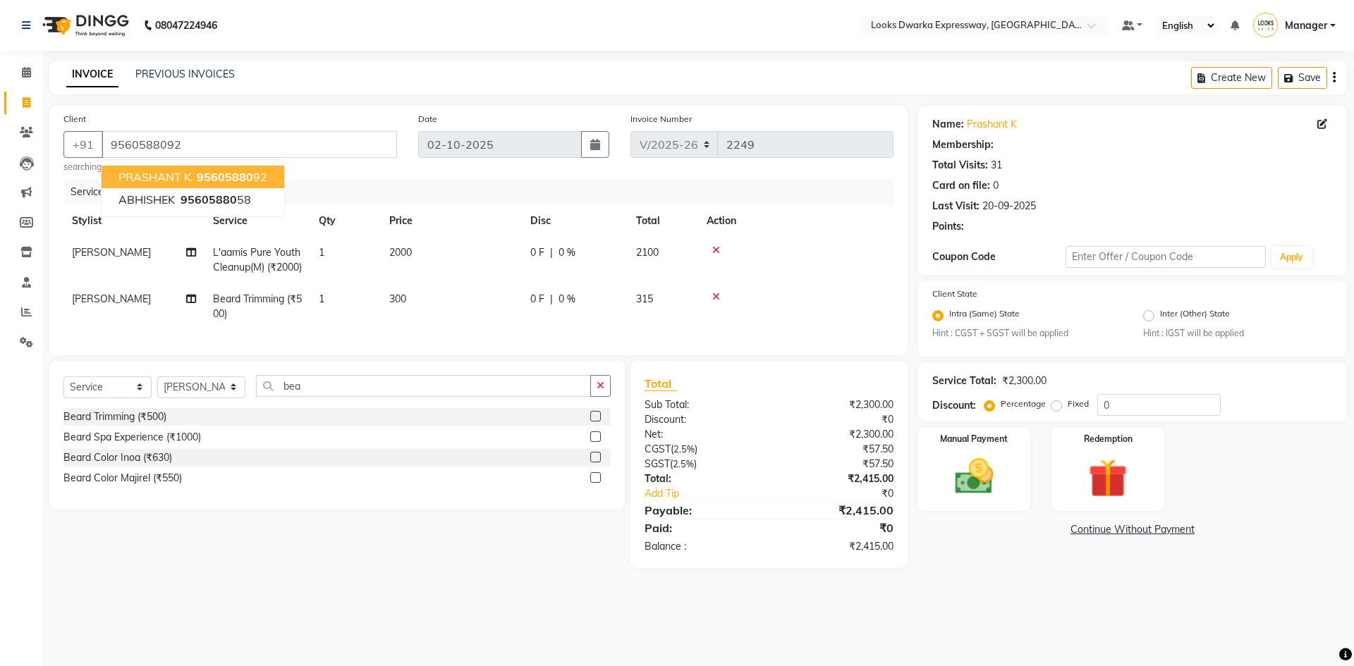
select select "1: Object"
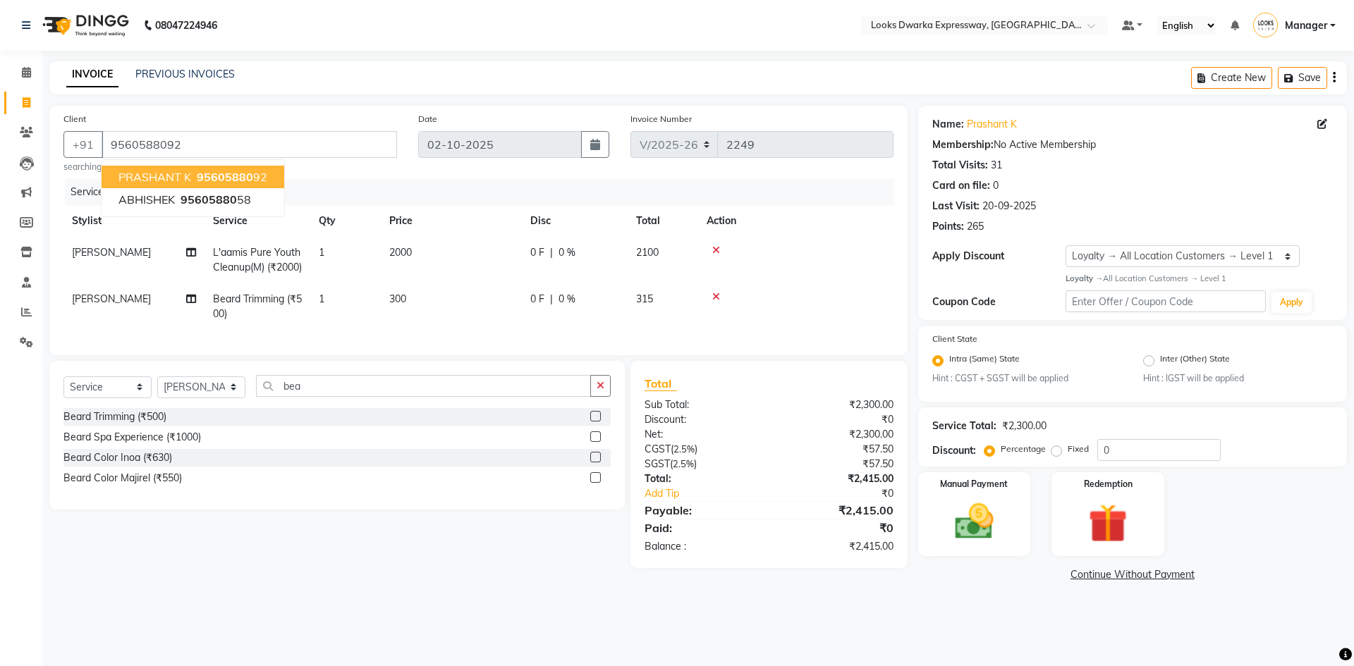
click at [146, 179] on span "PRASHANT K" at bounding box center [154, 177] width 73 height 14
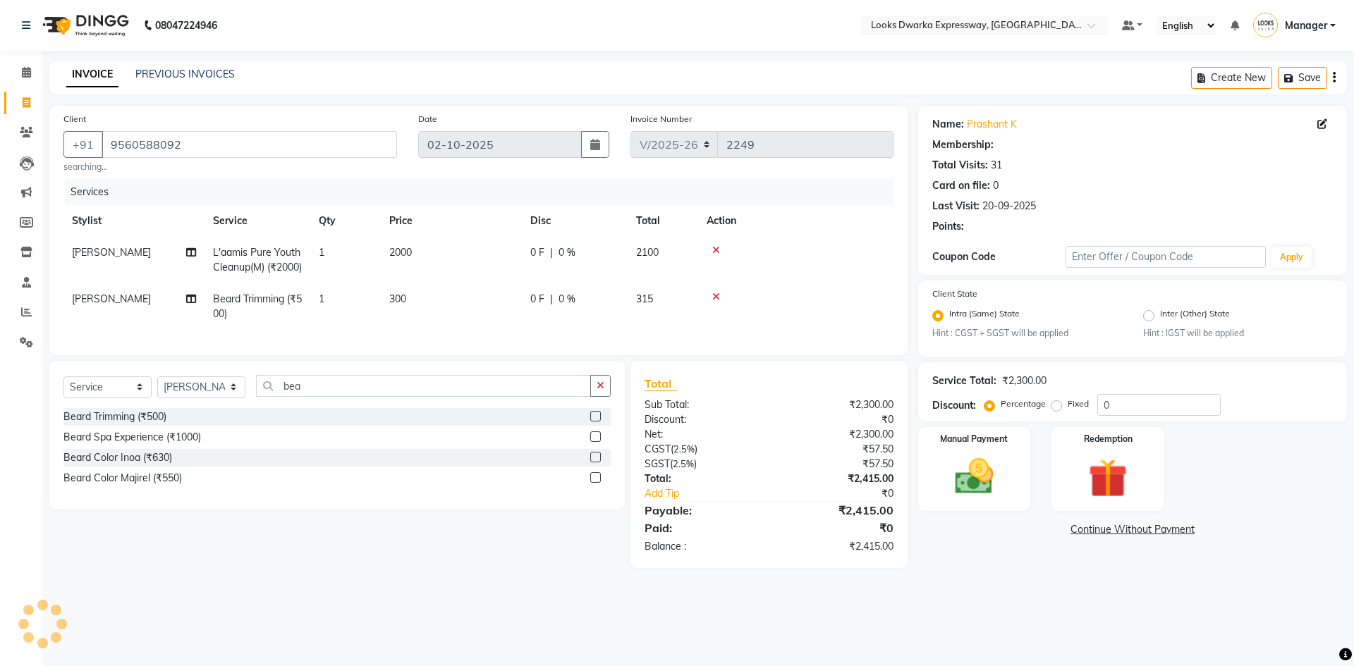
select select "1: Object"
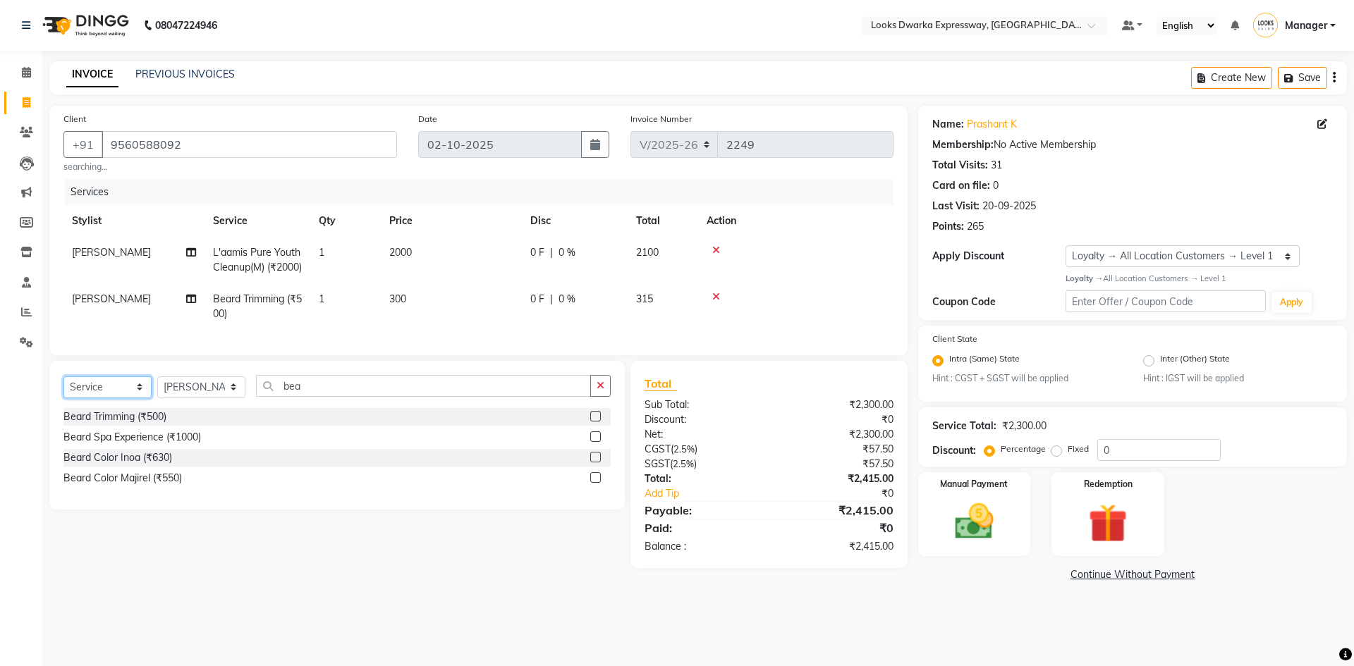
click at [128, 398] on select "Select Service Product Membership Package Voucher Prepaid Gift Card" at bounding box center [107, 388] width 88 height 22
select select "product"
click at [63, 398] on select "Select Service Product Membership Package Voucher Prepaid Gift Card" at bounding box center [107, 388] width 88 height 22
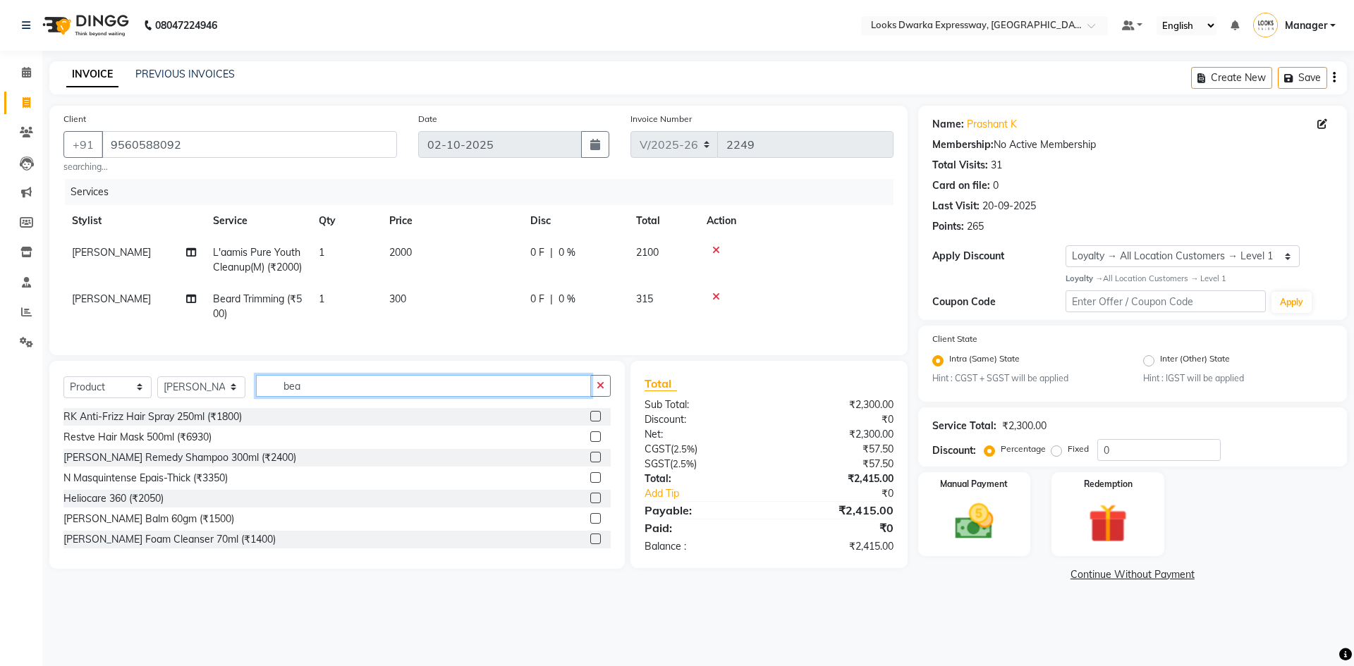
click at [341, 397] on input "bea" at bounding box center [423, 386] width 335 height 22
type input "b"
type input "3474637153458"
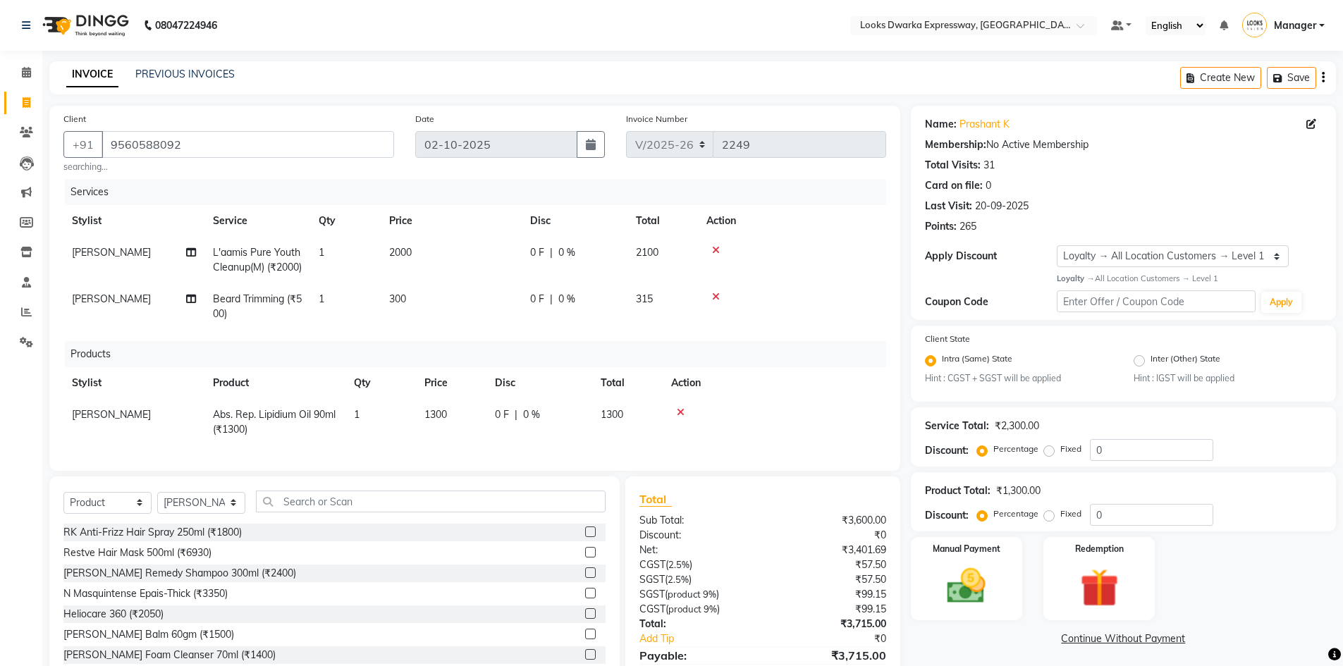
click at [461, 427] on td "1300" at bounding box center [451, 422] width 71 height 47
select select "43631"
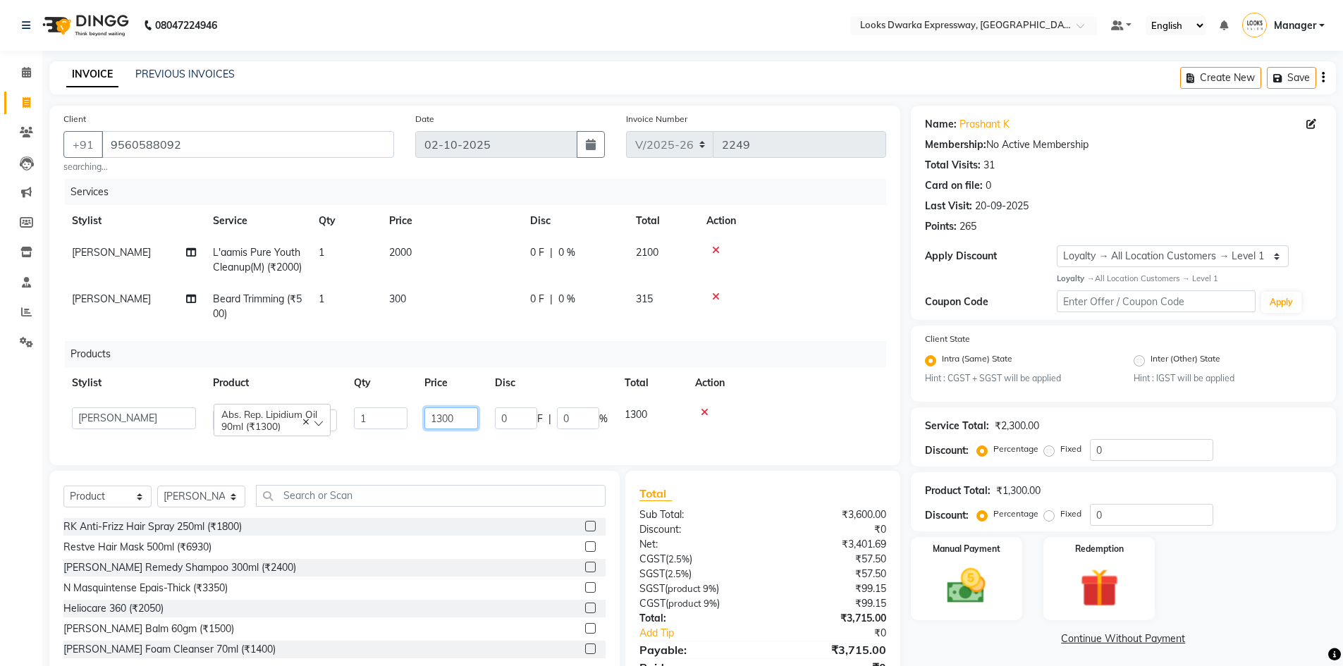
click at [461, 428] on input "1300" at bounding box center [452, 419] width 54 height 22
type input "1390"
click at [675, 415] on td at bounding box center [787, 419] width 200 height 40
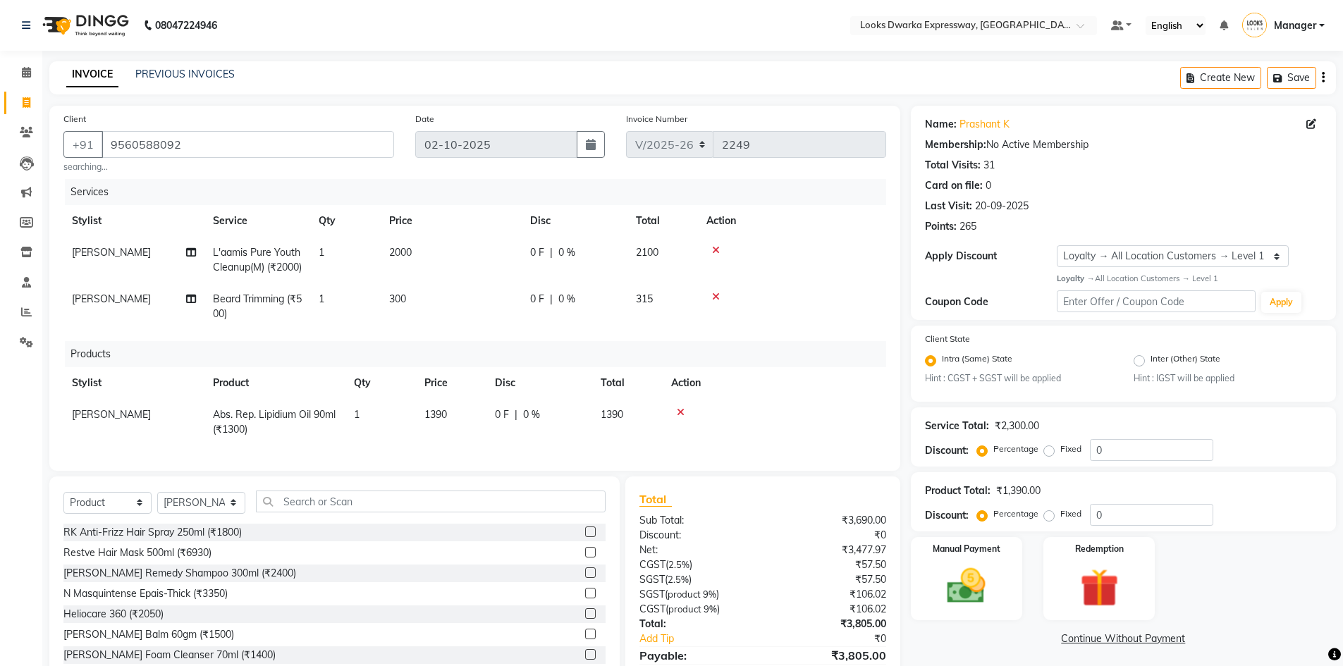
scroll to position [94, 0]
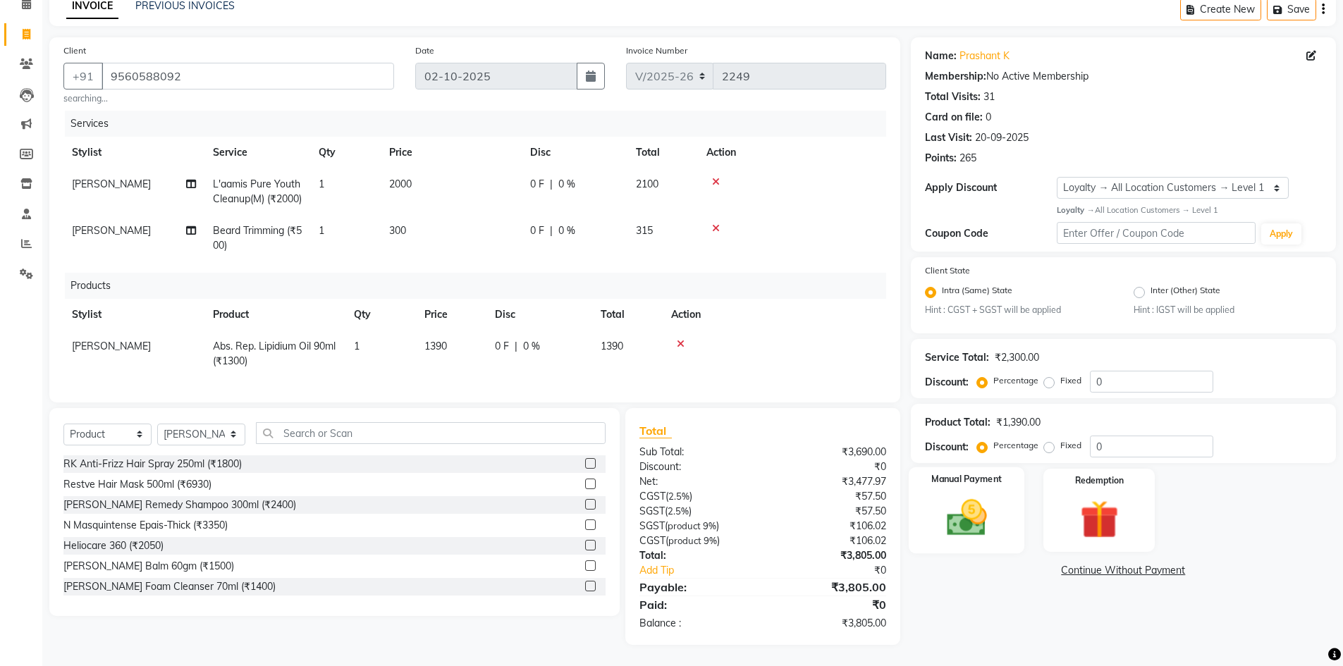
click at [675, 457] on img at bounding box center [966, 518] width 65 height 46
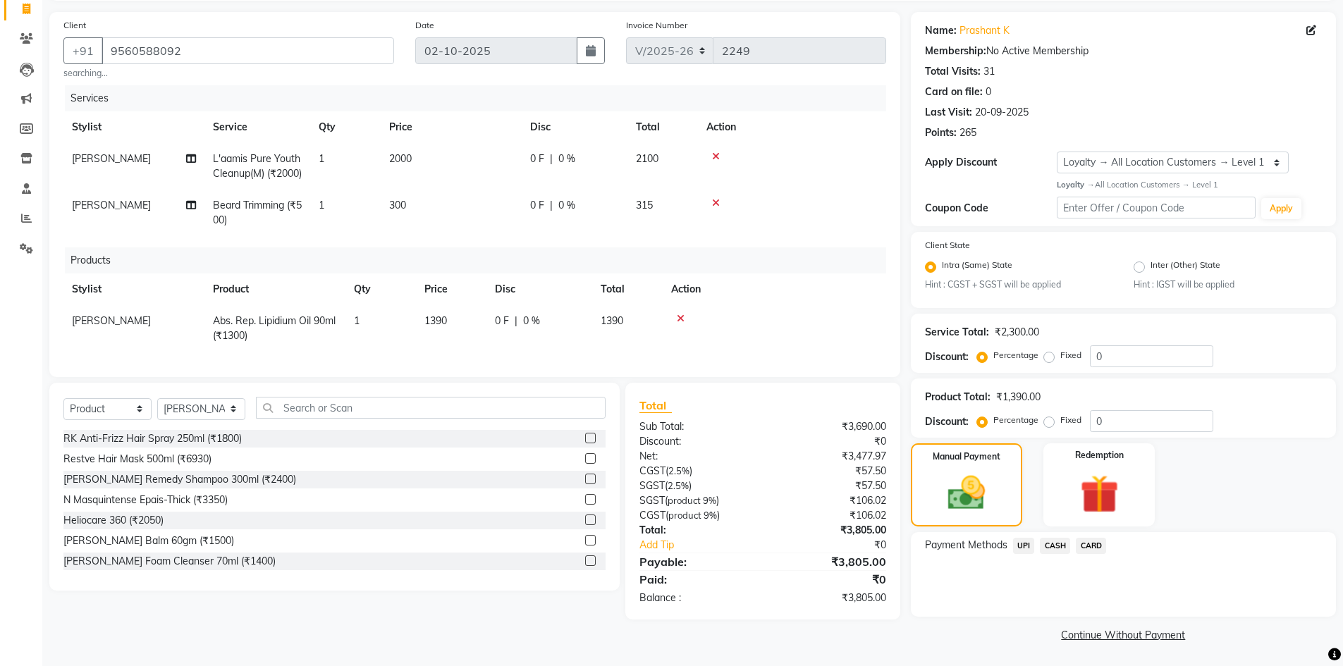
click at [675, 457] on span "UPI" at bounding box center [1024, 546] width 22 height 16
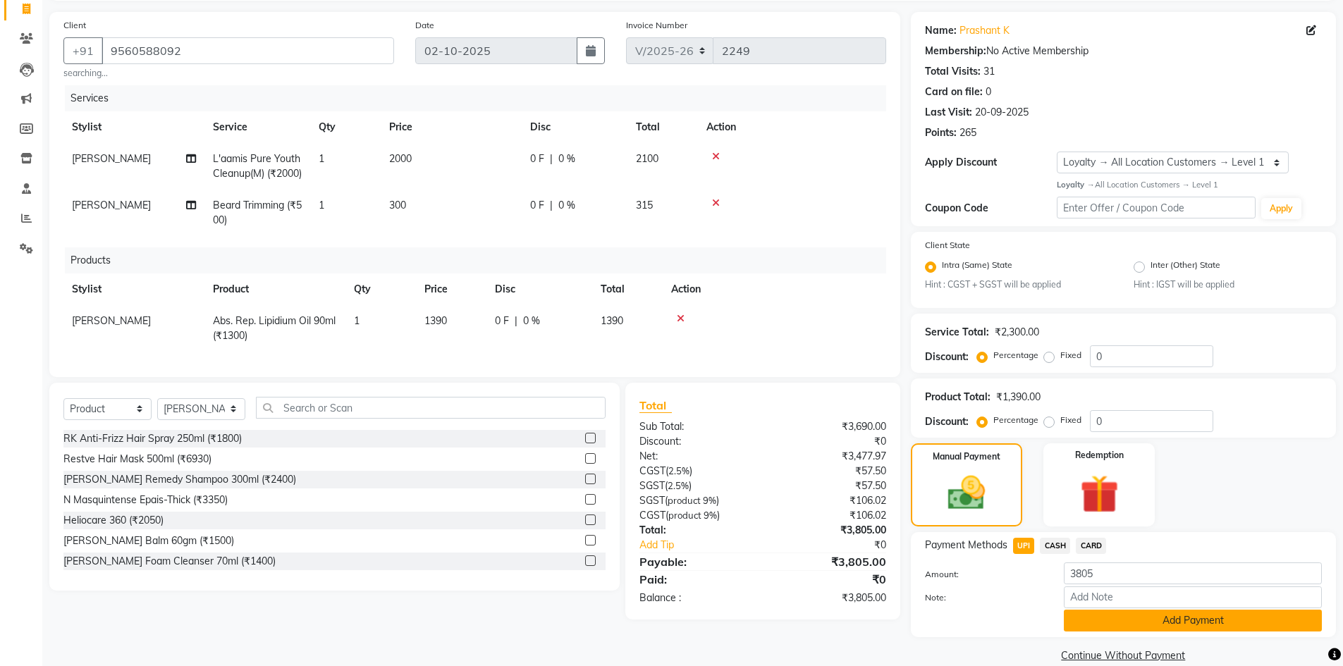
click at [675, 457] on button "Add Payment" at bounding box center [1193, 621] width 258 height 22
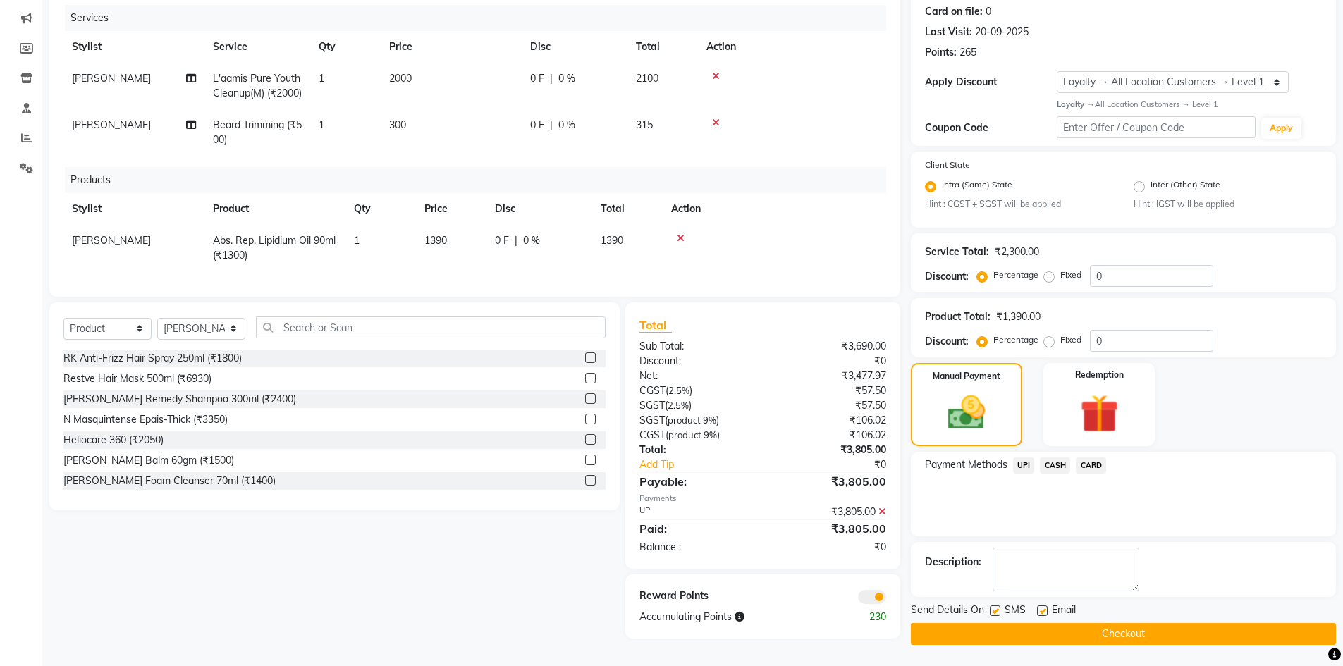
scroll to position [193, 0]
click at [675, 457] on button "Checkout" at bounding box center [1123, 634] width 425 height 22
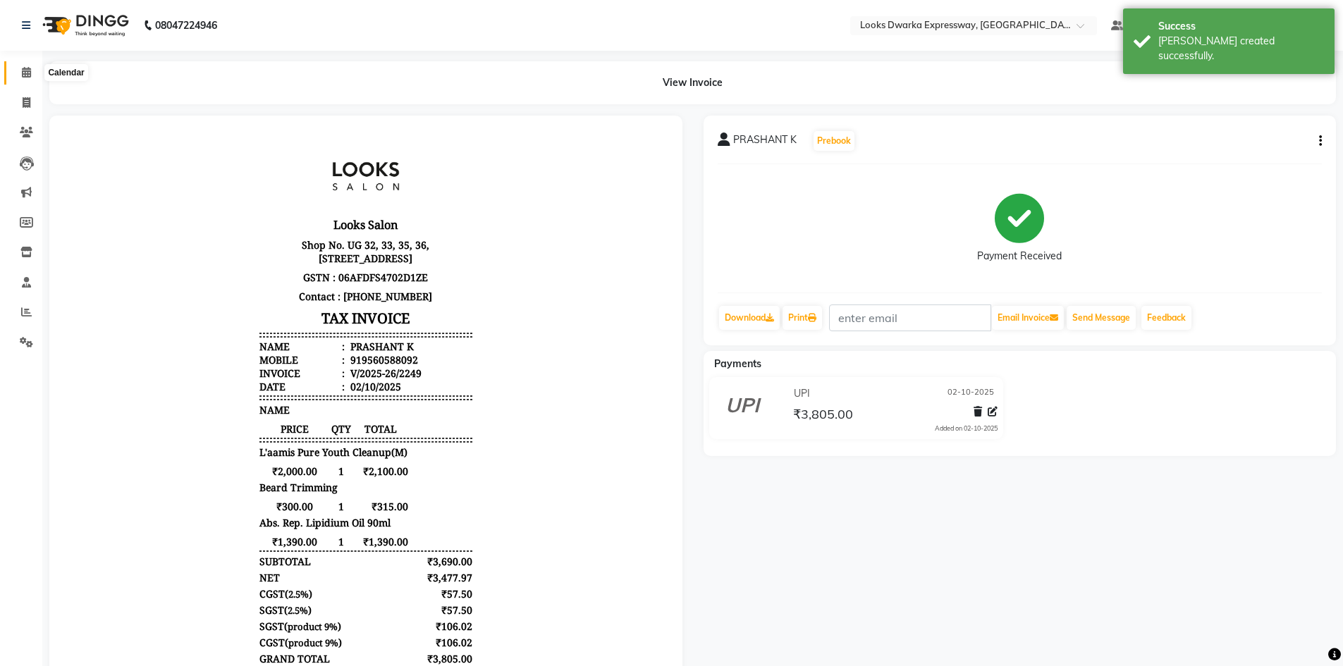
click at [28, 71] on icon at bounding box center [26, 72] width 9 height 11
